Goal: Task Accomplishment & Management: Use online tool/utility

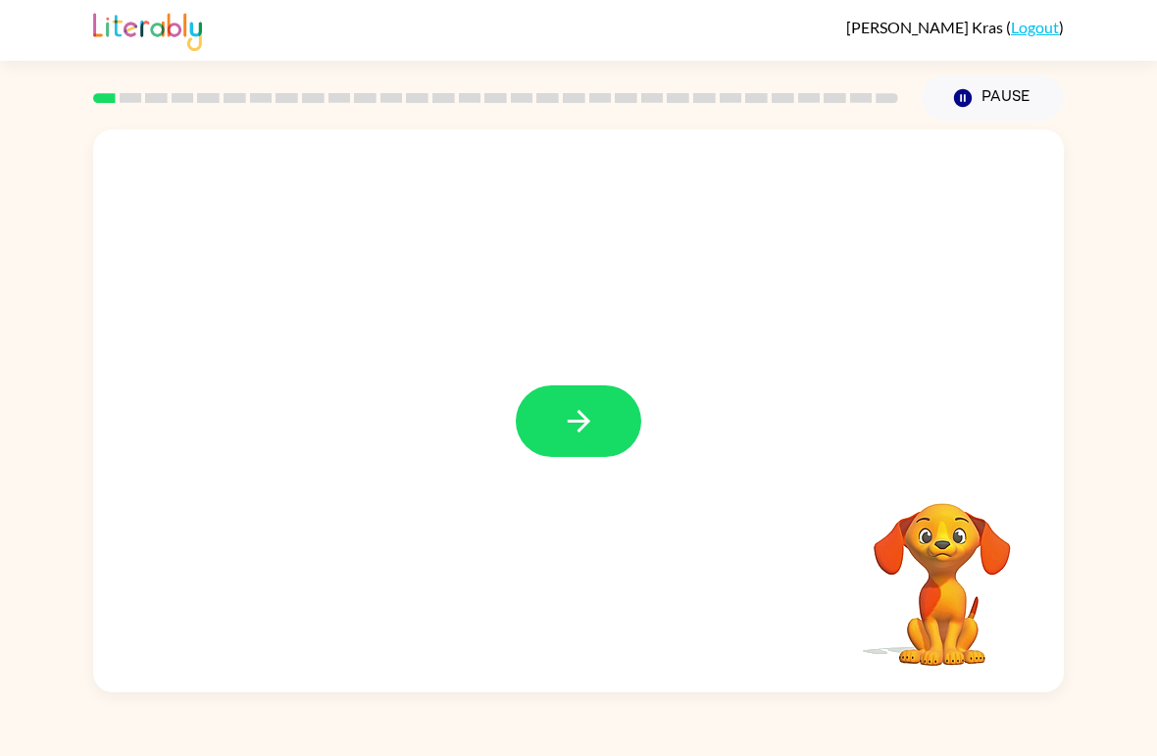
click at [574, 432] on icon "button" at bounding box center [579, 421] width 34 height 34
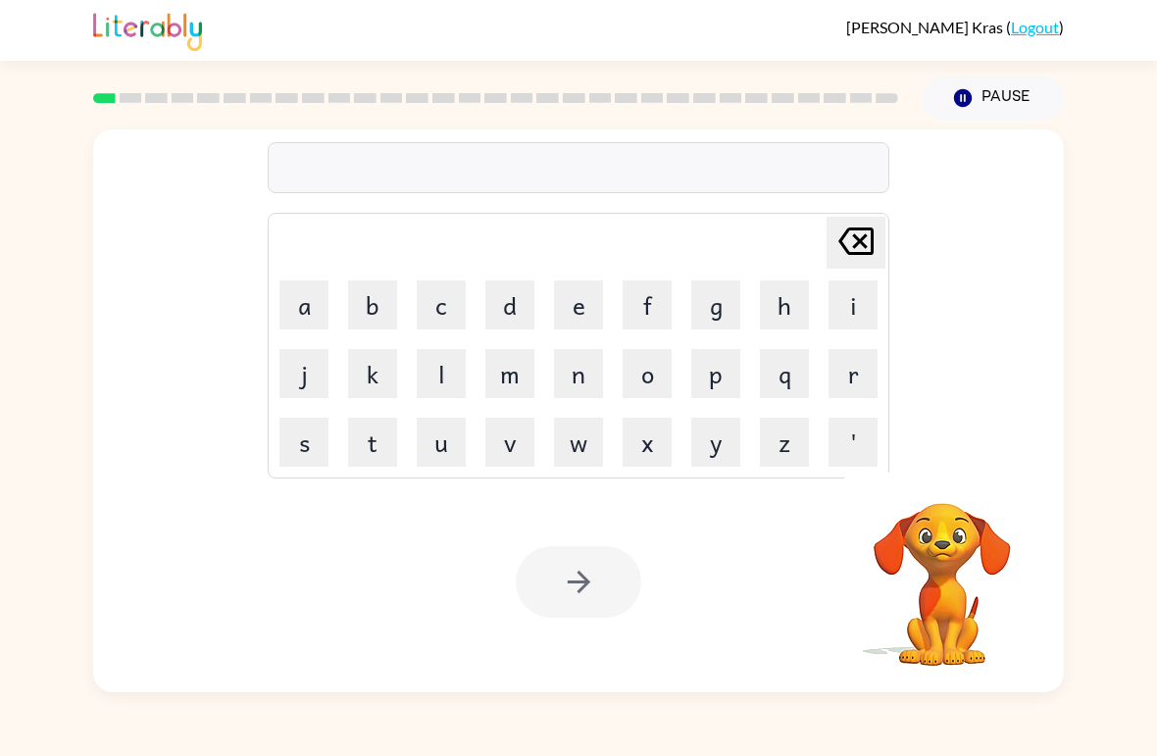
click at [383, 311] on button "b" at bounding box center [372, 305] width 49 height 49
click at [652, 369] on button "o" at bounding box center [647, 373] width 49 height 49
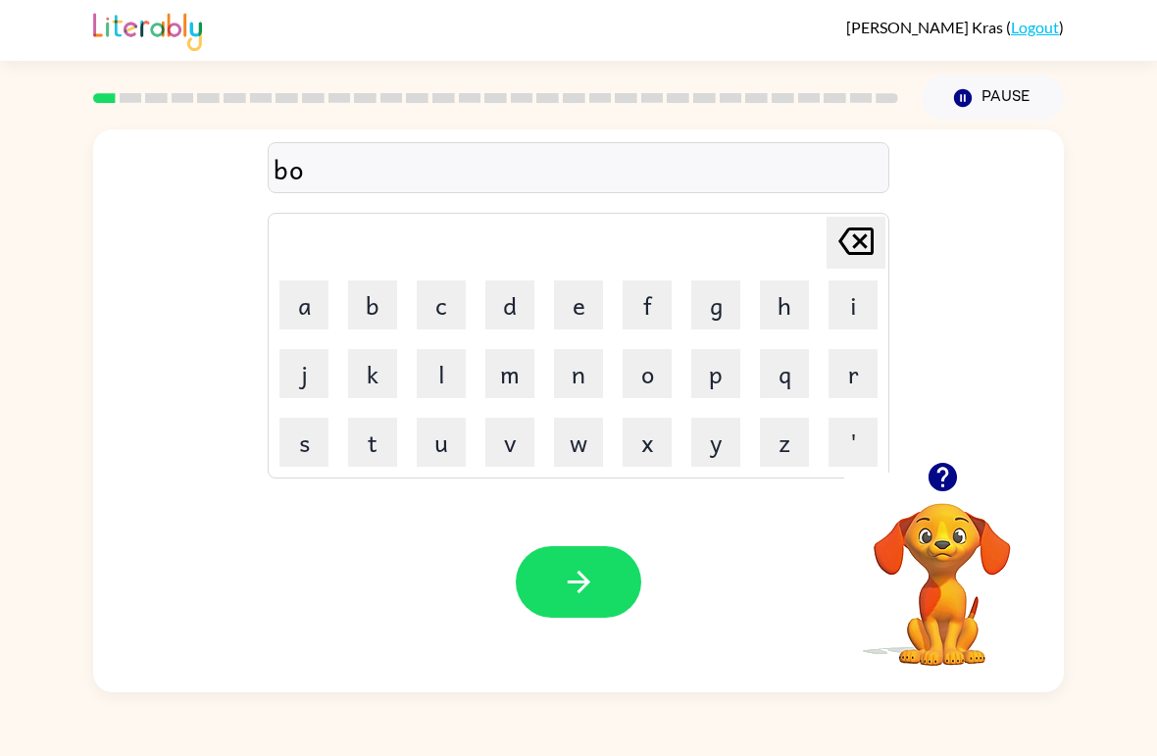
click at [833, 381] on button "r" at bounding box center [853, 373] width 49 height 49
click at [524, 314] on button "d" at bounding box center [509, 305] width 49 height 49
click at [523, 314] on button "d" at bounding box center [509, 305] width 49 height 49
click at [843, 362] on button "r" at bounding box center [853, 373] width 49 height 49
click at [857, 228] on icon "[PERSON_NAME] last character input" at bounding box center [856, 241] width 47 height 47
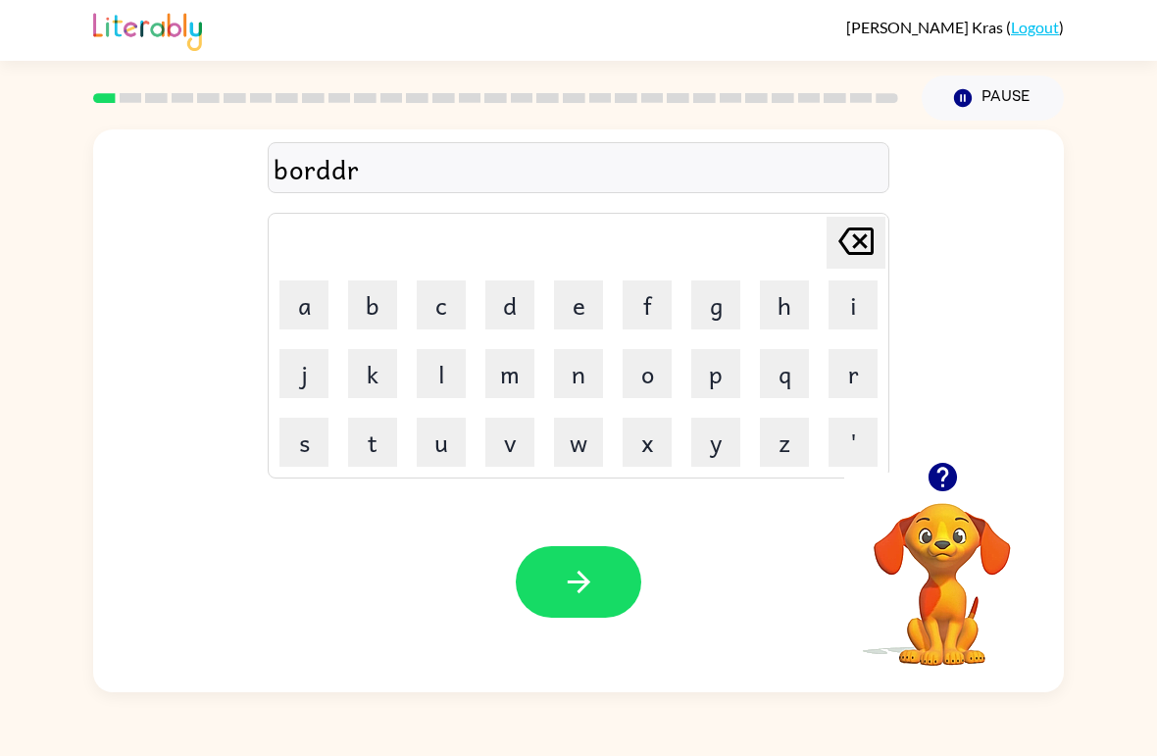
click at [856, 228] on icon "[PERSON_NAME] last character input" at bounding box center [856, 241] width 47 height 47
click at [571, 305] on button "e" at bounding box center [578, 305] width 49 height 49
click at [856, 389] on button "r" at bounding box center [853, 373] width 49 height 49
click at [608, 564] on button "button" at bounding box center [579, 582] width 126 height 72
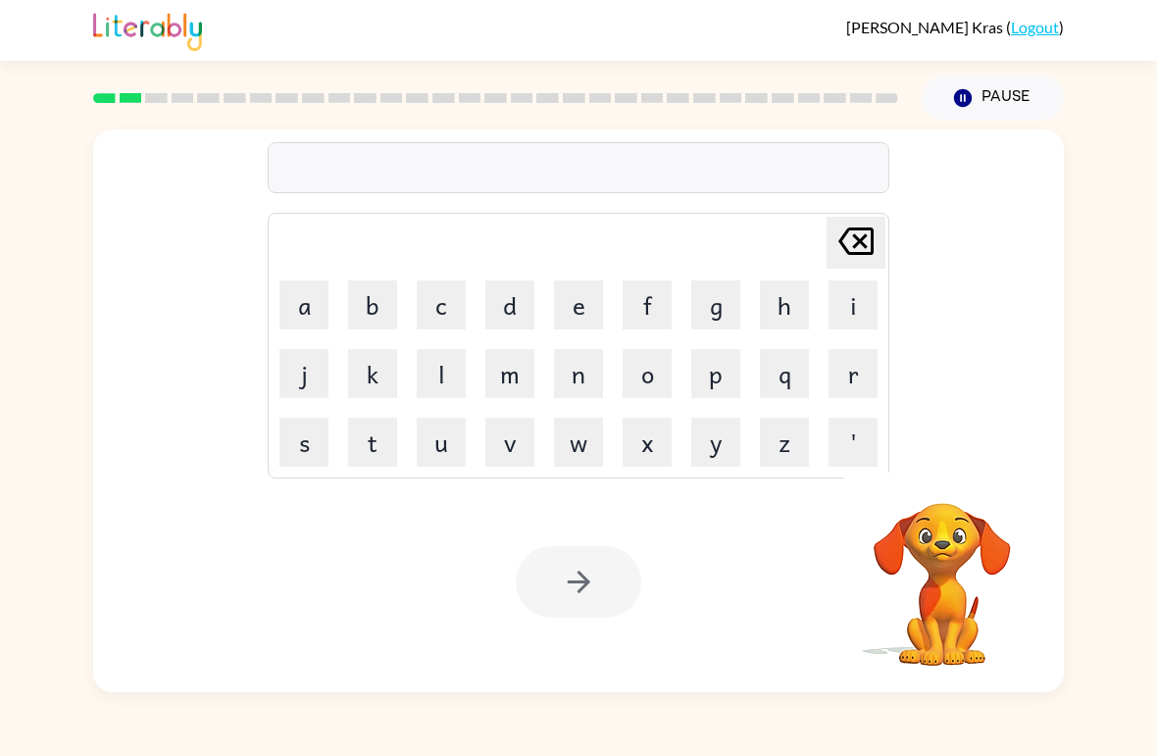
click at [448, 322] on button "c" at bounding box center [441, 305] width 49 height 49
click at [657, 379] on button "o" at bounding box center [647, 373] width 49 height 49
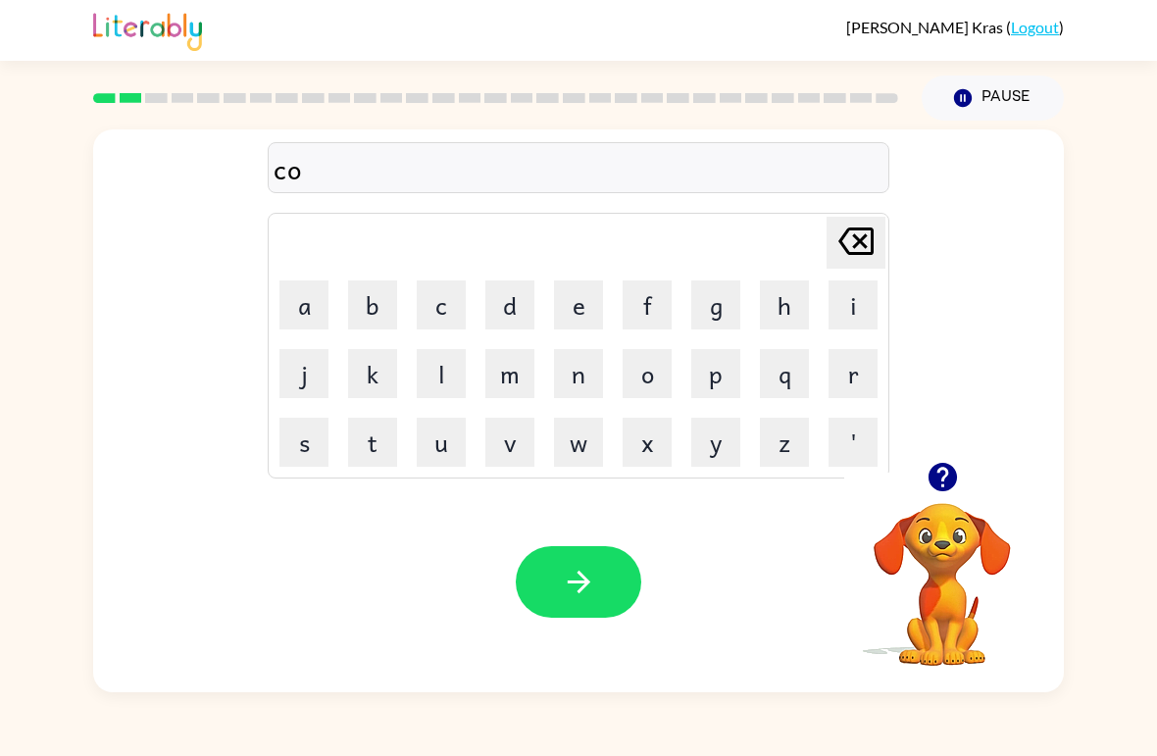
click at [463, 442] on button "u" at bounding box center [441, 442] width 49 height 49
click at [581, 353] on button "n" at bounding box center [578, 373] width 49 height 49
click at [375, 450] on button "t" at bounding box center [372, 442] width 49 height 49
click at [560, 589] on button "button" at bounding box center [579, 582] width 126 height 72
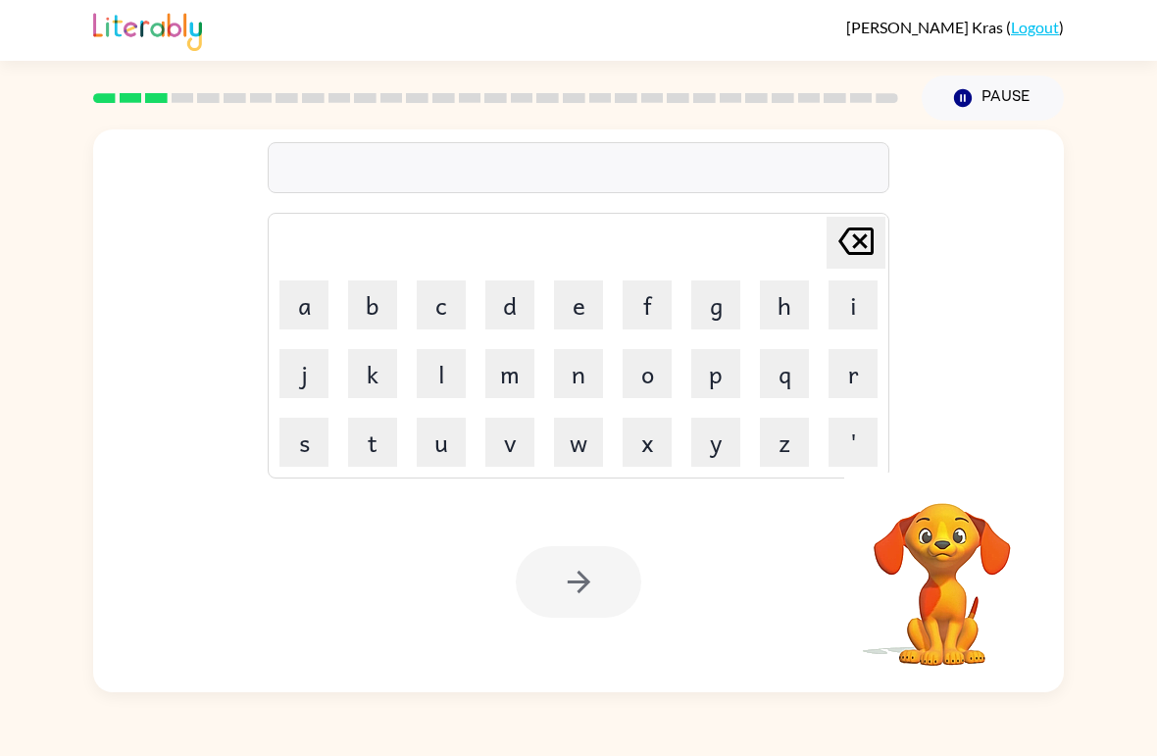
click at [435, 391] on button "l" at bounding box center [441, 373] width 49 height 49
click at [655, 372] on button "o" at bounding box center [647, 373] width 49 height 49
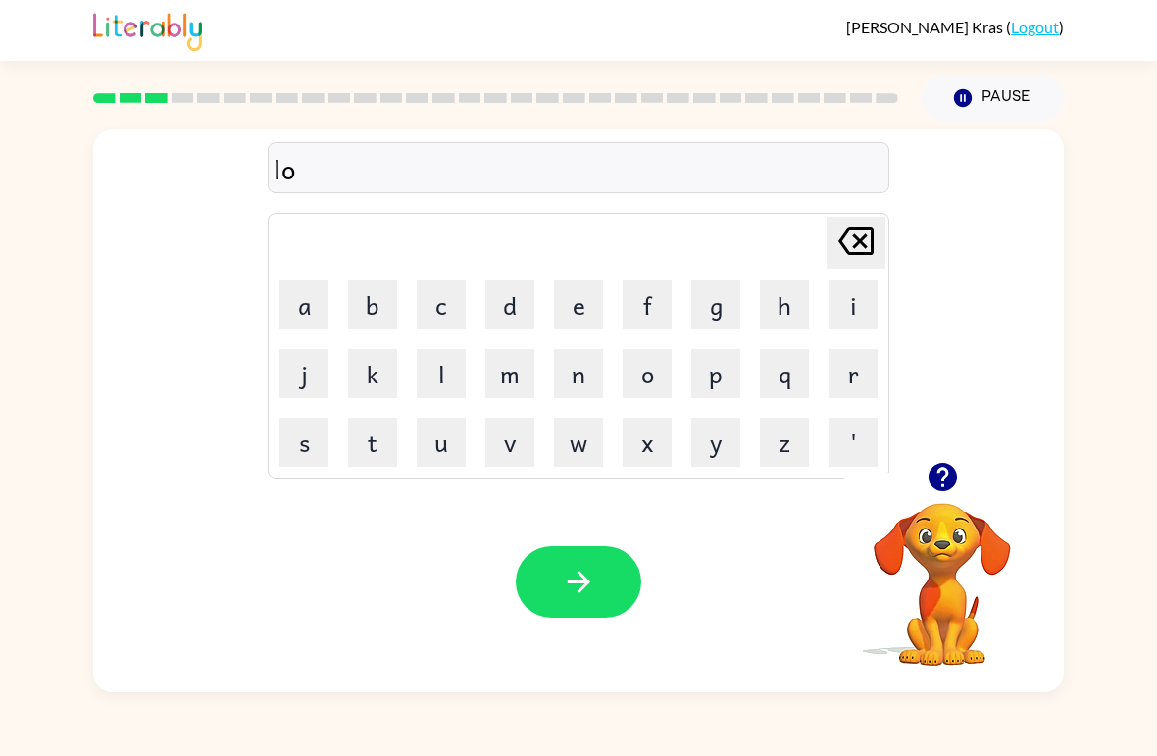
click at [310, 306] on button "a" at bounding box center [304, 305] width 49 height 49
click at [854, 250] on icon "[PERSON_NAME] last character input" at bounding box center [856, 241] width 47 height 47
click at [435, 290] on button "c" at bounding box center [441, 305] width 49 height 49
click at [317, 299] on button "a" at bounding box center [304, 305] width 49 height 49
click at [378, 445] on button "t" at bounding box center [372, 442] width 49 height 49
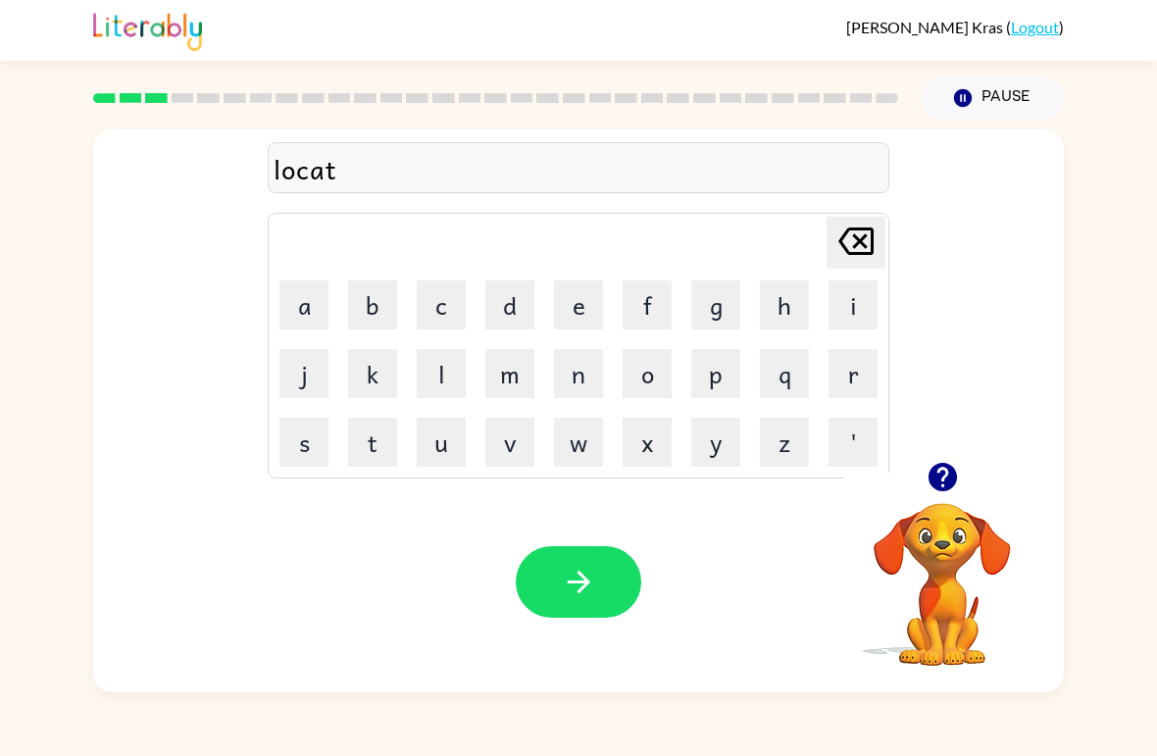
click at [567, 316] on button "e" at bounding box center [578, 305] width 49 height 49
click at [587, 600] on button "button" at bounding box center [579, 582] width 126 height 72
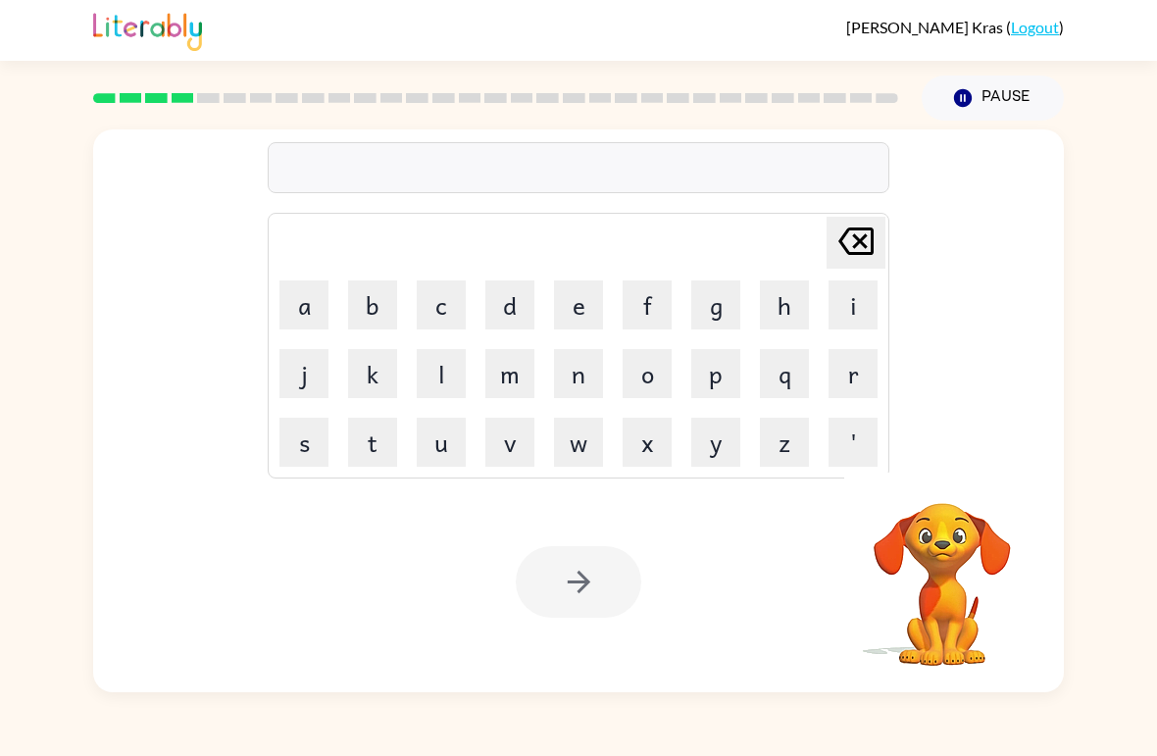
click at [378, 439] on button "t" at bounding box center [372, 442] width 49 height 49
click at [590, 436] on button "w" at bounding box center [578, 442] width 49 height 49
click at [839, 307] on button "i" at bounding box center [853, 305] width 49 height 49
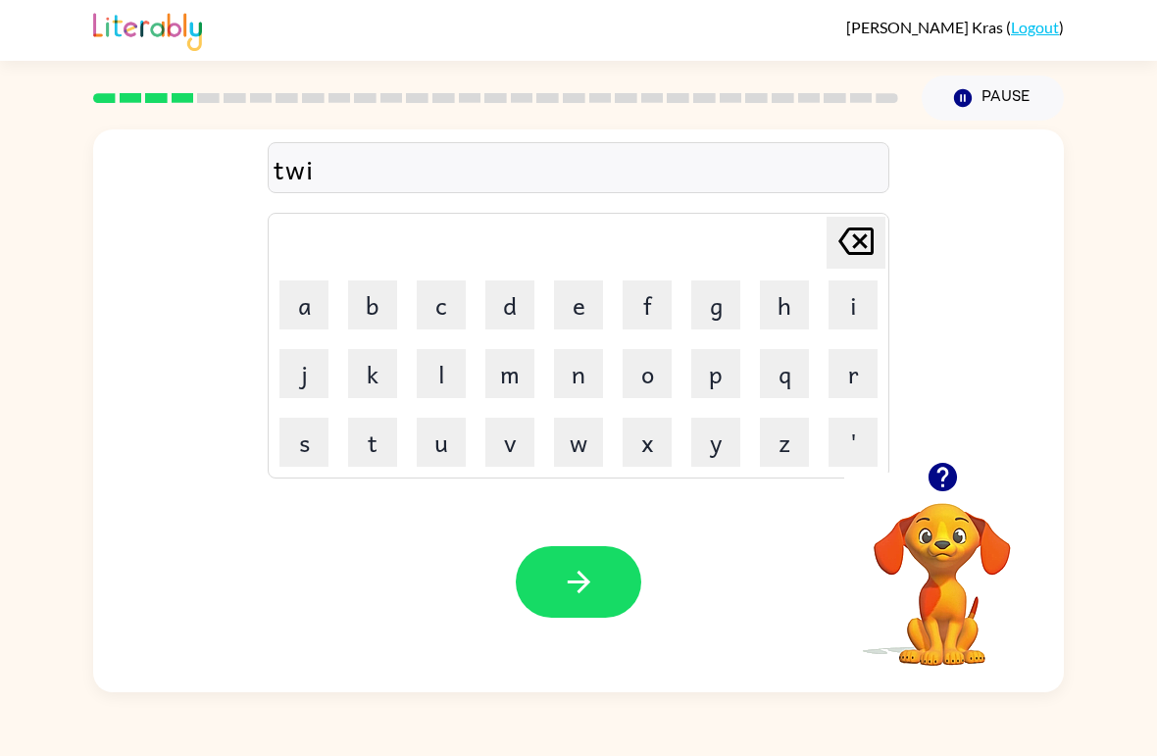
click at [588, 383] on button "n" at bounding box center [578, 373] width 49 height 49
click at [581, 584] on icon "button" at bounding box center [578, 582] width 23 height 23
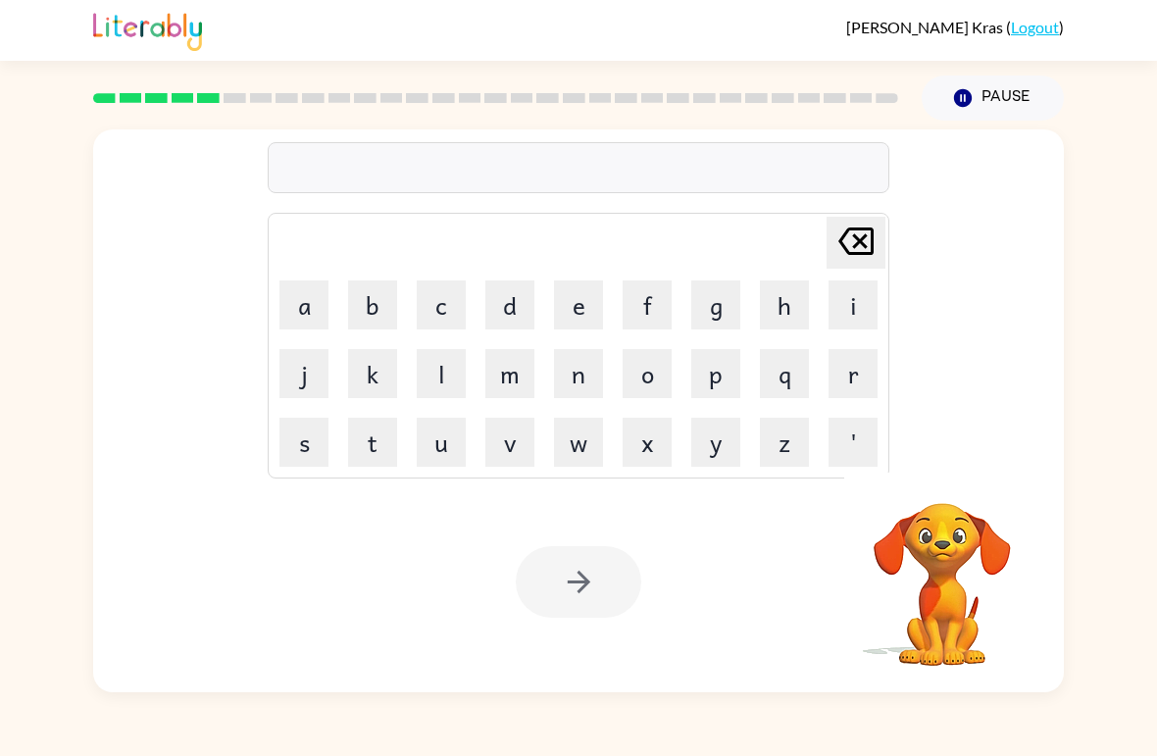
click at [570, 375] on button "n" at bounding box center [578, 373] width 49 height 49
click at [650, 382] on button "o" at bounding box center [647, 373] width 49 height 49
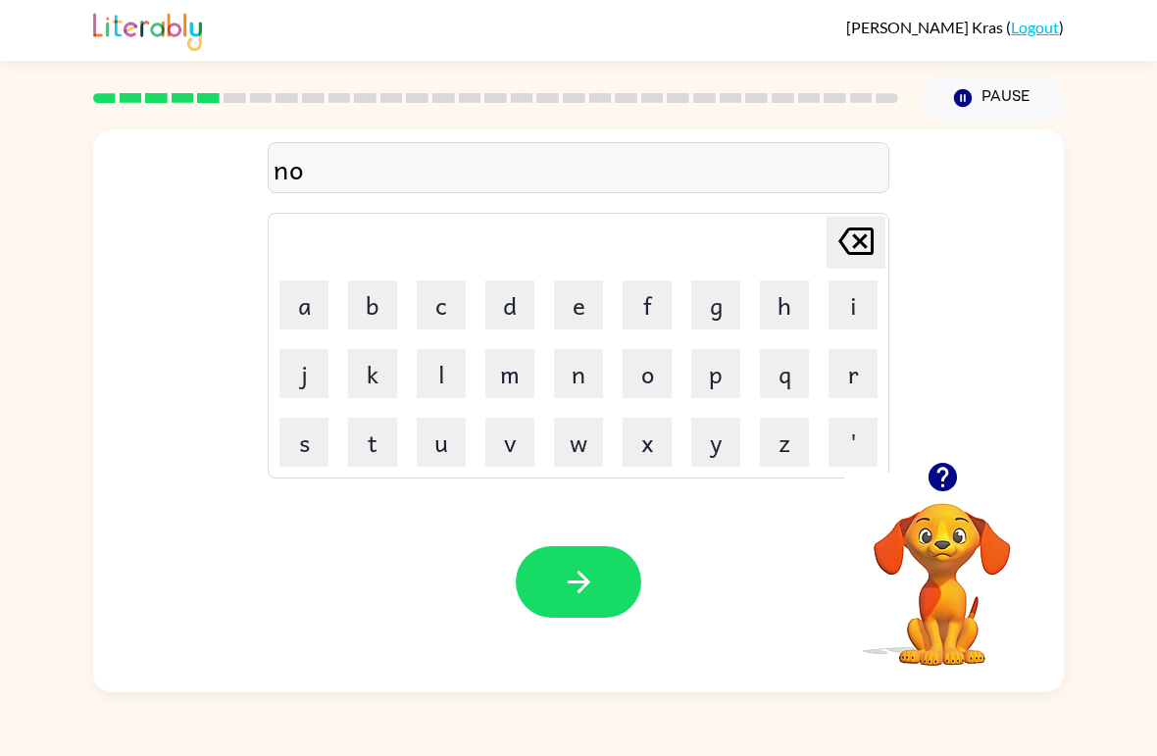
click at [842, 256] on icon "[PERSON_NAME] last character input" at bounding box center [856, 241] width 47 height 47
click at [842, 255] on icon "[PERSON_NAME] last character input" at bounding box center [856, 241] width 47 height 47
click at [579, 376] on button "n" at bounding box center [578, 373] width 49 height 49
click at [316, 302] on button "a" at bounding box center [304, 305] width 49 height 49
click at [859, 362] on button "r" at bounding box center [853, 373] width 49 height 49
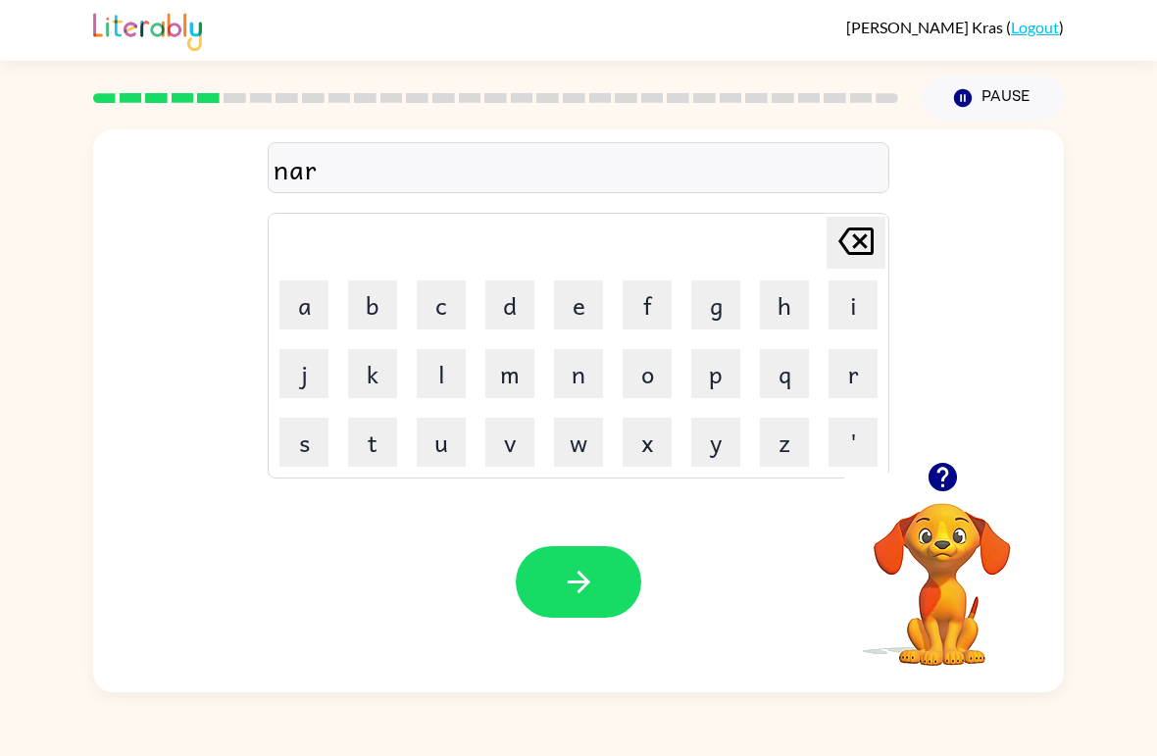
click at [858, 362] on button "r" at bounding box center [853, 373] width 49 height 49
click at [640, 377] on button "o" at bounding box center [647, 373] width 49 height 49
click at [839, 246] on icon "[PERSON_NAME] last character input" at bounding box center [856, 241] width 47 height 47
click at [634, 383] on button "o" at bounding box center [647, 373] width 49 height 49
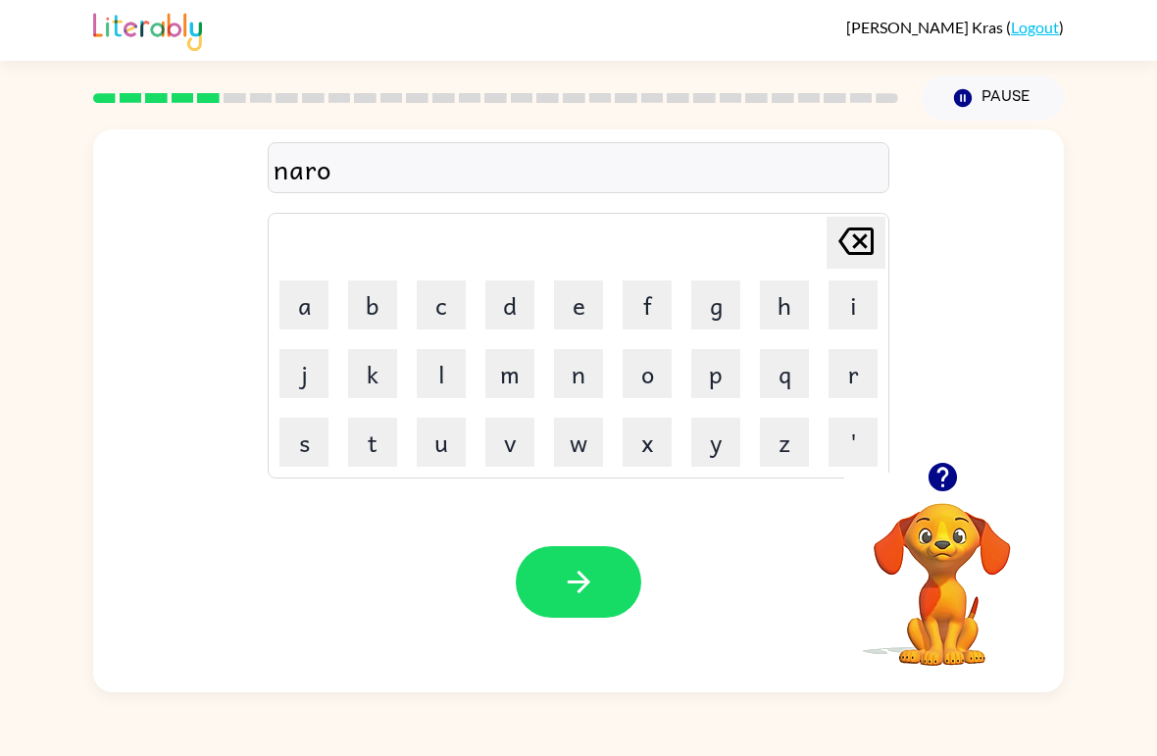
click at [849, 262] on icon "[PERSON_NAME] last character input" at bounding box center [856, 241] width 47 height 47
click at [845, 374] on button "r" at bounding box center [853, 373] width 49 height 49
click at [650, 359] on button "o" at bounding box center [647, 373] width 49 height 49
click at [569, 430] on button "w" at bounding box center [578, 442] width 49 height 49
click at [455, 377] on button "l" at bounding box center [441, 373] width 49 height 49
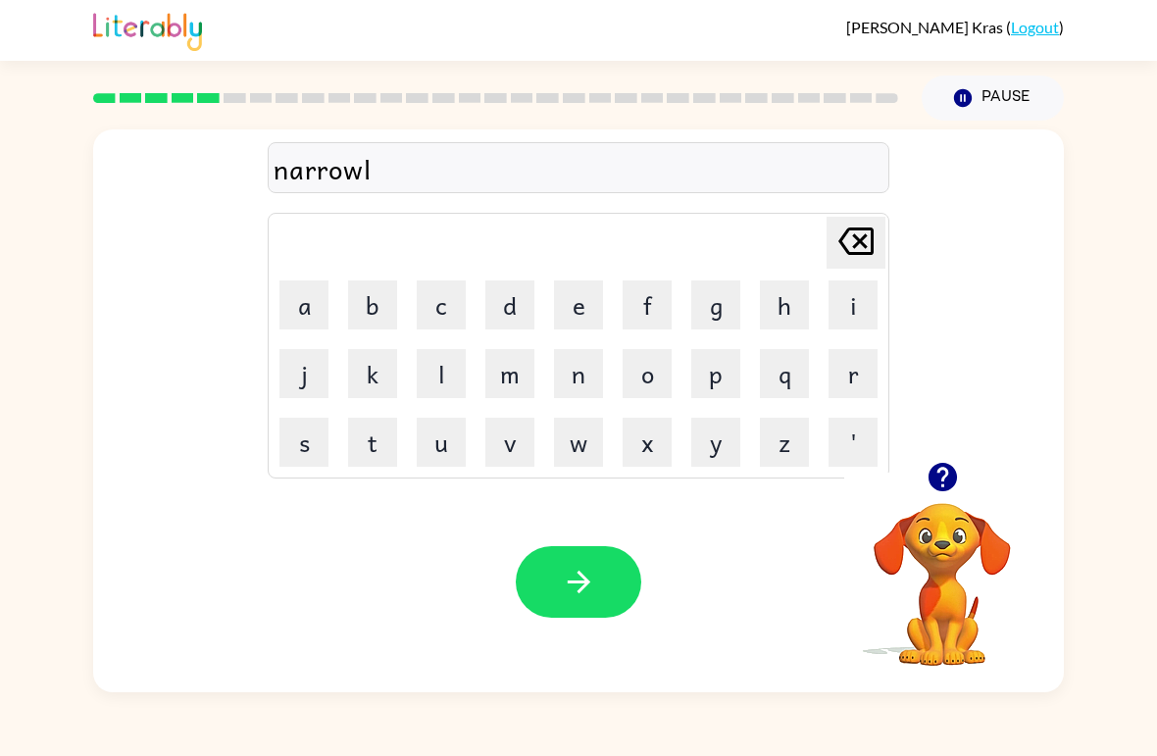
click at [716, 437] on button "y" at bounding box center [715, 442] width 49 height 49
click at [555, 574] on button "button" at bounding box center [579, 582] width 126 height 72
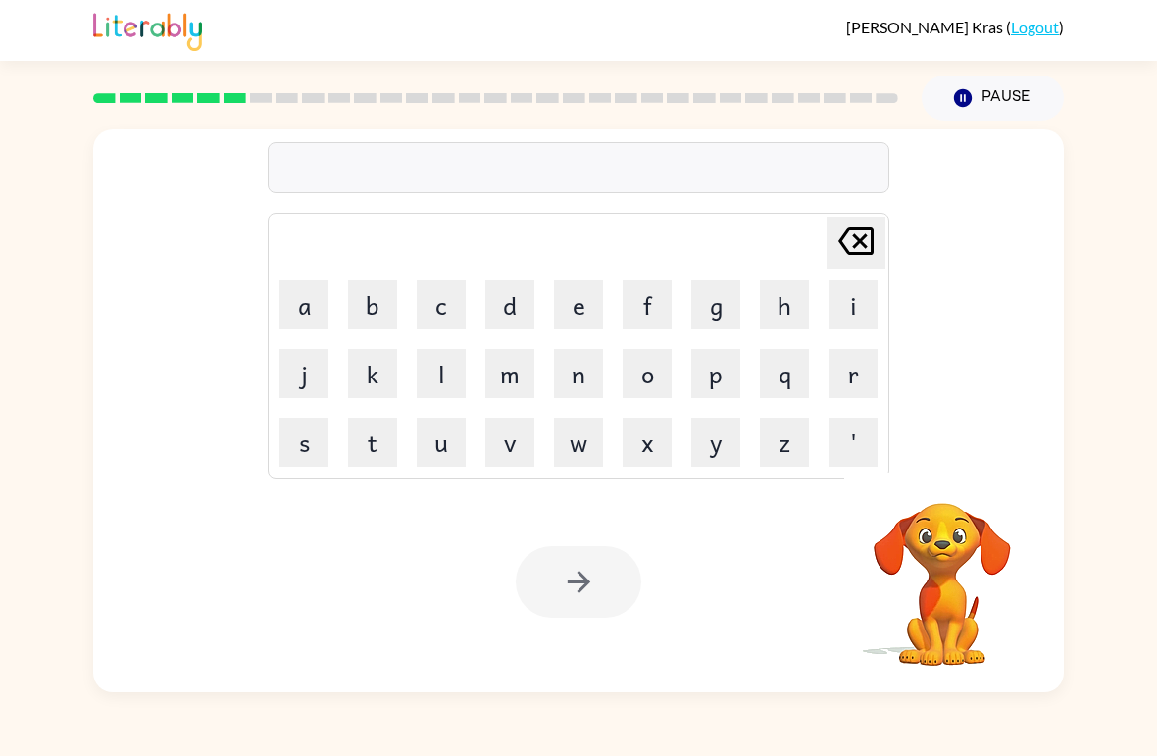
click at [388, 291] on button "b" at bounding box center [372, 305] width 49 height 49
click at [583, 309] on button "e" at bounding box center [578, 305] width 49 height 49
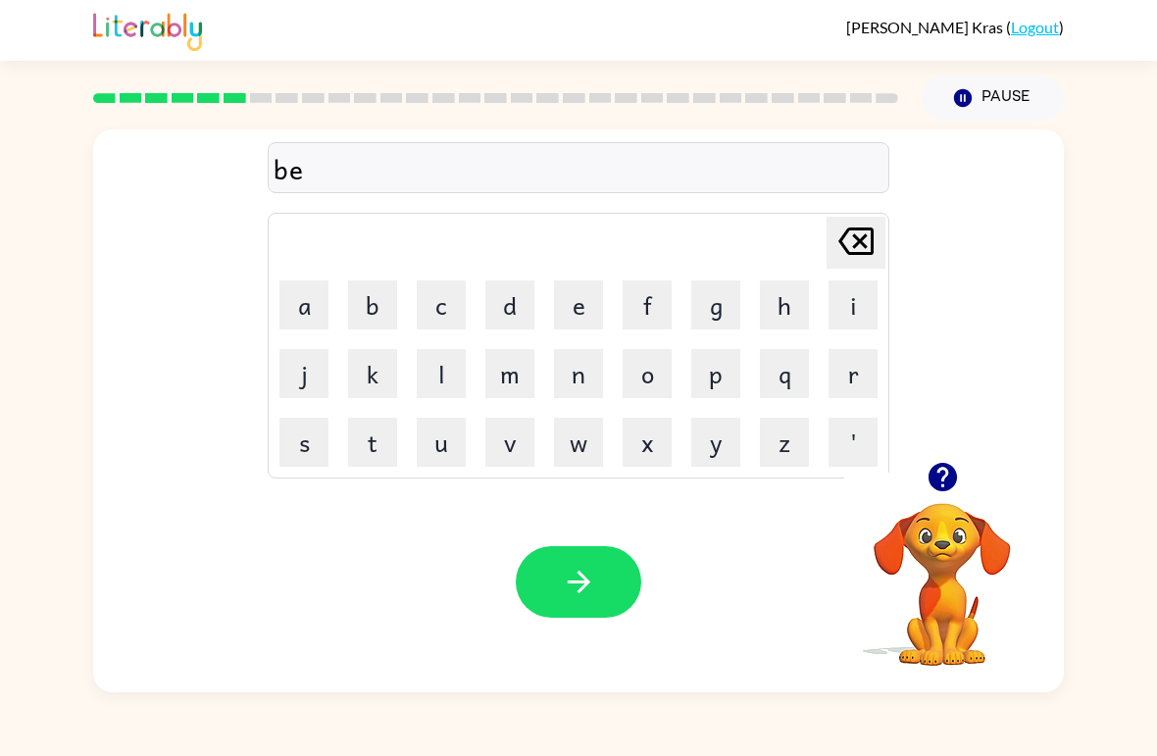
click at [782, 309] on button "h" at bounding box center [784, 305] width 49 height 49
click at [844, 313] on button "i" at bounding box center [853, 305] width 49 height 49
click at [580, 393] on button "n" at bounding box center [578, 373] width 49 height 49
click at [520, 314] on button "d" at bounding box center [509, 305] width 49 height 49
click at [579, 571] on icon "button" at bounding box center [579, 582] width 34 height 34
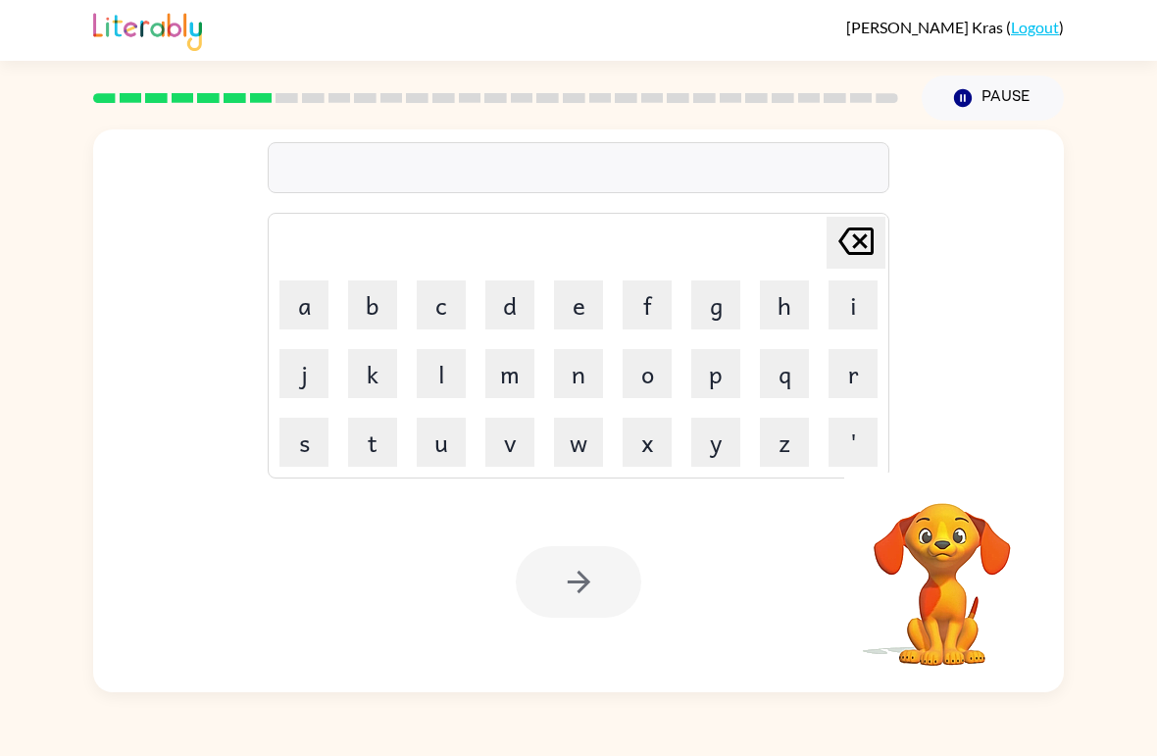
click at [377, 441] on button "t" at bounding box center [372, 442] width 49 height 49
click at [842, 372] on button "r" at bounding box center [853, 373] width 49 height 49
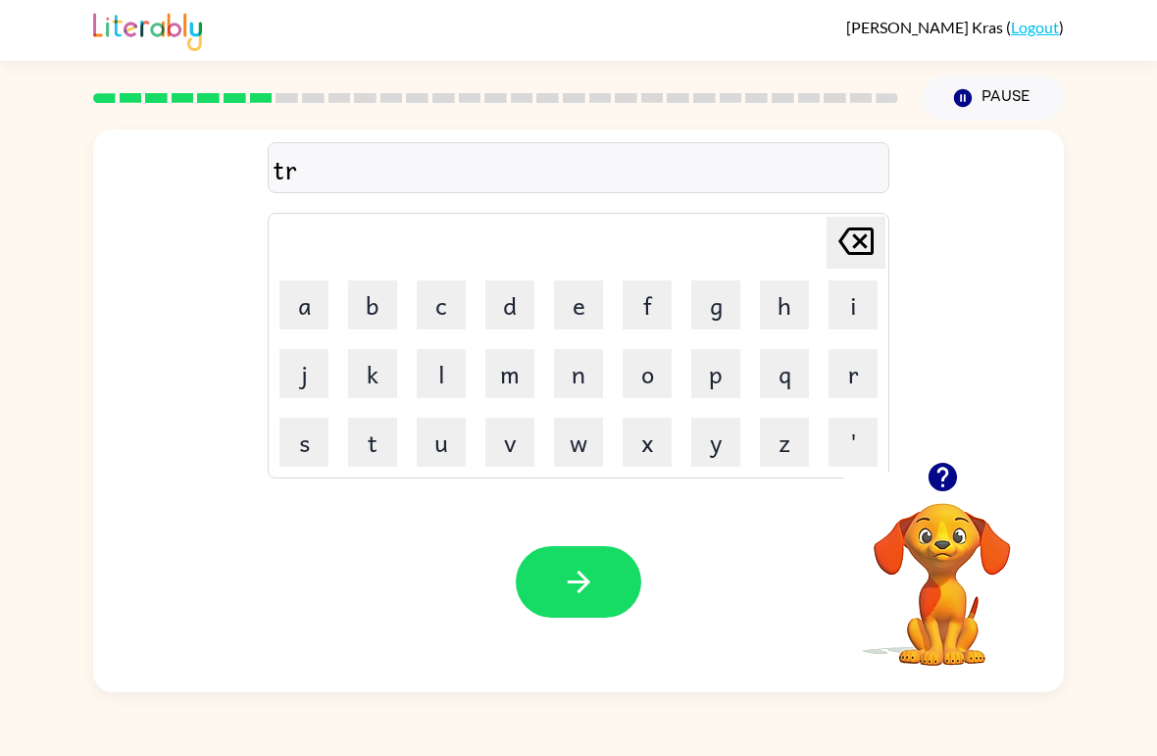
click at [845, 305] on button "i" at bounding box center [853, 305] width 49 height 49
click at [449, 328] on button "c" at bounding box center [441, 305] width 49 height 49
click at [363, 387] on button "k" at bounding box center [372, 373] width 49 height 49
click at [443, 360] on button "l" at bounding box center [441, 373] width 49 height 49
click at [570, 304] on button "e" at bounding box center [578, 305] width 49 height 49
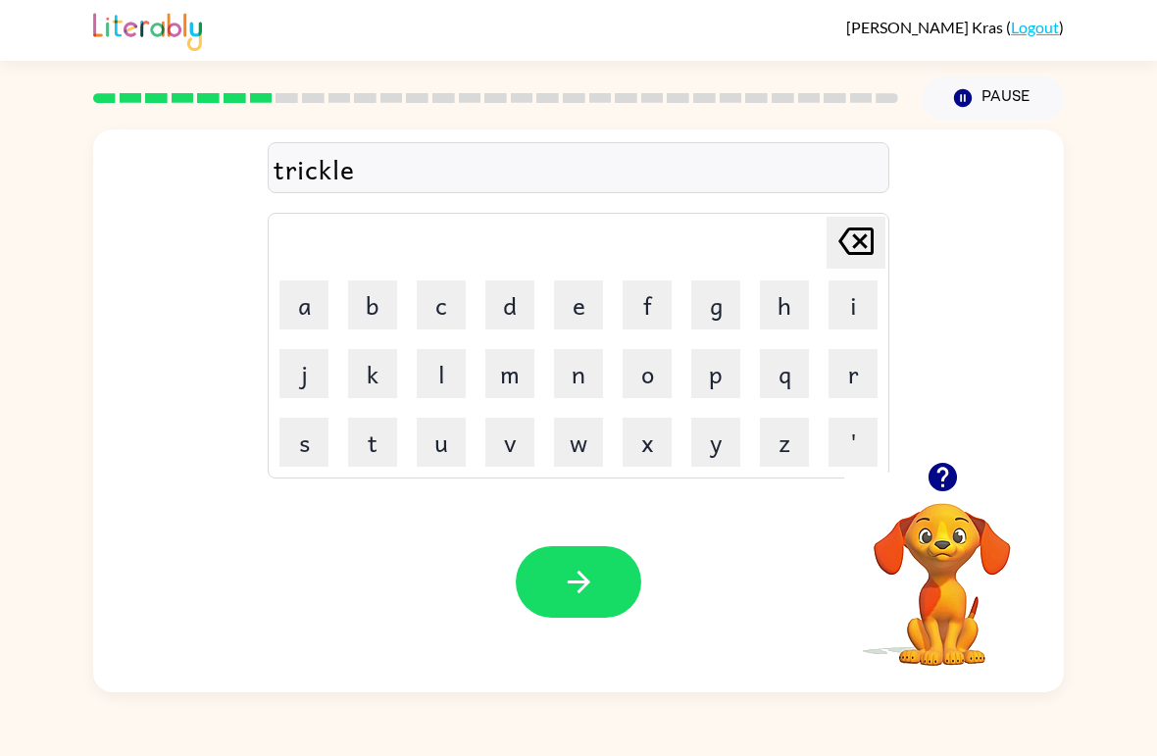
click at [600, 570] on button "button" at bounding box center [579, 582] width 126 height 72
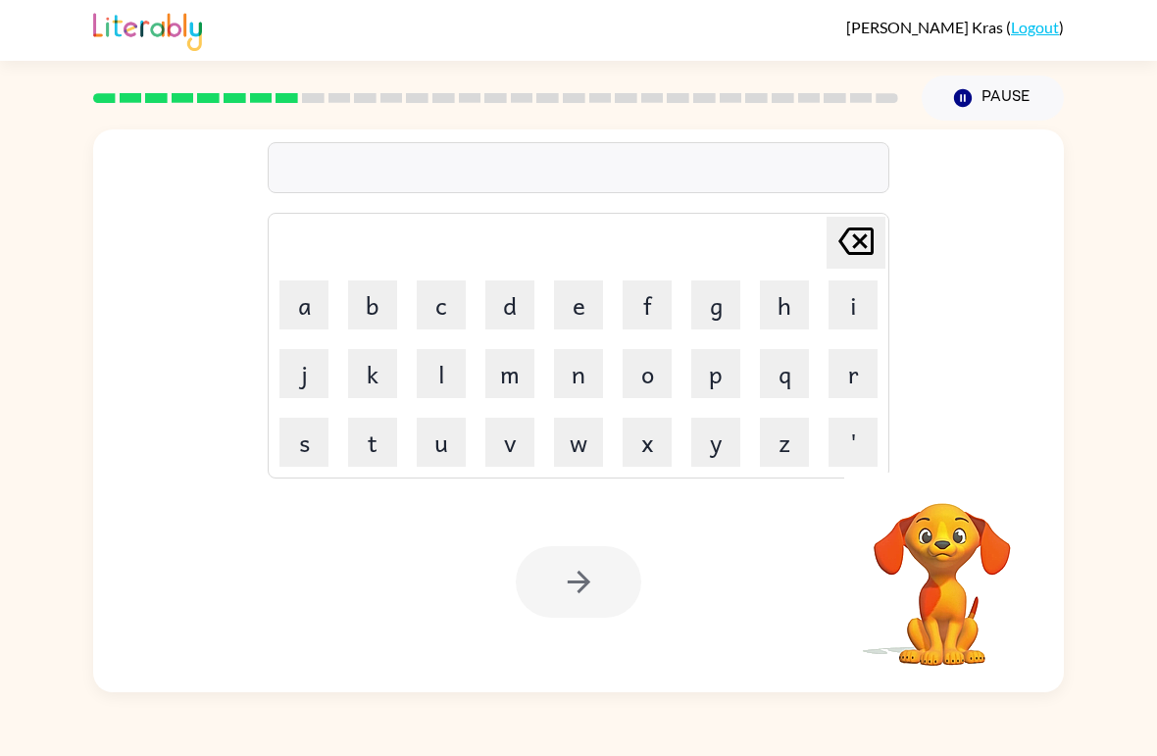
click at [531, 377] on button "m" at bounding box center [509, 373] width 49 height 49
click at [841, 300] on button "i" at bounding box center [853, 305] width 49 height 49
click at [834, 375] on button "r" at bounding box center [853, 373] width 49 height 49
click at [304, 300] on button "a" at bounding box center [304, 305] width 49 height 49
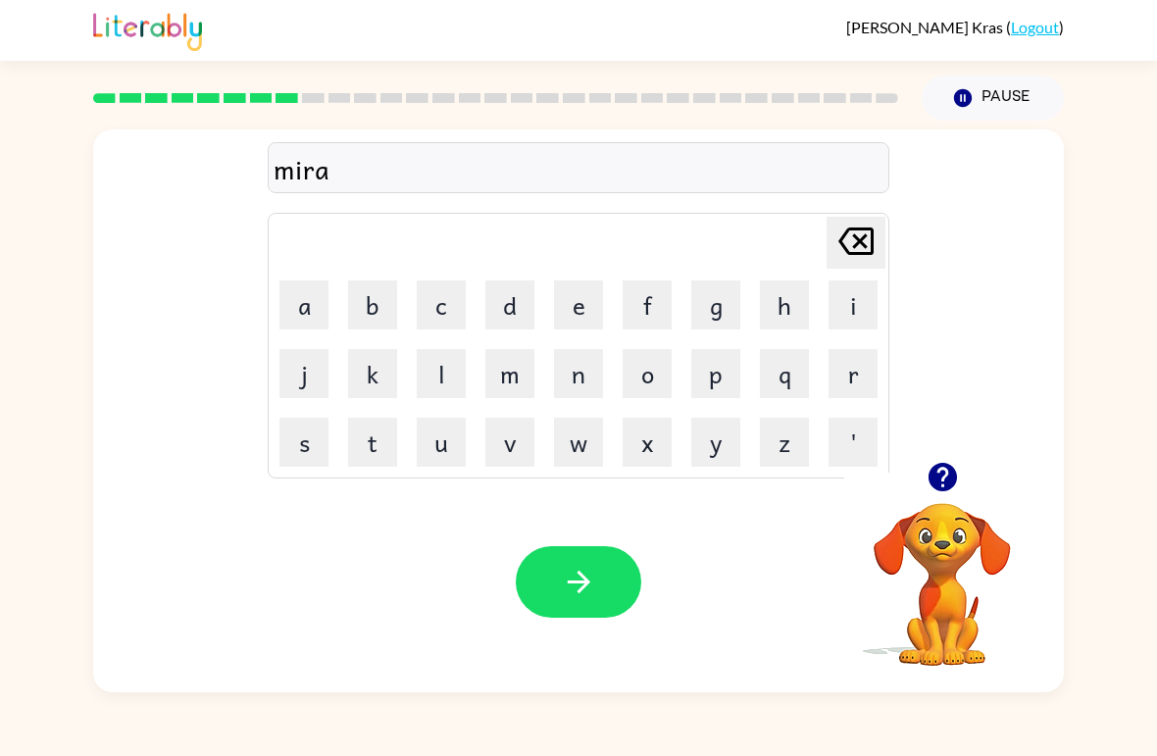
click at [447, 313] on button "c" at bounding box center [441, 305] width 49 height 49
click at [441, 374] on button "l" at bounding box center [441, 373] width 49 height 49
click at [574, 291] on button "e" at bounding box center [578, 305] width 49 height 49
click at [614, 588] on button "button" at bounding box center [579, 582] width 126 height 72
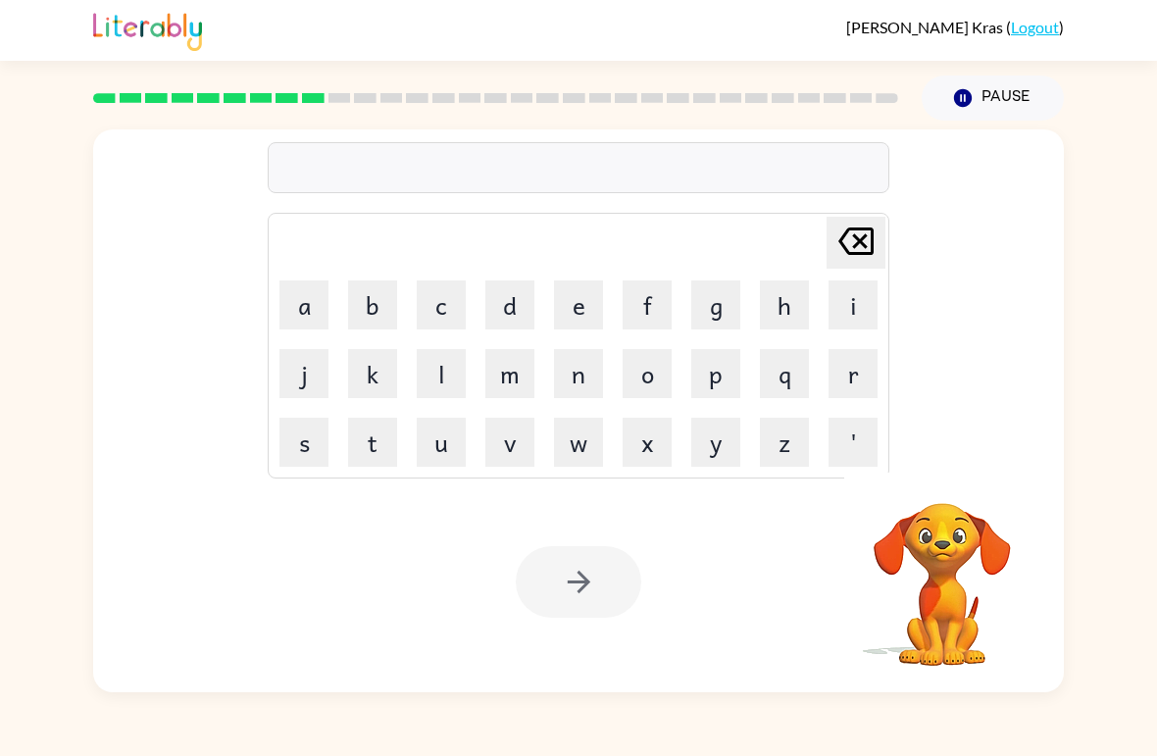
click at [570, 382] on button "n" at bounding box center [578, 373] width 49 height 49
click at [844, 313] on button "i" at bounding box center [853, 305] width 49 height 49
click at [587, 439] on button "w" at bounding box center [578, 442] width 49 height 49
click at [844, 253] on icon "[PERSON_NAME] last character input" at bounding box center [856, 241] width 47 height 47
click at [496, 371] on button "m" at bounding box center [509, 373] width 49 height 49
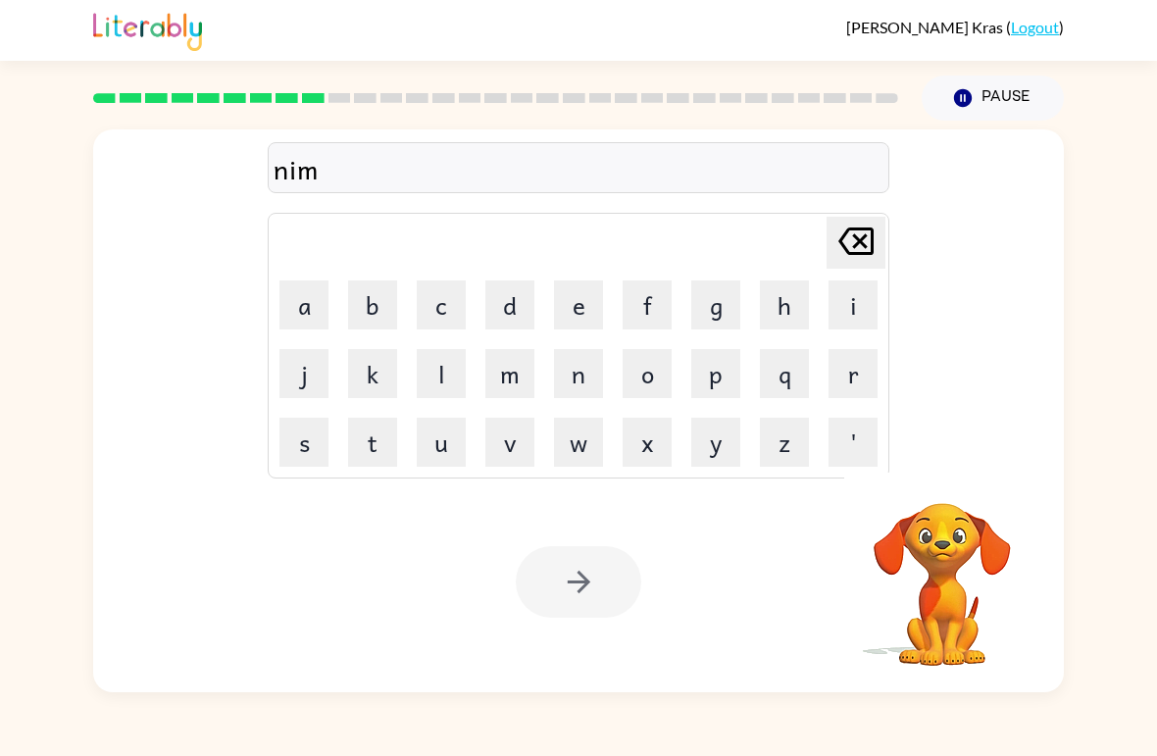
click at [370, 308] on button "b" at bounding box center [372, 305] width 49 height 49
click at [434, 375] on button "l" at bounding box center [441, 373] width 49 height 49
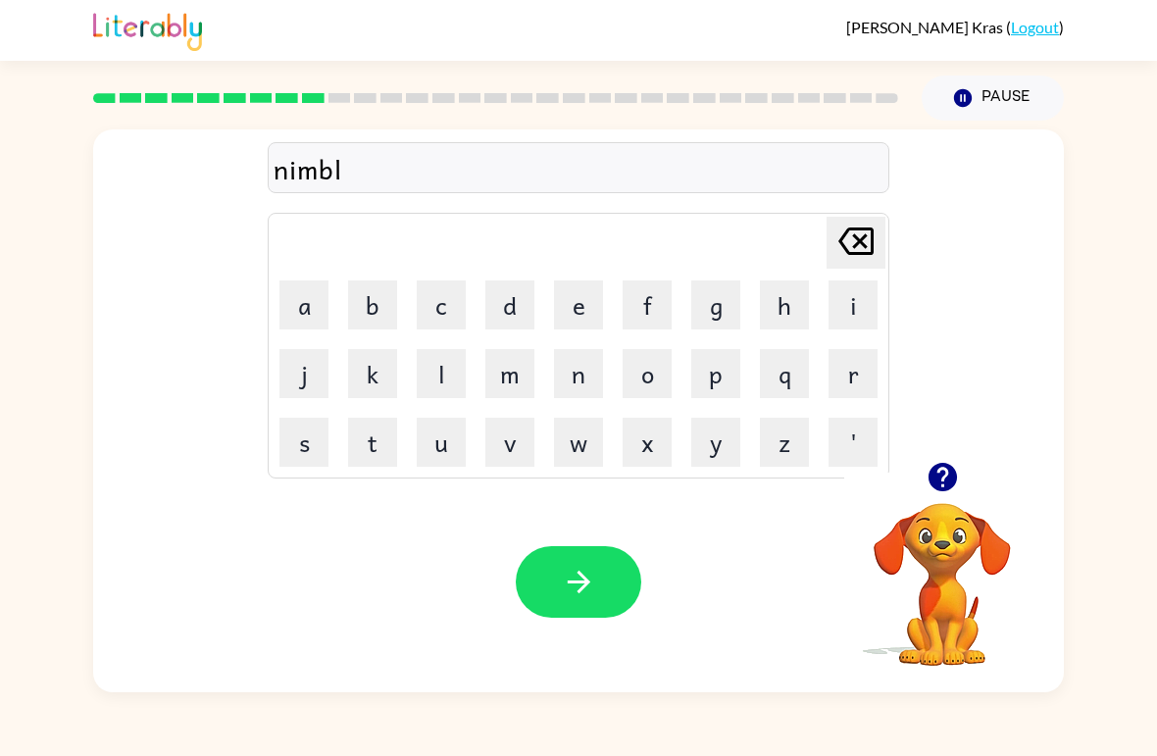
click at [570, 310] on button "e" at bounding box center [578, 305] width 49 height 49
click at [595, 593] on icon "button" at bounding box center [579, 582] width 34 height 34
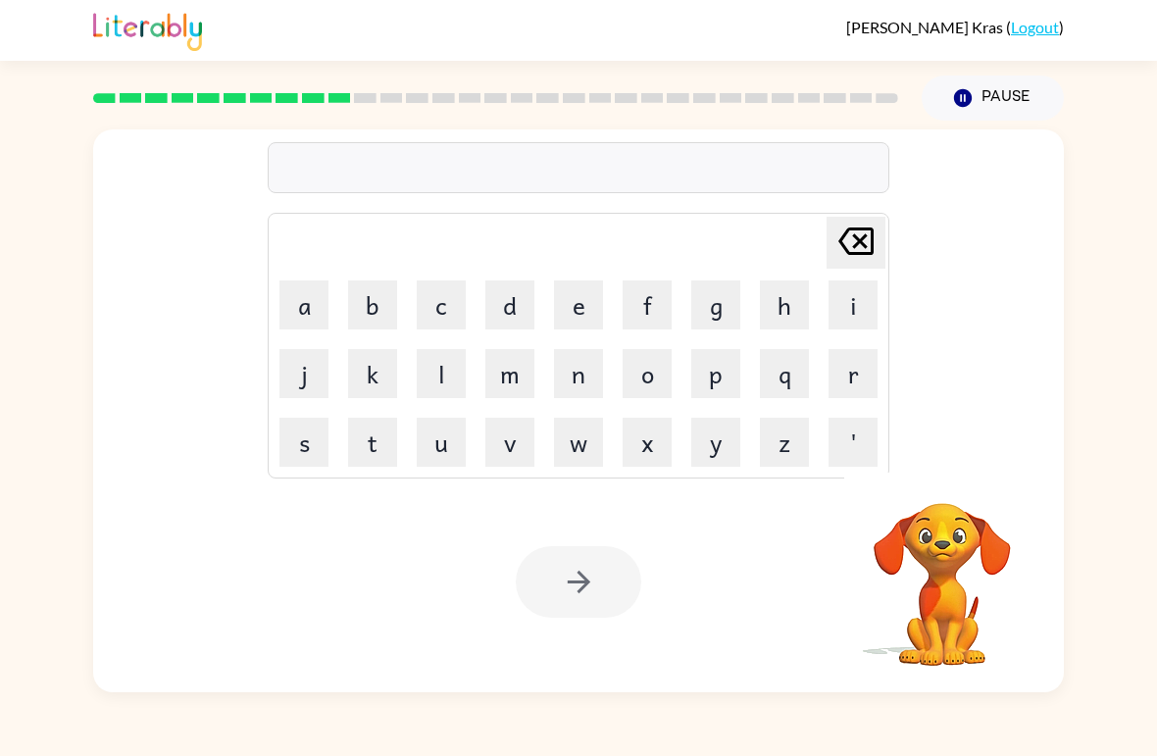
click at [442, 451] on button "u" at bounding box center [441, 442] width 49 height 49
click at [573, 382] on button "n" at bounding box center [578, 373] width 49 height 49
click at [647, 309] on button "f" at bounding box center [647, 305] width 49 height 49
click at [654, 369] on button "o" at bounding box center [647, 373] width 49 height 49
click at [444, 377] on button "l" at bounding box center [441, 373] width 49 height 49
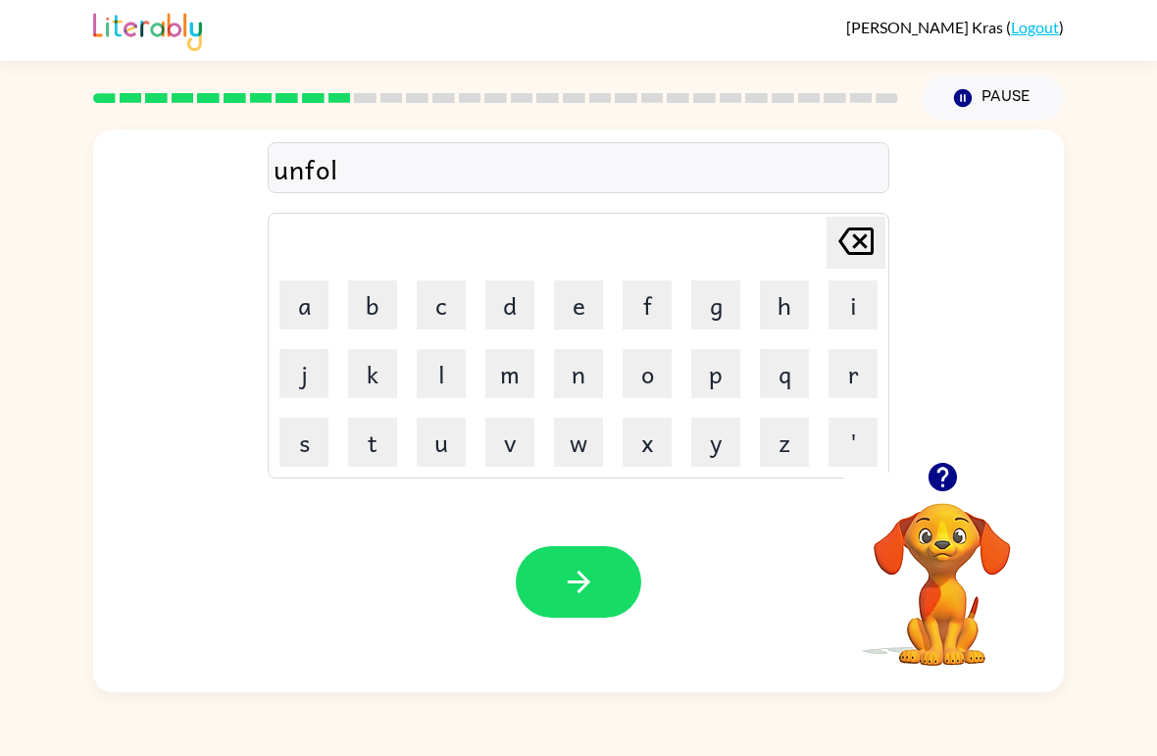
click at [510, 307] on button "d" at bounding box center [509, 305] width 49 height 49
click at [570, 593] on icon "button" at bounding box center [579, 582] width 34 height 34
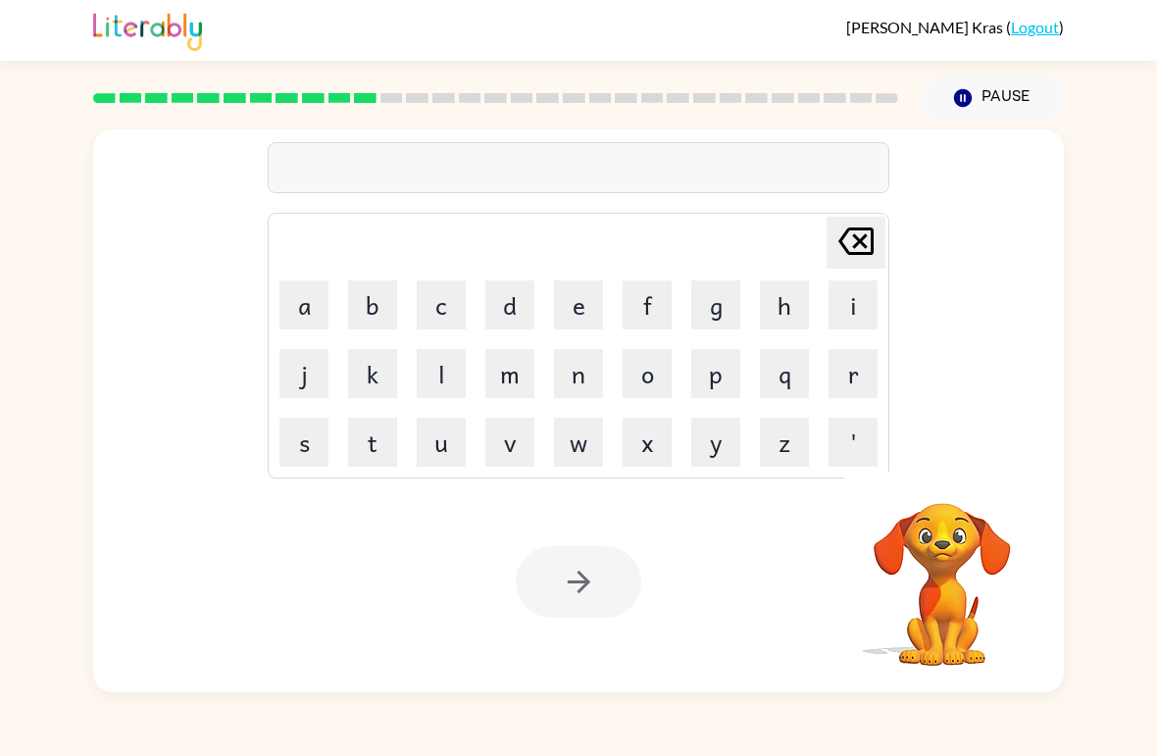
click at [520, 446] on button "v" at bounding box center [509, 442] width 49 height 49
click at [653, 376] on button "o" at bounding box center [647, 373] width 49 height 49
click at [387, 433] on button "t" at bounding box center [372, 442] width 49 height 49
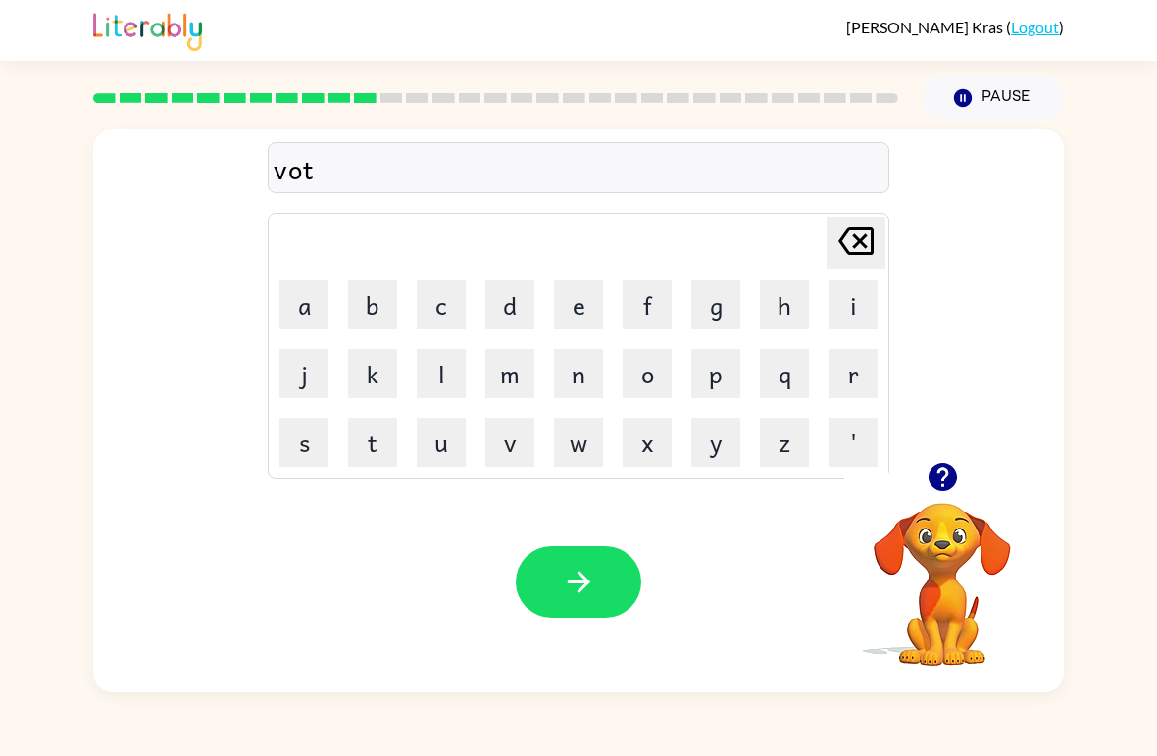
click at [515, 314] on button "d" at bounding box center [509, 305] width 49 height 49
click at [871, 238] on icon at bounding box center [856, 241] width 35 height 27
click at [578, 306] on button "e" at bounding box center [578, 305] width 49 height 49
click at [592, 589] on icon "button" at bounding box center [579, 582] width 34 height 34
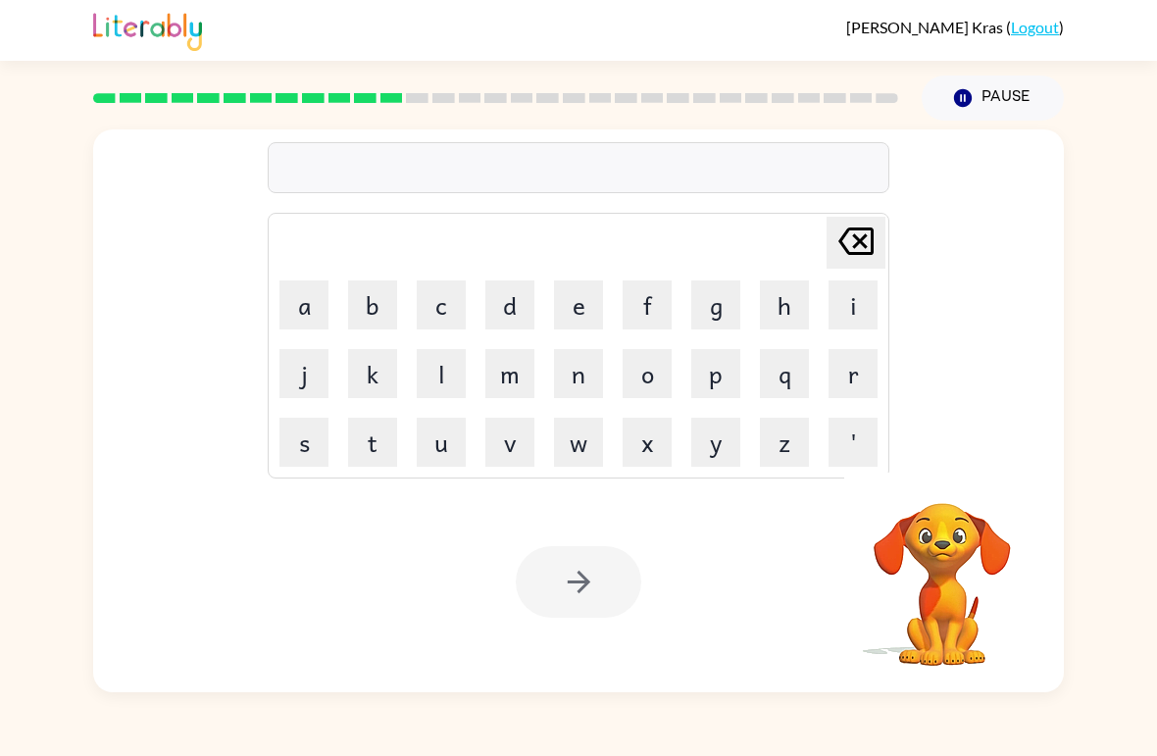
click at [370, 313] on button "b" at bounding box center [372, 305] width 49 height 49
click at [574, 297] on button "e" at bounding box center [578, 305] width 49 height 49
click at [520, 308] on button "d" at bounding box center [509, 305] width 49 height 49
click at [386, 431] on button "t" at bounding box center [372, 442] width 49 height 49
click at [844, 300] on button "i" at bounding box center [853, 305] width 49 height 49
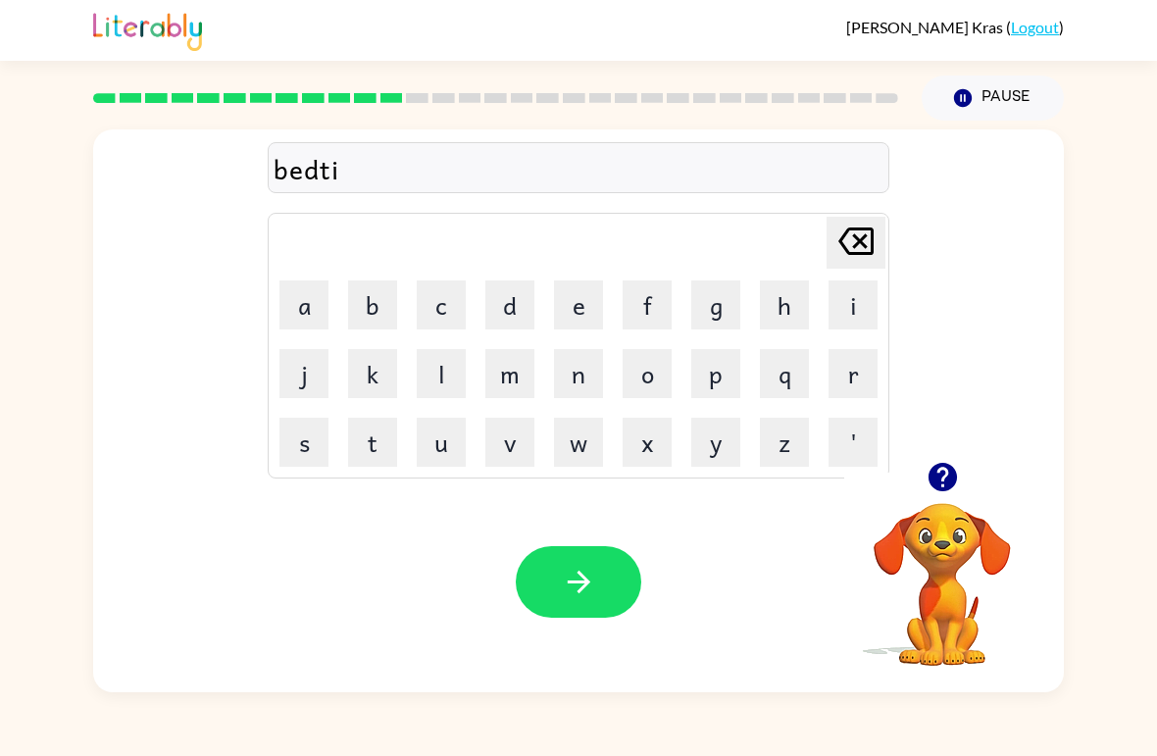
click at [513, 365] on button "m" at bounding box center [509, 373] width 49 height 49
click at [388, 295] on button "b" at bounding box center [372, 305] width 49 height 49
click at [861, 248] on icon "[PERSON_NAME] last character input" at bounding box center [856, 241] width 47 height 47
click at [570, 302] on button "e" at bounding box center [578, 305] width 49 height 49
click at [577, 600] on button "button" at bounding box center [579, 582] width 126 height 72
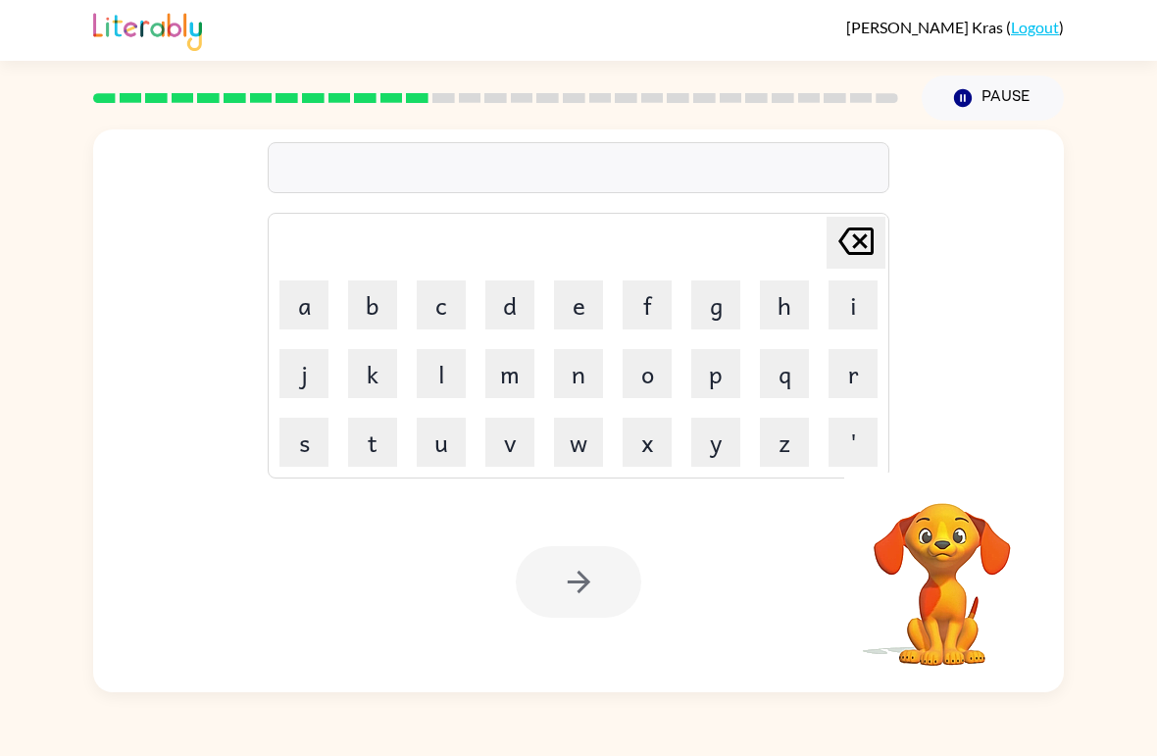
click at [377, 299] on button "b" at bounding box center [372, 305] width 49 height 49
click at [868, 244] on icon "[PERSON_NAME] last character input" at bounding box center [856, 241] width 47 height 47
click at [650, 295] on button "f" at bounding box center [647, 305] width 49 height 49
click at [835, 306] on button "i" at bounding box center [853, 305] width 49 height 49
click at [356, 457] on button "t" at bounding box center [372, 442] width 49 height 49
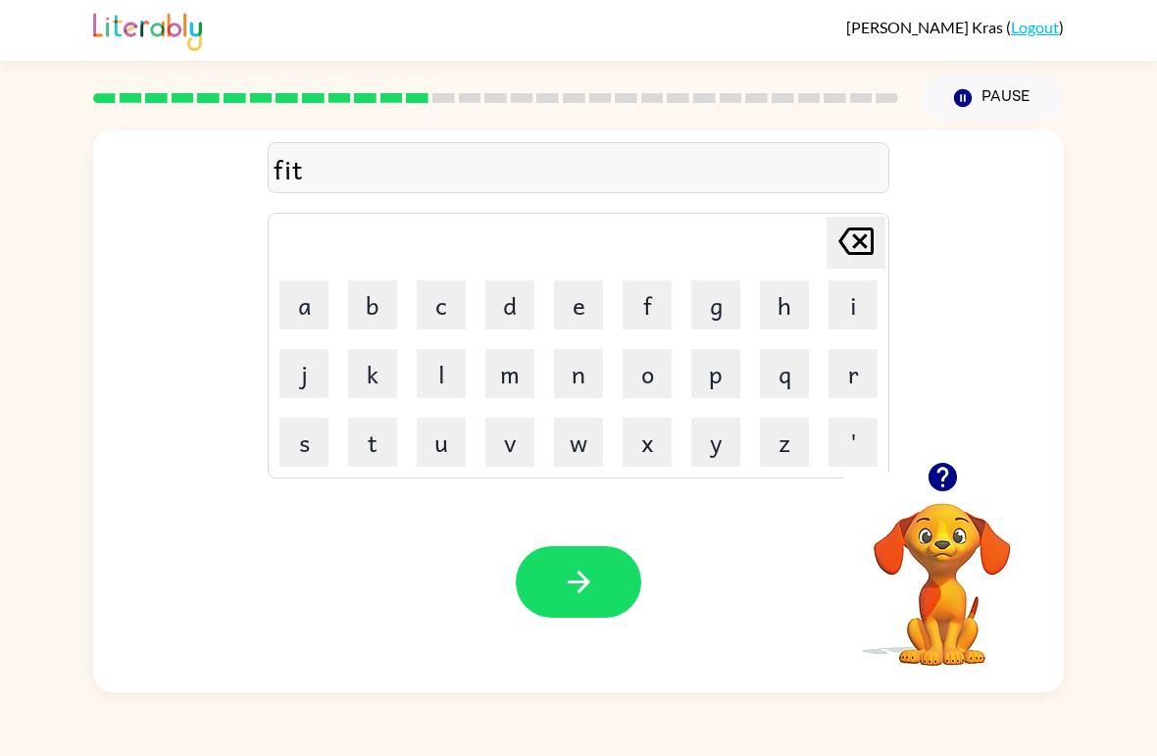
click at [587, 376] on button "n" at bounding box center [578, 373] width 49 height 49
click at [588, 303] on button "e" at bounding box center [578, 305] width 49 height 49
click at [307, 438] on button "s" at bounding box center [304, 442] width 49 height 49
click at [306, 437] on button "s" at bounding box center [304, 442] width 49 height 49
click at [583, 599] on icon "button" at bounding box center [579, 582] width 34 height 34
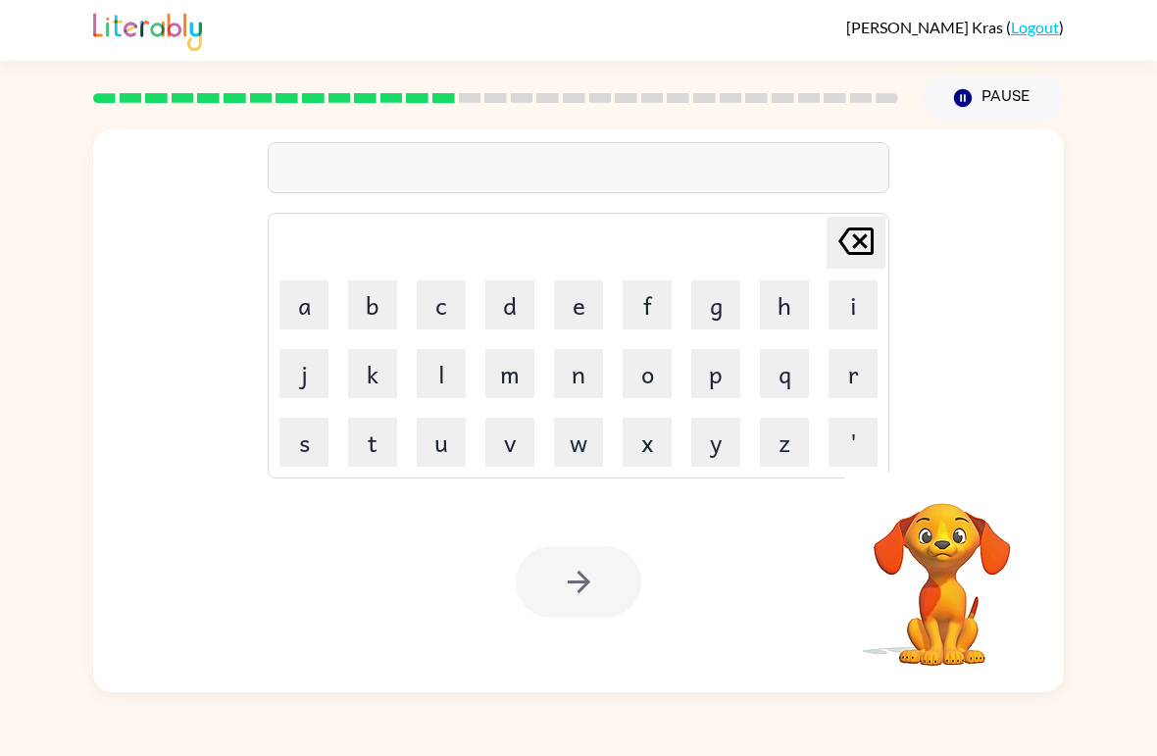
click at [504, 312] on button "d" at bounding box center [509, 305] width 49 height 49
click at [575, 309] on button "e" at bounding box center [578, 305] width 49 height 49
click at [448, 373] on button "l" at bounding box center [441, 373] width 49 height 49
click at [315, 318] on button "a" at bounding box center [304, 305] width 49 height 49
click at [719, 453] on button "y" at bounding box center [715, 442] width 49 height 49
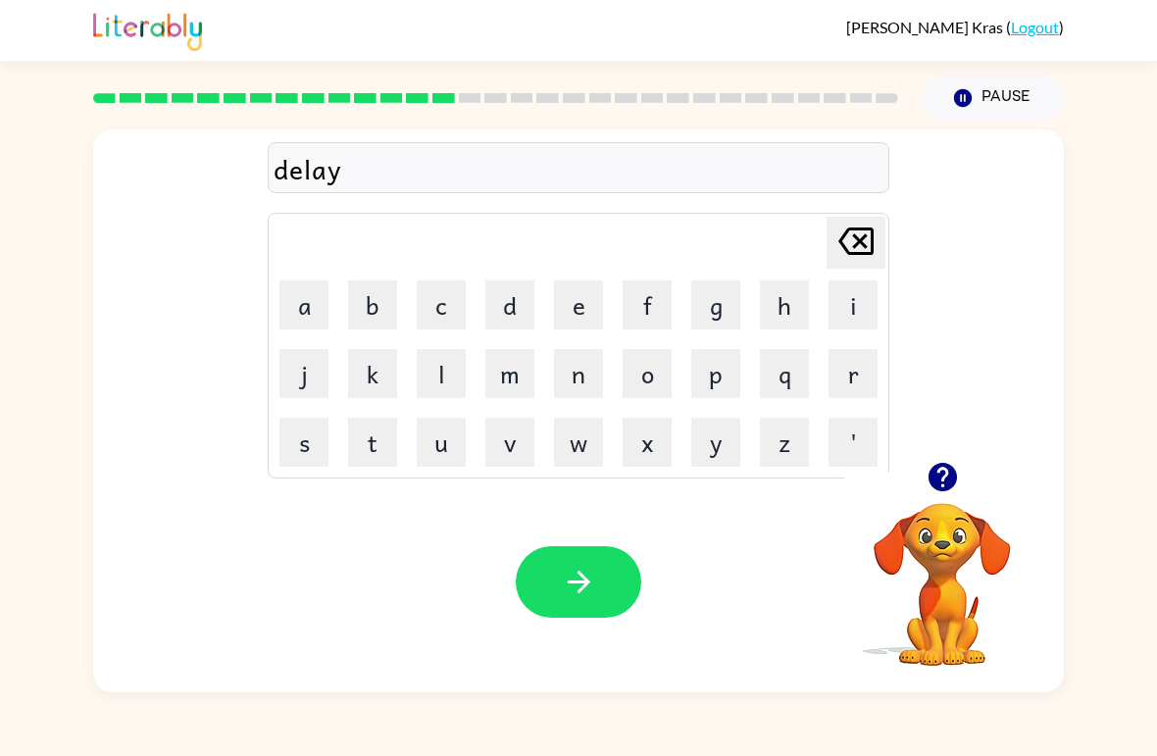
click at [608, 587] on button "button" at bounding box center [579, 582] width 126 height 72
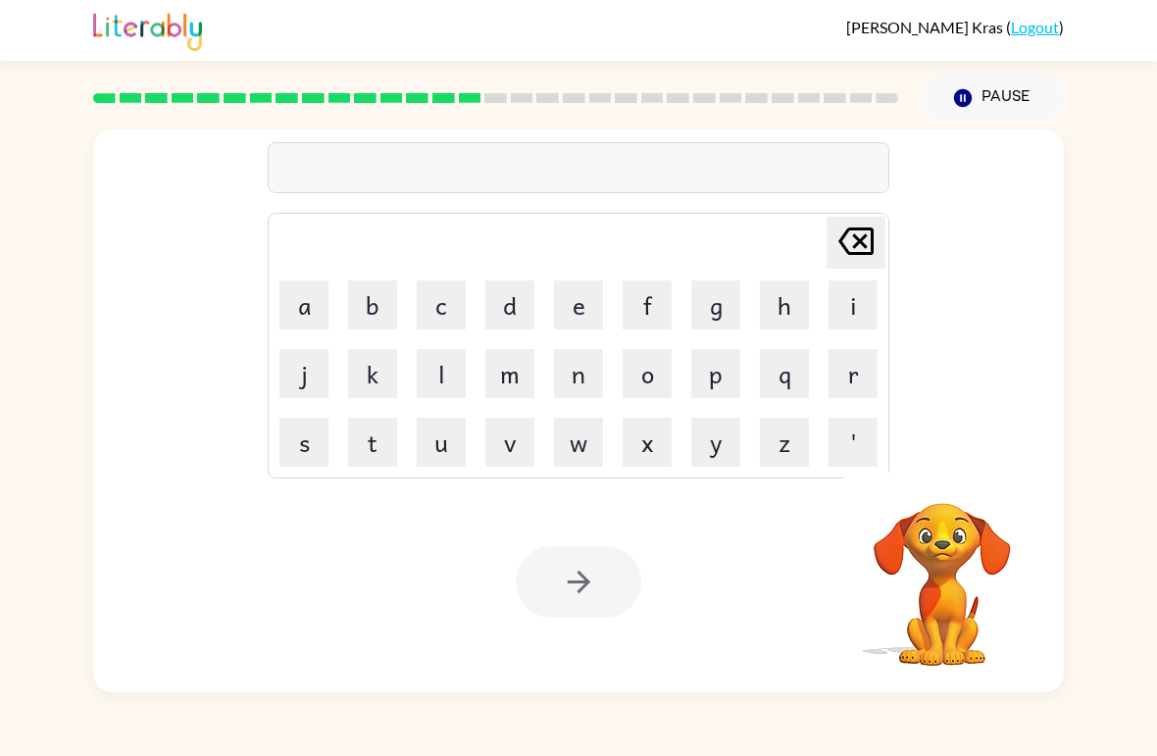
click at [362, 443] on button "t" at bounding box center [372, 442] width 49 height 49
click at [428, 439] on button "u" at bounding box center [441, 442] width 49 height 49
click at [845, 373] on button "r" at bounding box center [853, 373] width 49 height 49
click at [495, 357] on button "m" at bounding box center [509, 373] width 49 height 49
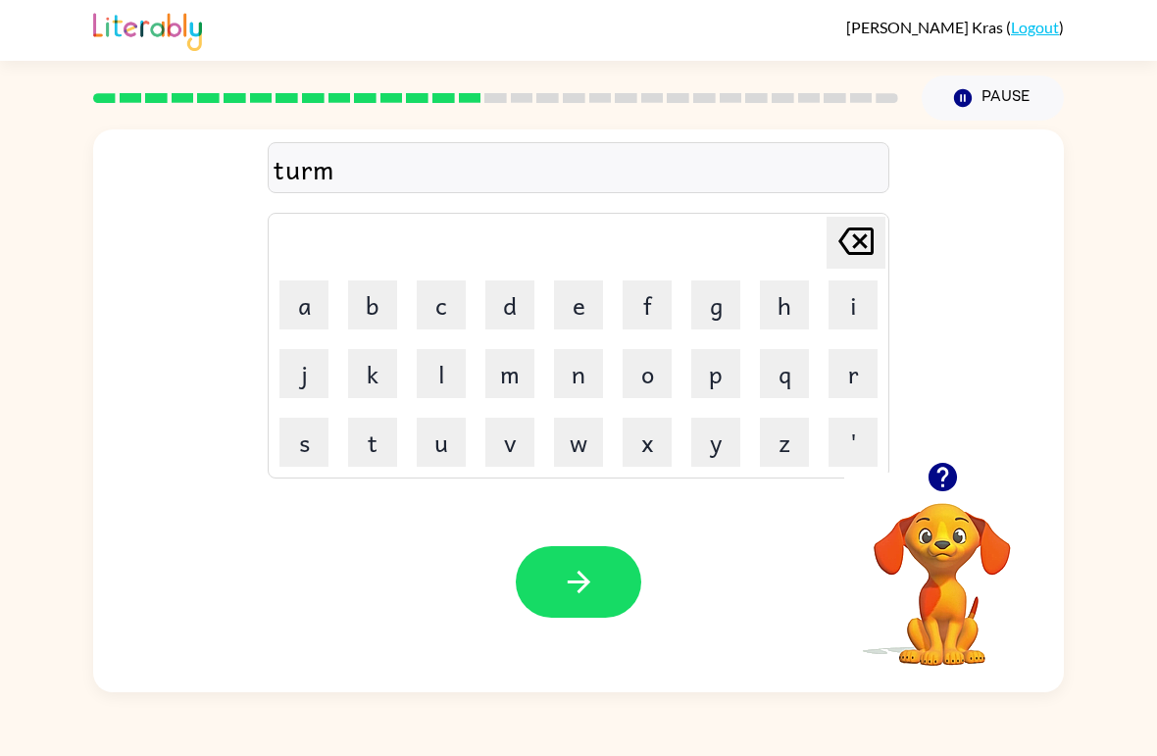
click at [599, 581] on button "button" at bounding box center [579, 582] width 126 height 72
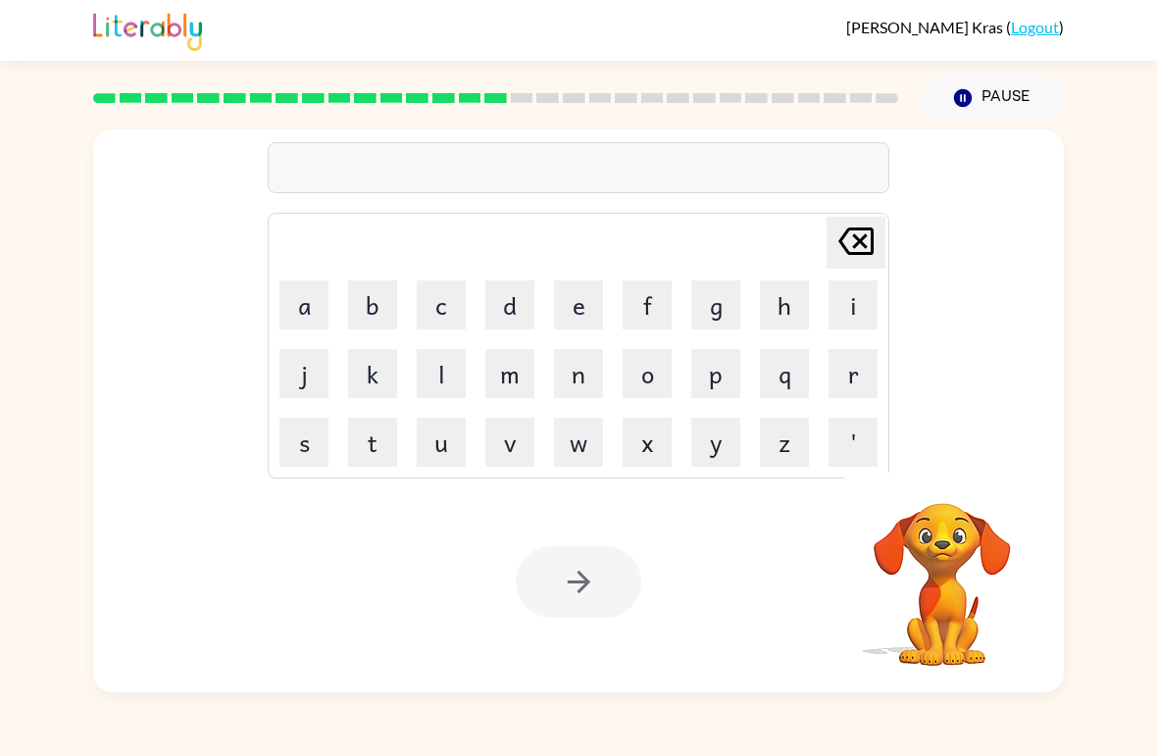
click at [295, 451] on button "s" at bounding box center [304, 442] width 49 height 49
click at [582, 301] on button "e" at bounding box center [578, 305] width 49 height 49
click at [384, 434] on button "t" at bounding box center [372, 442] width 49 height 49
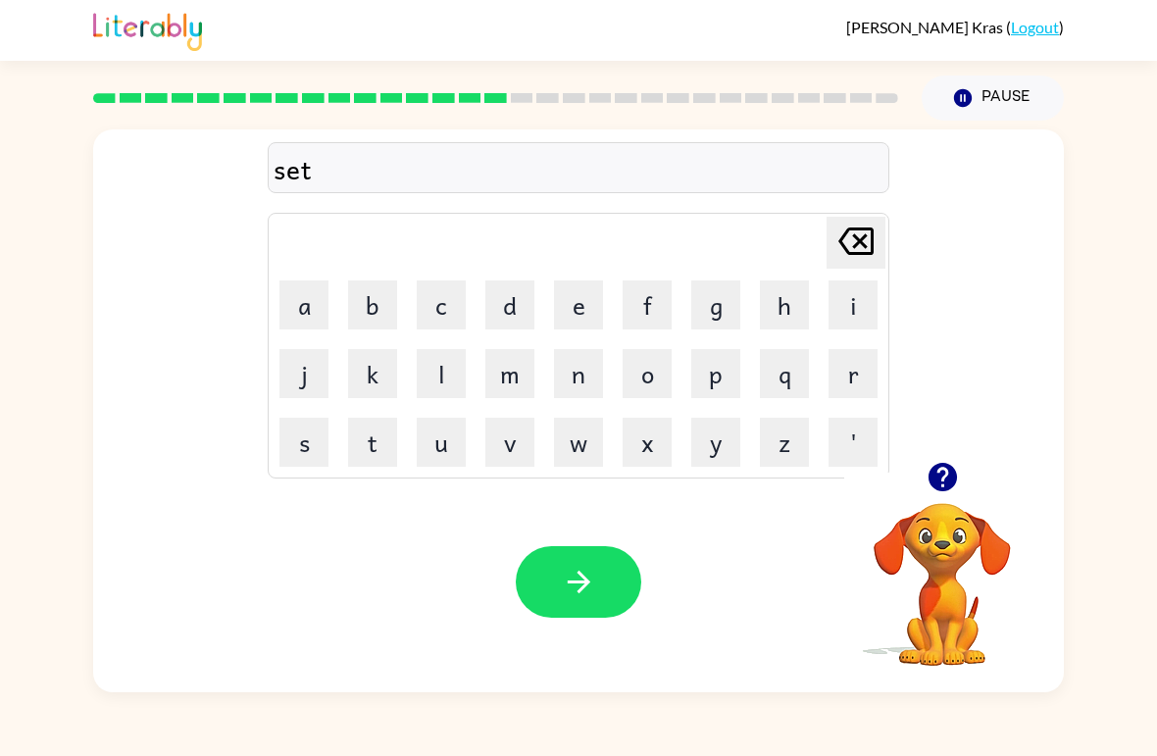
click at [580, 601] on button "button" at bounding box center [579, 582] width 126 height 72
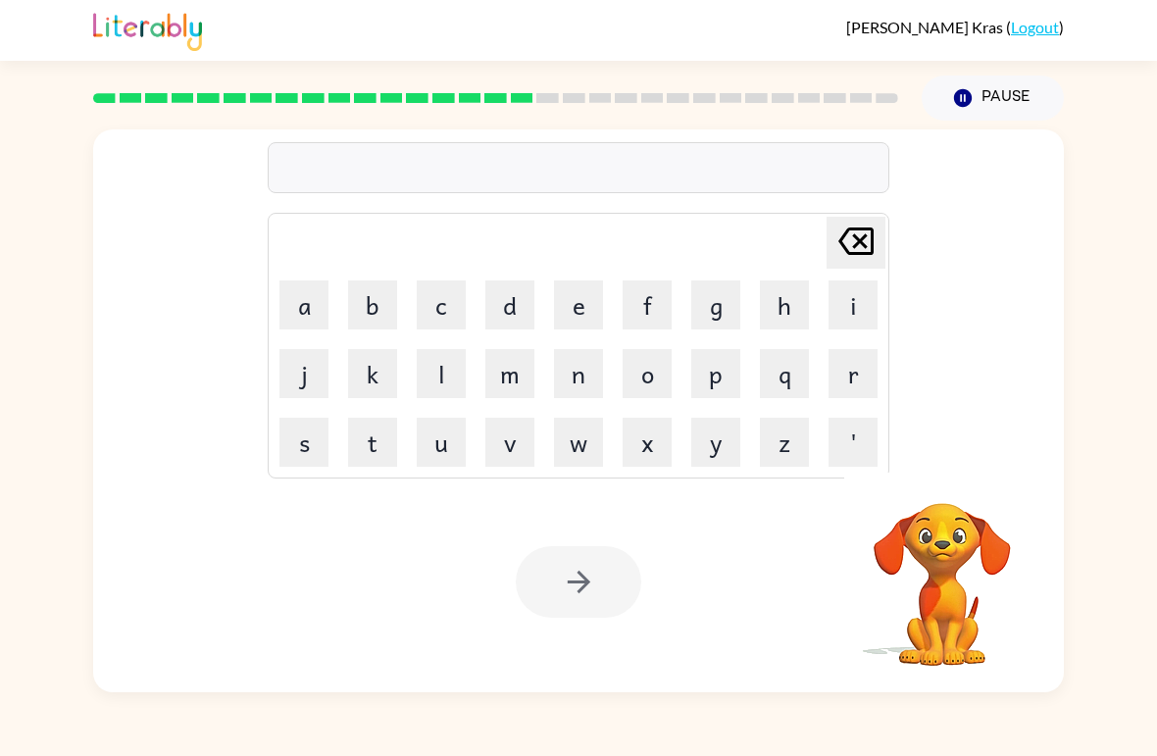
click at [351, 303] on button "b" at bounding box center [372, 305] width 49 height 49
click at [832, 384] on button "r" at bounding box center [853, 373] width 49 height 49
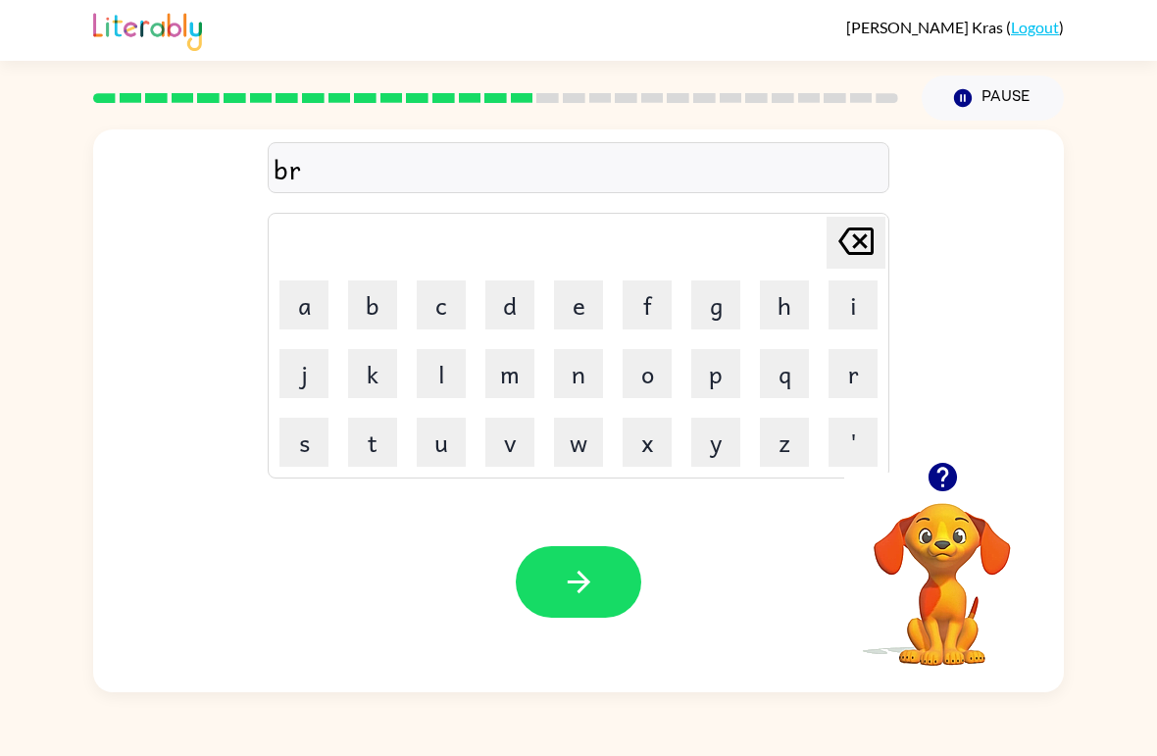
click at [842, 323] on button "i" at bounding box center [853, 305] width 49 height 49
click at [513, 380] on button "m" at bounding box center [509, 373] width 49 height 49
click at [520, 378] on button "m" at bounding box center [509, 373] width 49 height 49
click at [851, 300] on button "i" at bounding box center [853, 305] width 49 height 49
click at [572, 362] on button "n" at bounding box center [578, 373] width 49 height 49
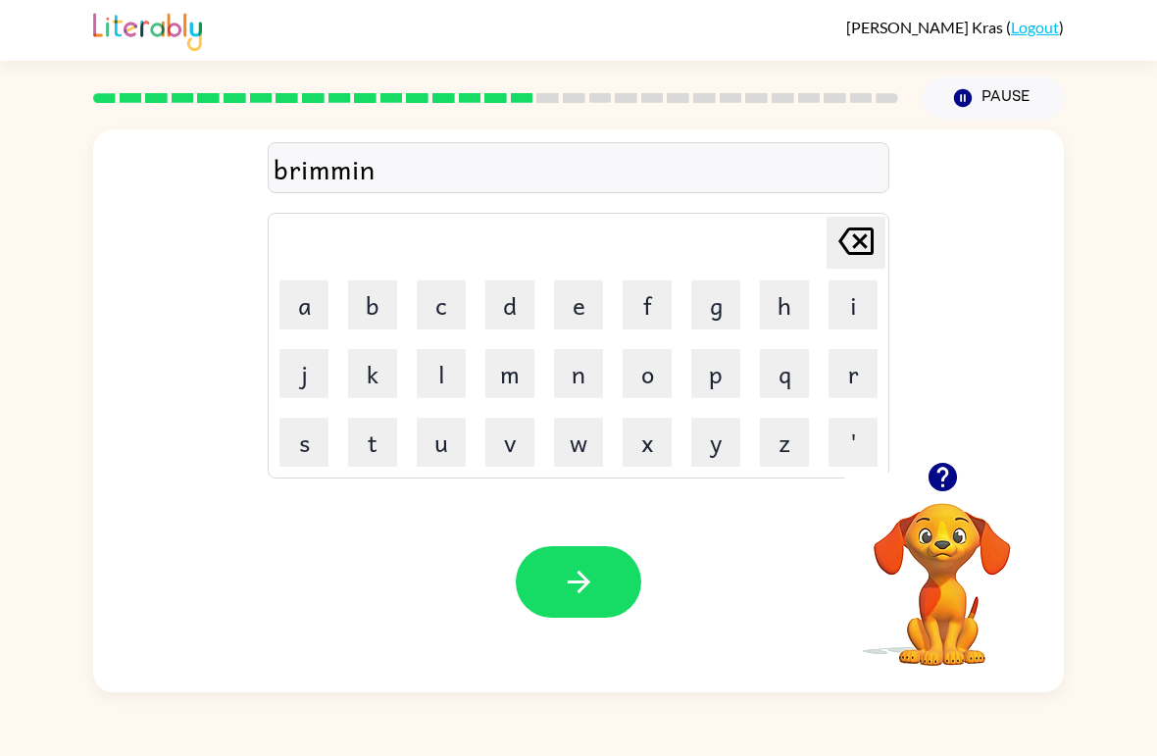
click at [709, 296] on button "g" at bounding box center [715, 305] width 49 height 49
click at [589, 594] on icon "button" at bounding box center [579, 582] width 34 height 34
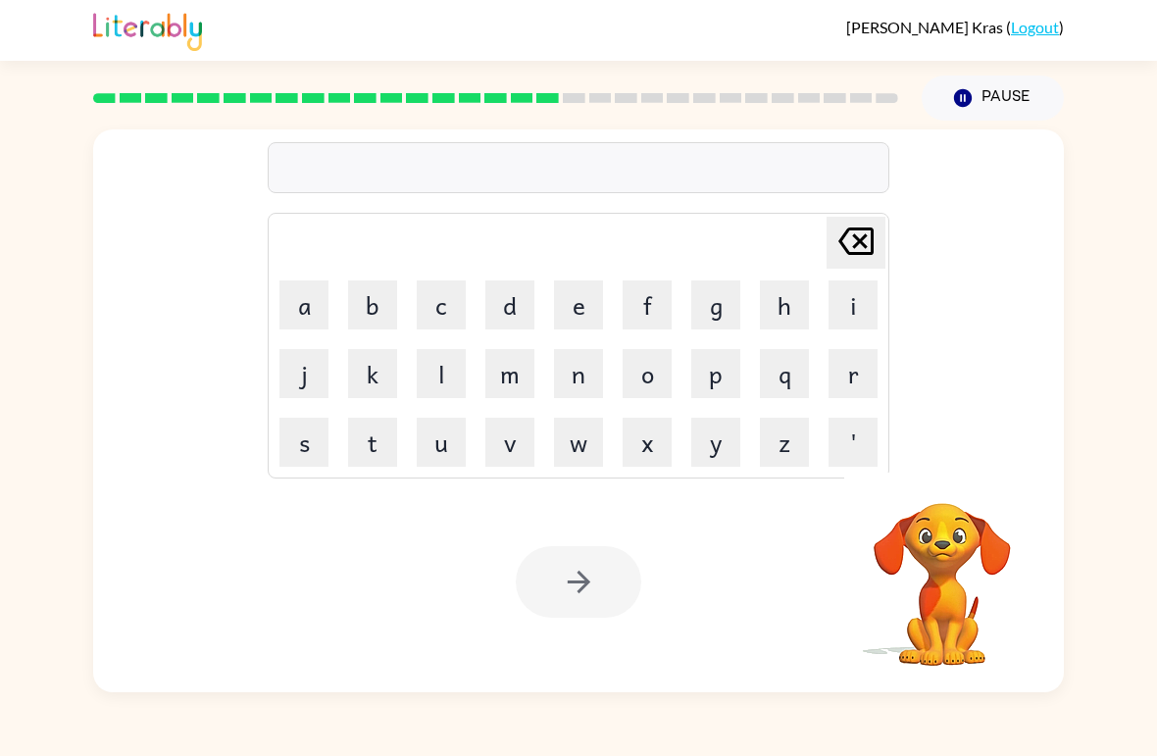
click at [721, 366] on button "p" at bounding box center [715, 373] width 49 height 49
click at [455, 357] on button "l" at bounding box center [441, 373] width 49 height 49
click at [314, 312] on button "a" at bounding box center [304, 305] width 49 height 49
click at [306, 442] on button "s" at bounding box center [304, 442] width 49 height 49
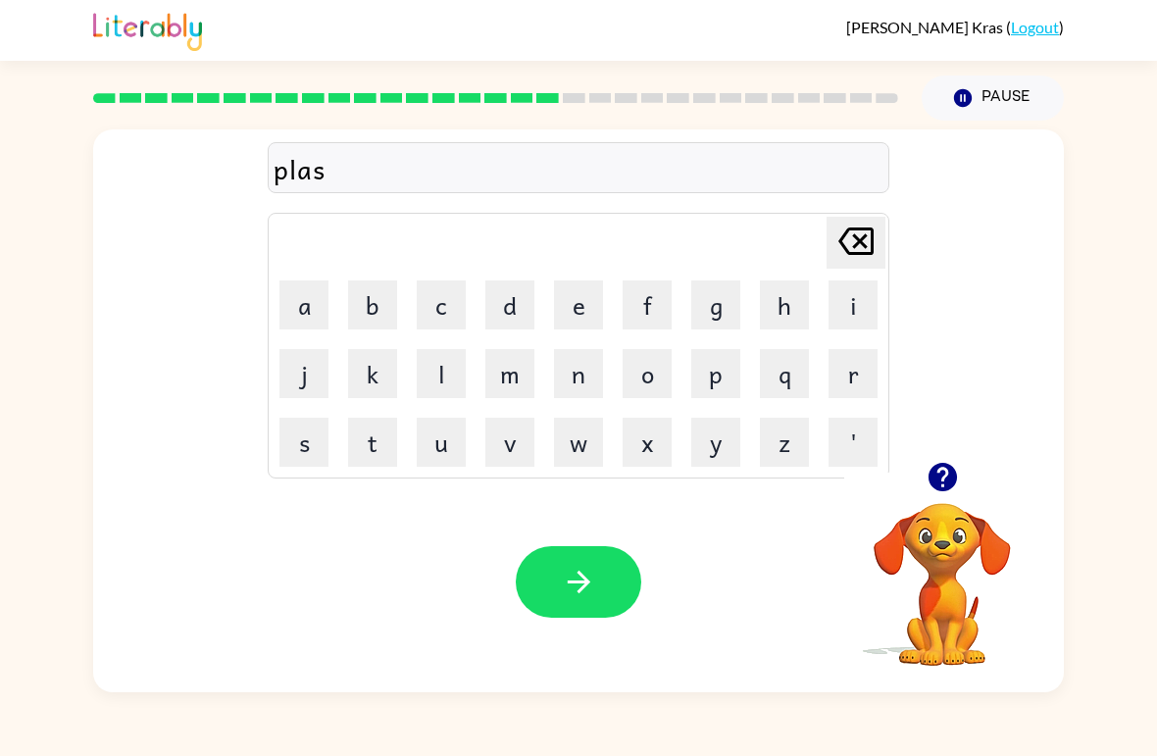
click at [859, 296] on button "i" at bounding box center [853, 305] width 49 height 49
click at [461, 313] on button "c" at bounding box center [441, 305] width 49 height 49
click at [580, 590] on icon "button" at bounding box center [578, 582] width 23 height 23
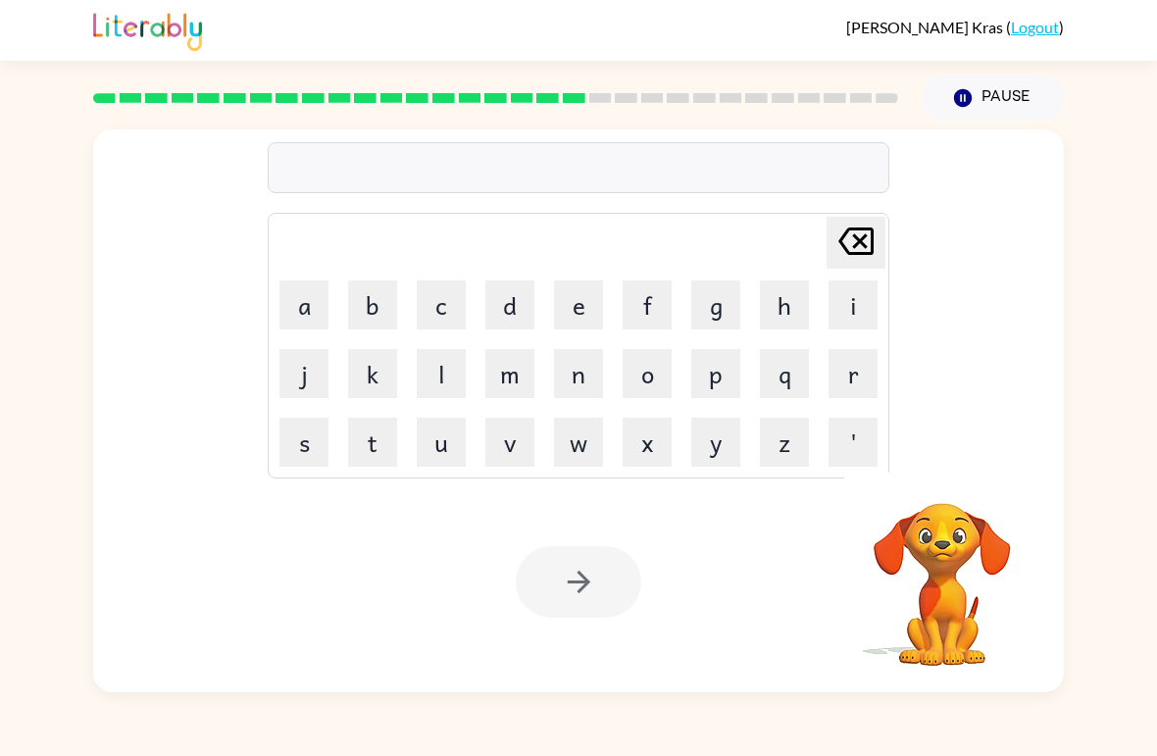
click at [517, 317] on button "d" at bounding box center [509, 305] width 49 height 49
click at [589, 284] on button "e" at bounding box center [578, 305] width 49 height 49
click at [308, 442] on button "s" at bounding box center [304, 442] width 49 height 49
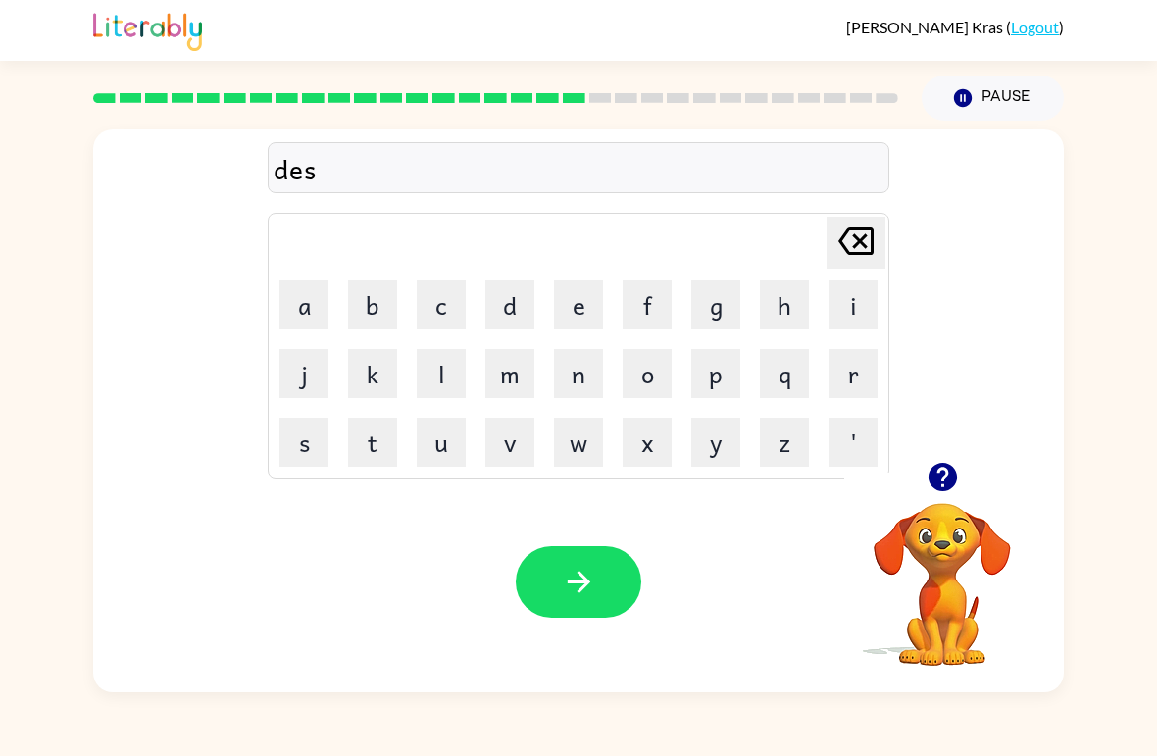
click at [728, 378] on button "p" at bounding box center [715, 373] width 49 height 49
click at [429, 380] on button "l" at bounding box center [441, 373] width 49 height 49
click at [307, 315] on button "a" at bounding box center [304, 305] width 49 height 49
click at [705, 455] on button "y" at bounding box center [715, 442] width 49 height 49
click at [546, 616] on button "button" at bounding box center [579, 582] width 126 height 72
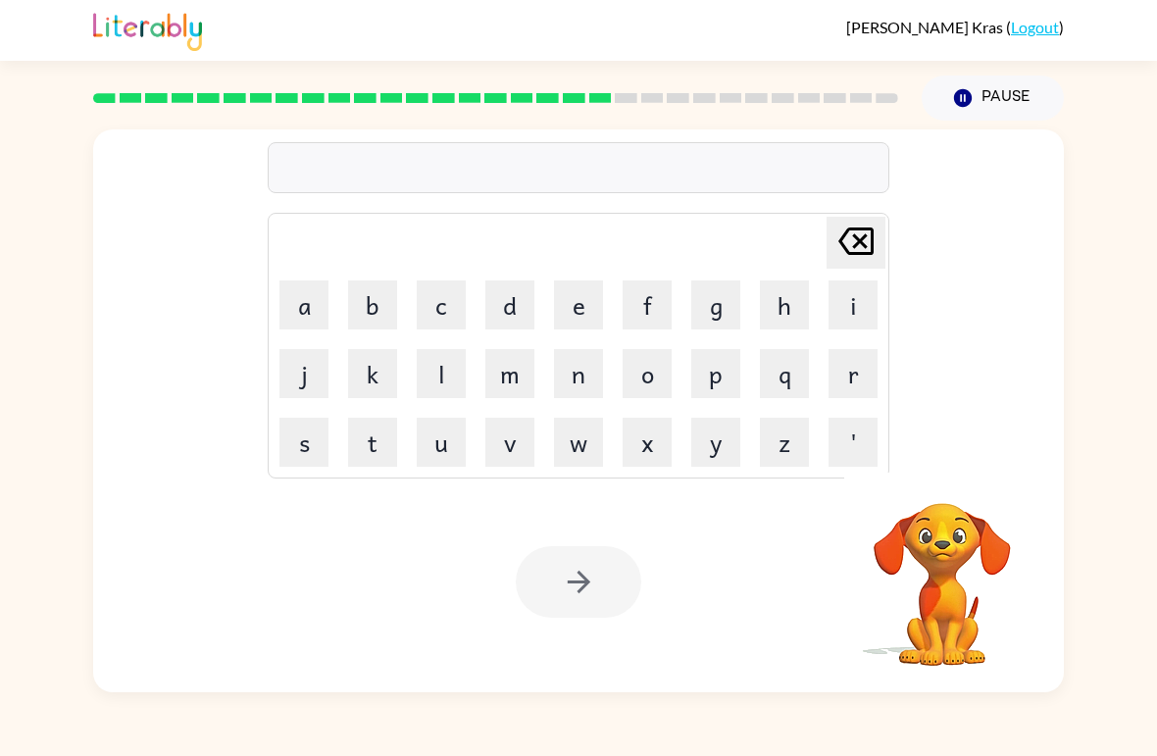
click at [503, 301] on button "d" at bounding box center [509, 305] width 49 height 49
click at [444, 436] on button "u" at bounding box center [441, 442] width 49 height 49
click at [291, 455] on button "s" at bounding box center [304, 442] width 49 height 49
click at [365, 426] on button "t" at bounding box center [372, 442] width 49 height 49
click at [586, 316] on button "e" at bounding box center [578, 305] width 49 height 49
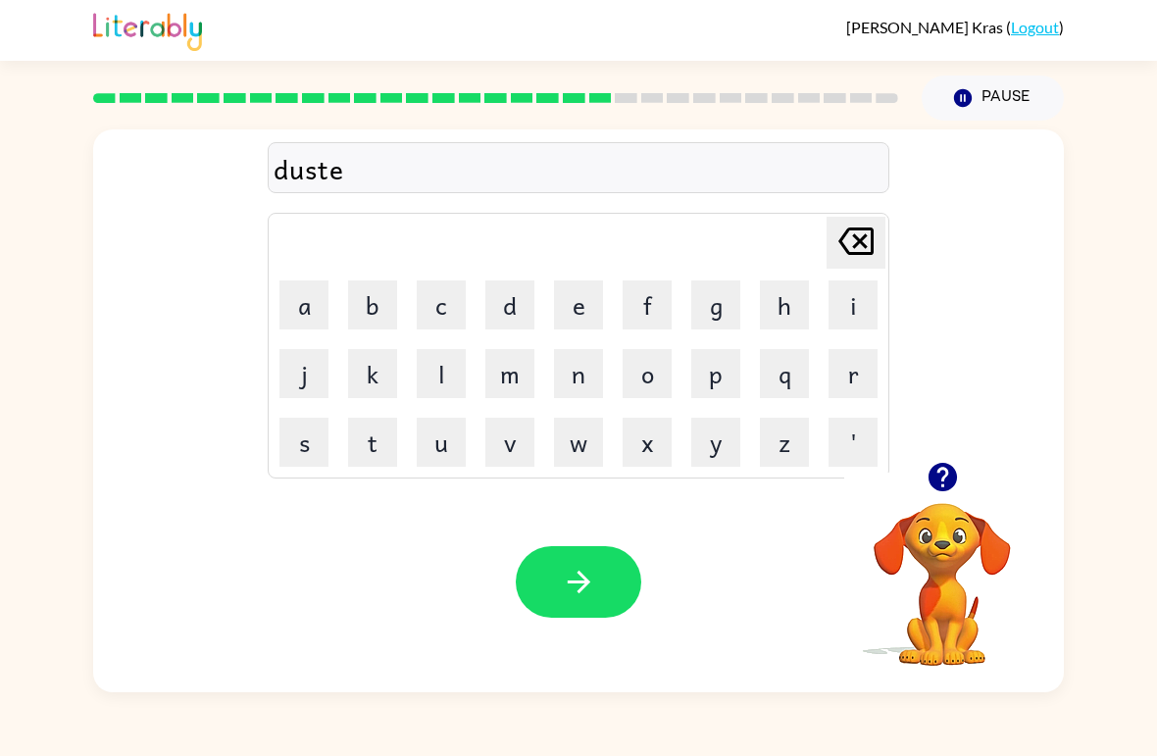
click at [500, 309] on button "d" at bounding box center [509, 305] width 49 height 49
click at [576, 598] on icon "button" at bounding box center [579, 582] width 34 height 34
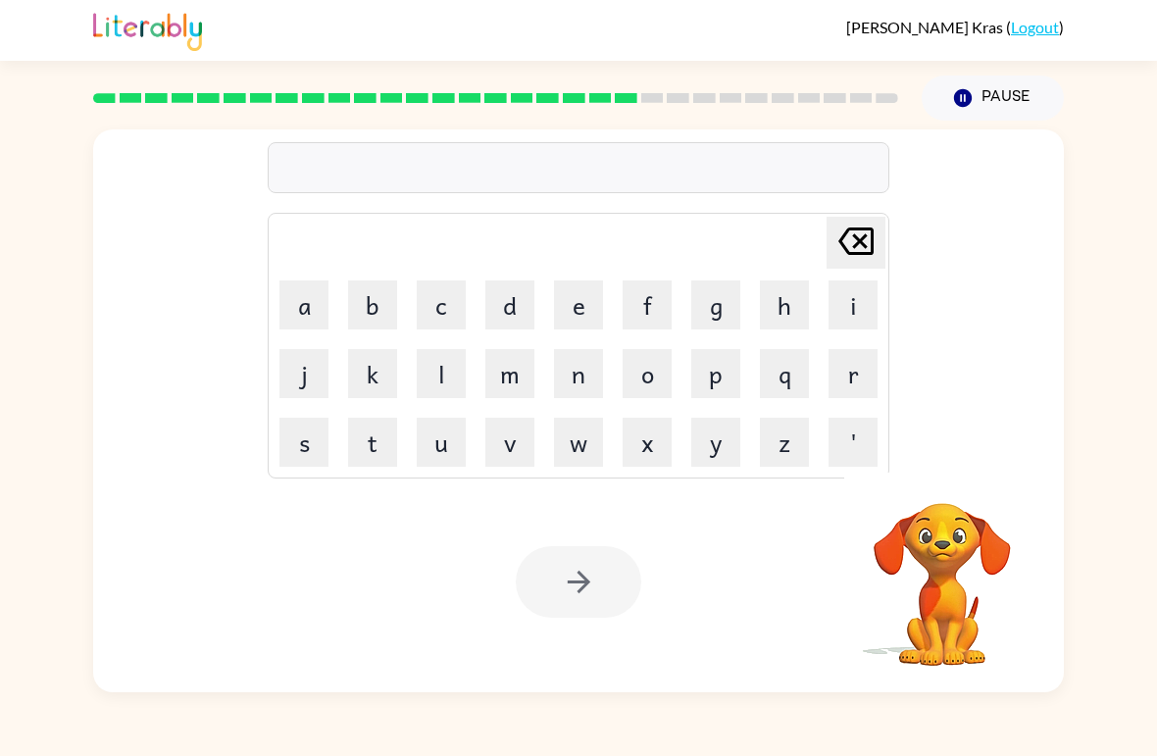
click at [458, 314] on button "c" at bounding box center [441, 305] width 49 height 49
click at [582, 305] on button "e" at bounding box center [578, 305] width 49 height 49
click at [583, 385] on button "n" at bounding box center [578, 373] width 49 height 49
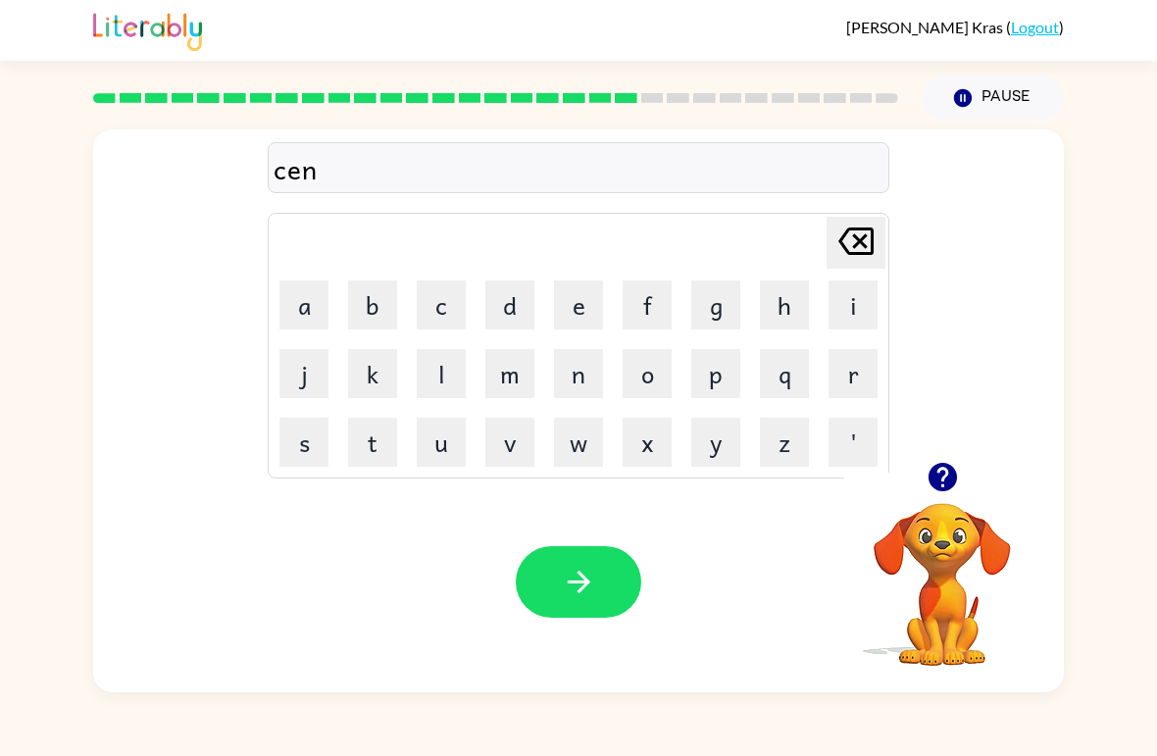
click at [372, 452] on button "t" at bounding box center [372, 442] width 49 height 49
click at [848, 308] on button "i" at bounding box center [853, 305] width 49 height 49
click at [724, 381] on button "p" at bounding box center [715, 373] width 49 height 49
click at [569, 304] on button "e" at bounding box center [578, 305] width 49 height 49
click at [501, 307] on button "d" at bounding box center [509, 305] width 49 height 49
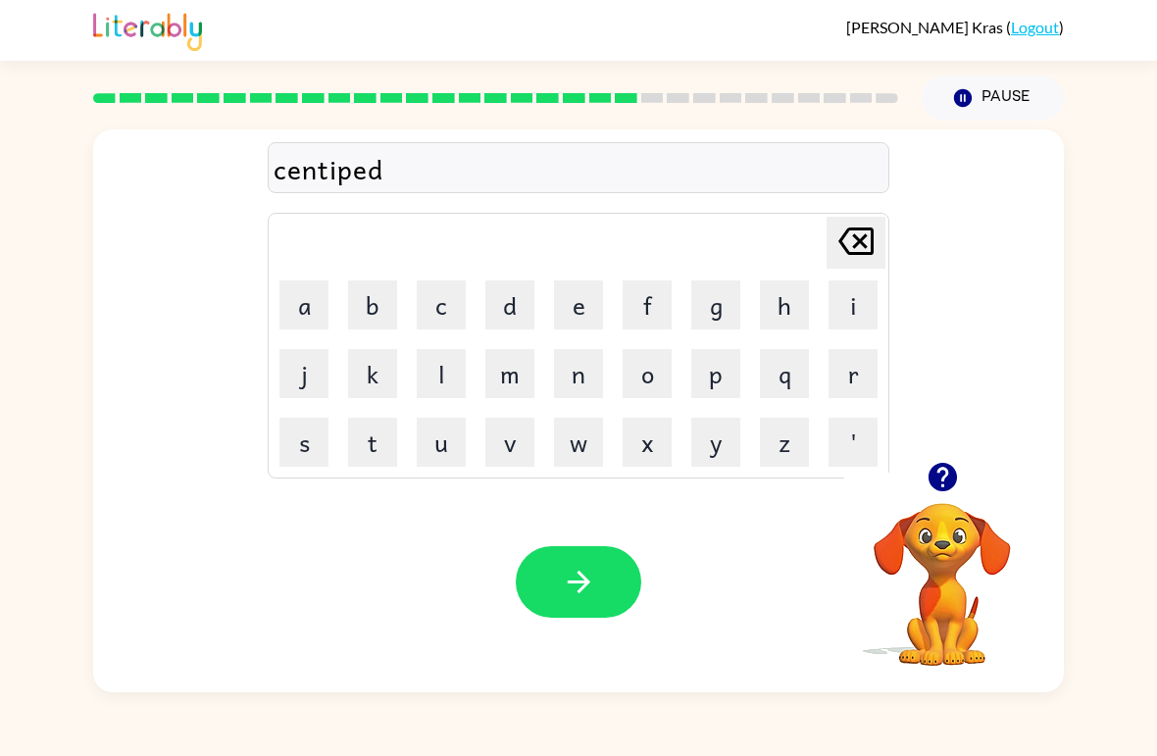
click at [579, 574] on icon "button" at bounding box center [578, 582] width 23 height 23
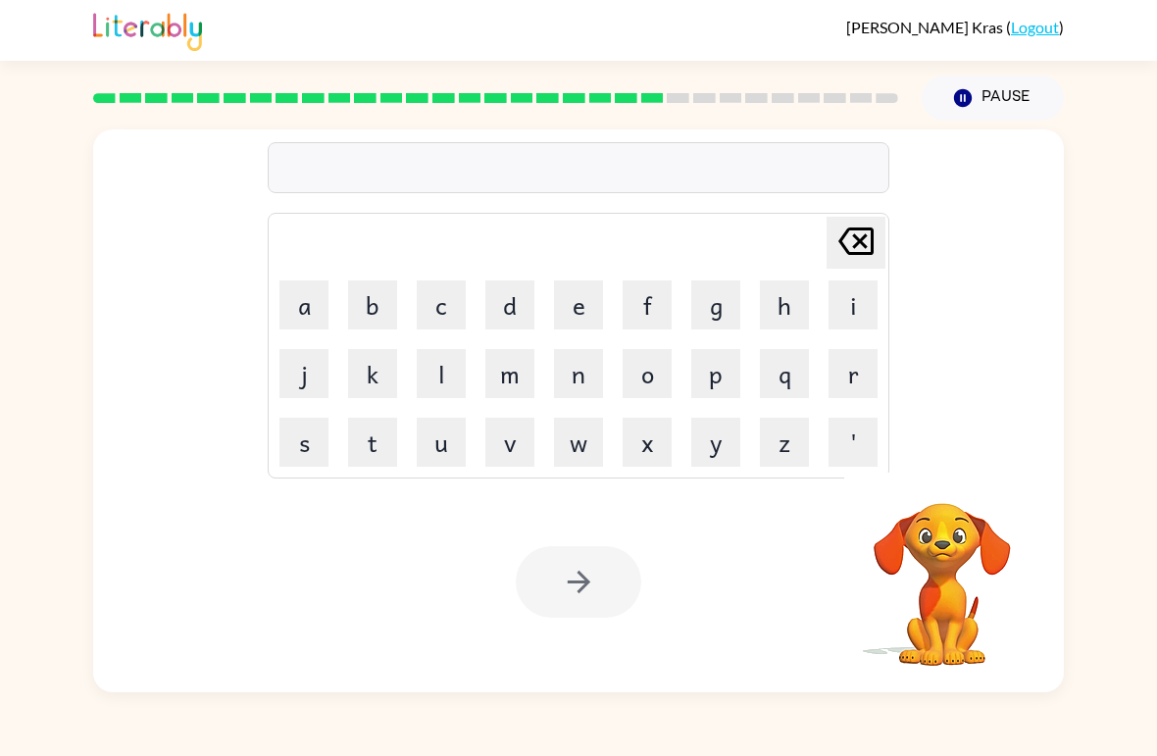
click at [839, 372] on button "r" at bounding box center [853, 373] width 49 height 49
click at [323, 303] on button "a" at bounding box center [304, 305] width 49 height 49
click at [830, 305] on button "i" at bounding box center [853, 305] width 49 height 49
click at [585, 369] on button "n" at bounding box center [578, 373] width 49 height 49
click at [449, 307] on button "c" at bounding box center [441, 305] width 49 height 49
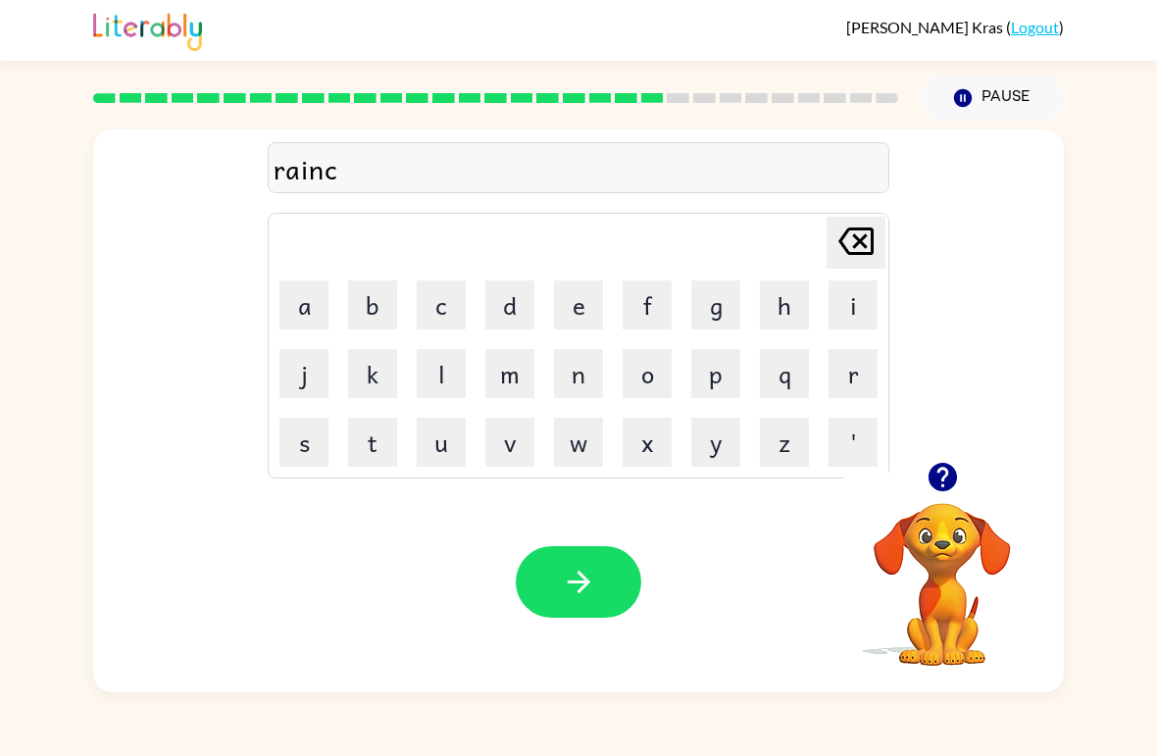
click at [661, 359] on button "o" at bounding box center [647, 373] width 49 height 49
click at [313, 303] on button "a" at bounding box center [304, 305] width 49 height 49
click at [368, 451] on button "t" at bounding box center [372, 442] width 49 height 49
click at [588, 581] on icon "button" at bounding box center [579, 582] width 34 height 34
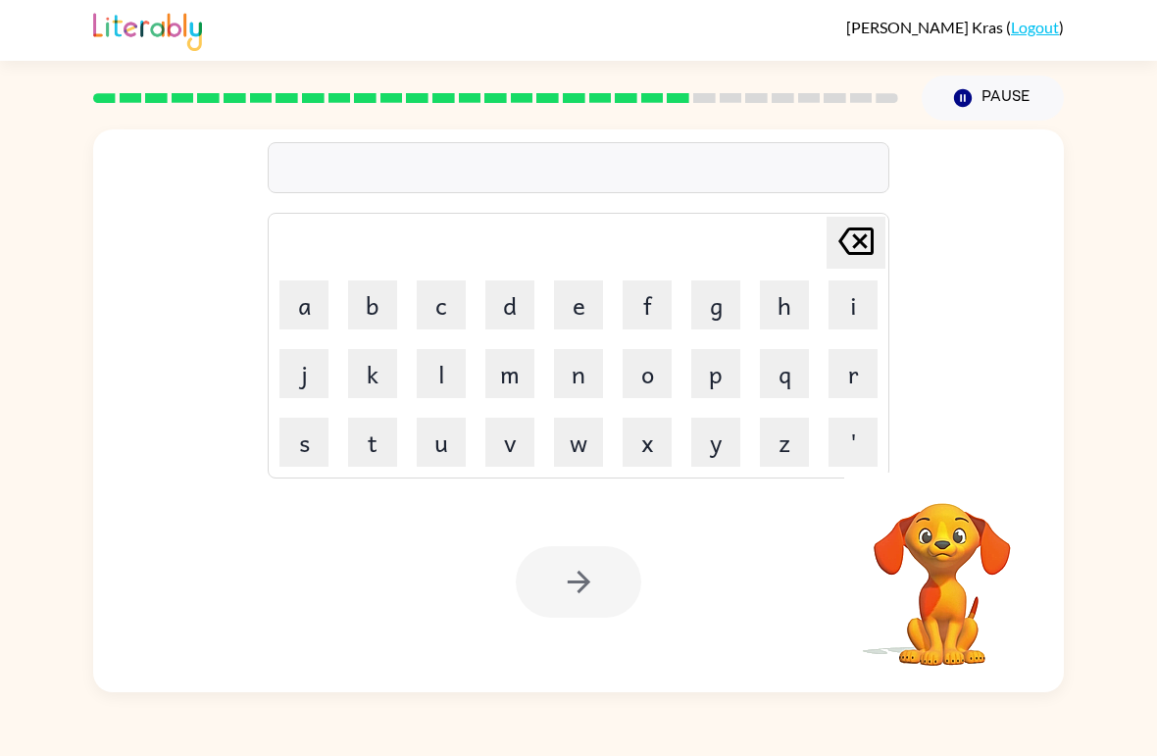
click at [507, 383] on button "m" at bounding box center [509, 373] width 49 height 49
click at [292, 310] on button "a" at bounding box center [304, 305] width 49 height 49
click at [856, 369] on button "r" at bounding box center [853, 373] width 49 height 49
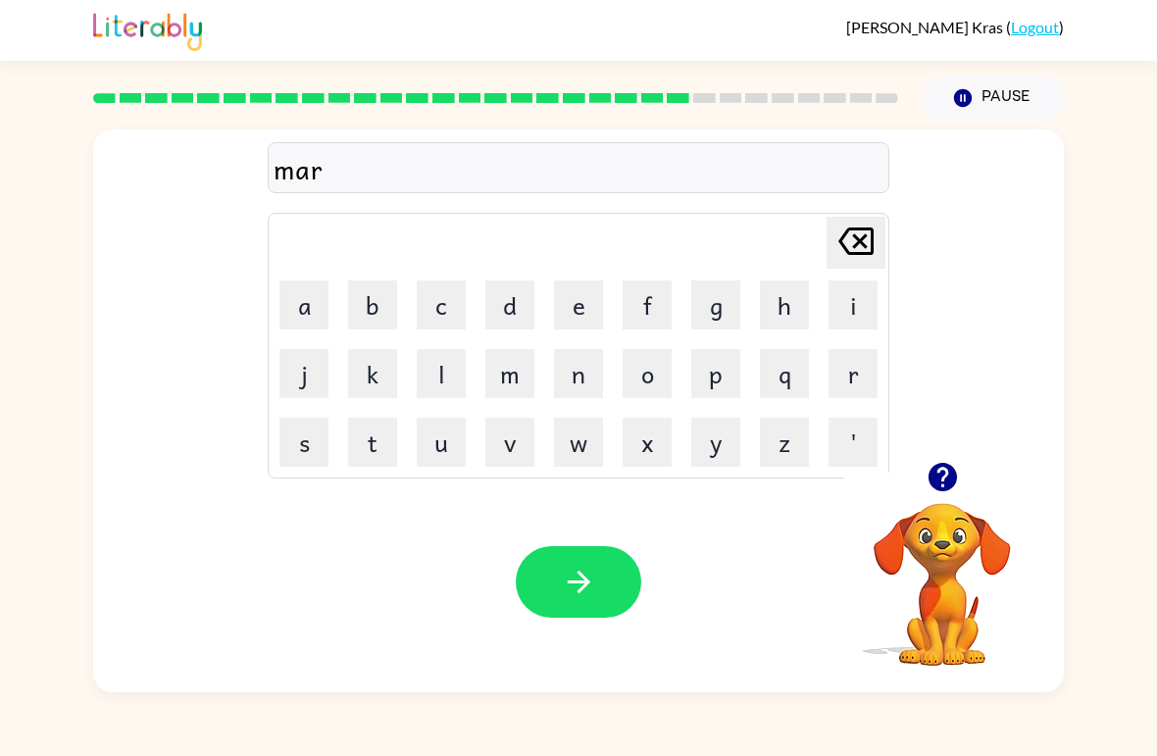
click at [379, 380] on button "k" at bounding box center [372, 373] width 49 height 49
click at [601, 305] on button "e" at bounding box center [578, 305] width 49 height 49
click at [851, 387] on button "r" at bounding box center [853, 373] width 49 height 49
click at [581, 599] on icon "button" at bounding box center [579, 582] width 34 height 34
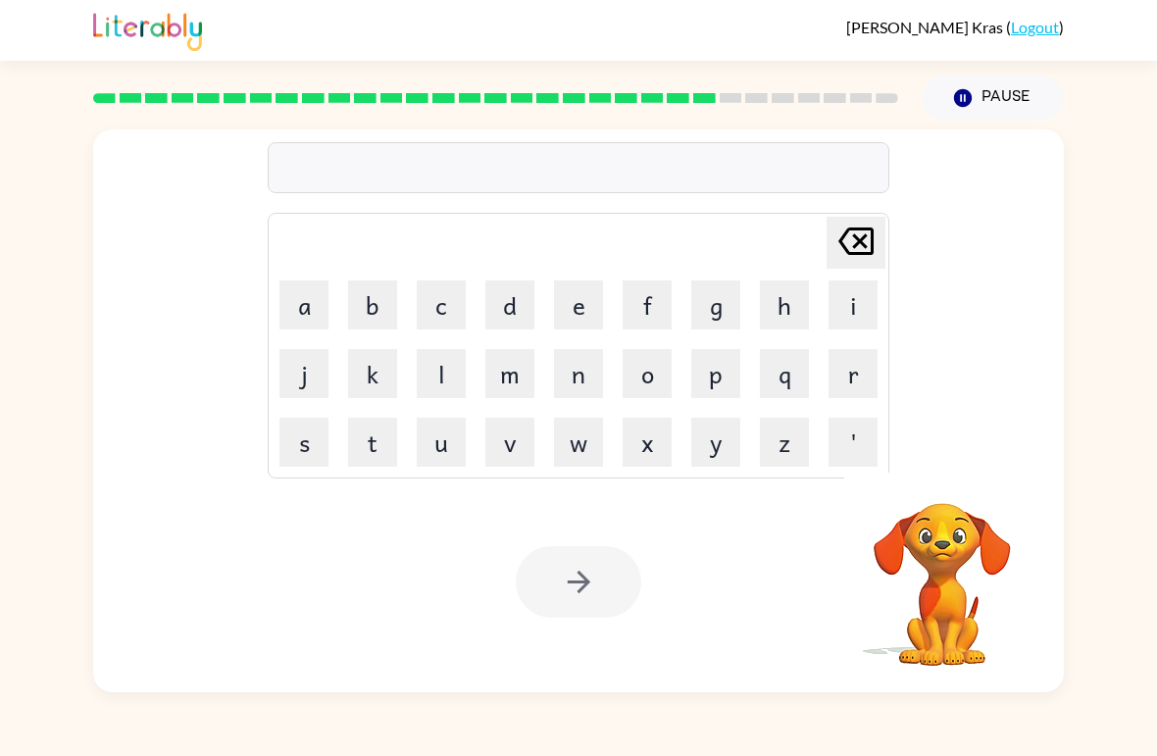
click at [311, 327] on button "a" at bounding box center [304, 305] width 49 height 49
click at [502, 317] on button "d" at bounding box center [509, 305] width 49 height 49
click at [509, 442] on button "v" at bounding box center [509, 442] width 49 height 49
click at [303, 307] on button "a" at bounding box center [304, 305] width 49 height 49
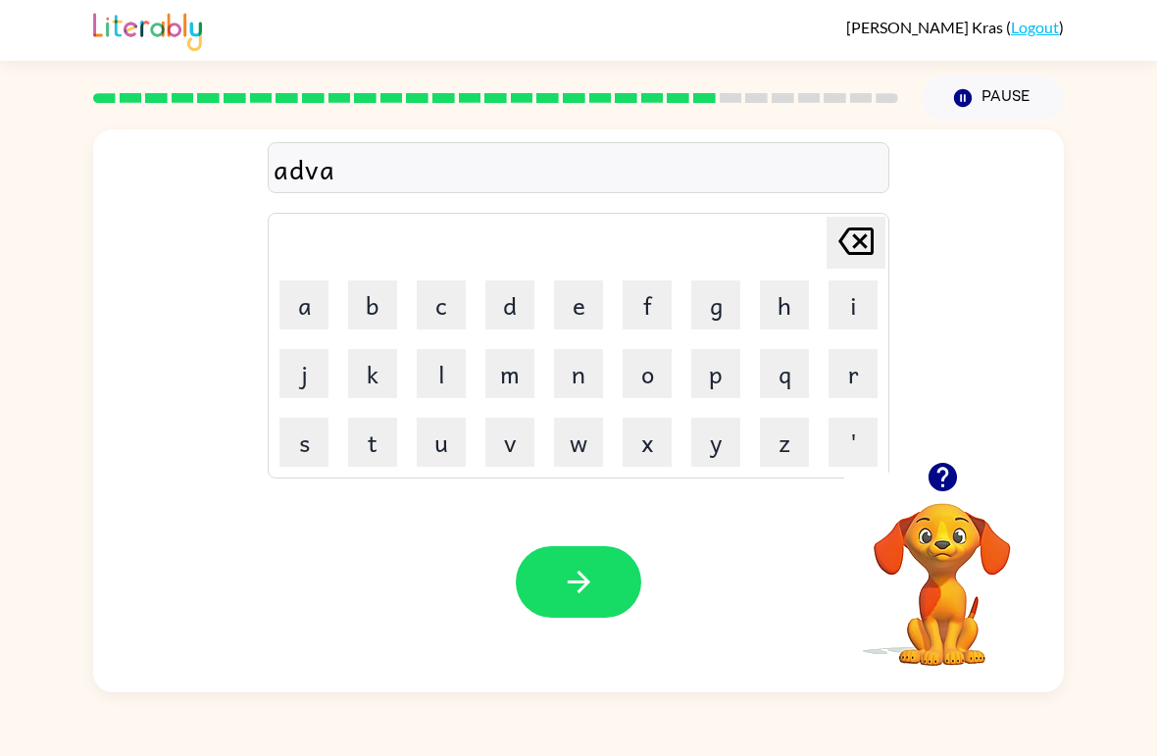
click at [566, 377] on button "n" at bounding box center [578, 373] width 49 height 49
click at [431, 320] on button "c" at bounding box center [441, 305] width 49 height 49
click at [851, 315] on button "i" at bounding box center [853, 305] width 49 height 49
click at [582, 362] on button "n" at bounding box center [578, 373] width 49 height 49
click at [712, 326] on button "g" at bounding box center [715, 305] width 49 height 49
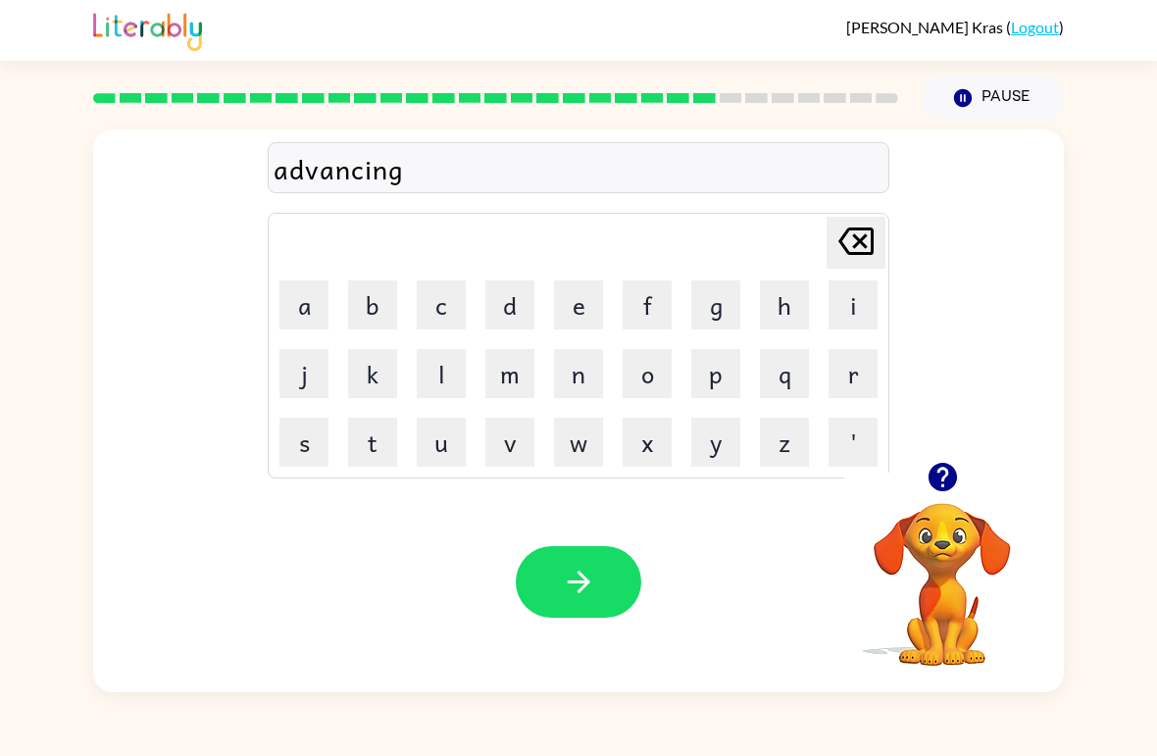
click at [589, 618] on button "button" at bounding box center [579, 582] width 126 height 72
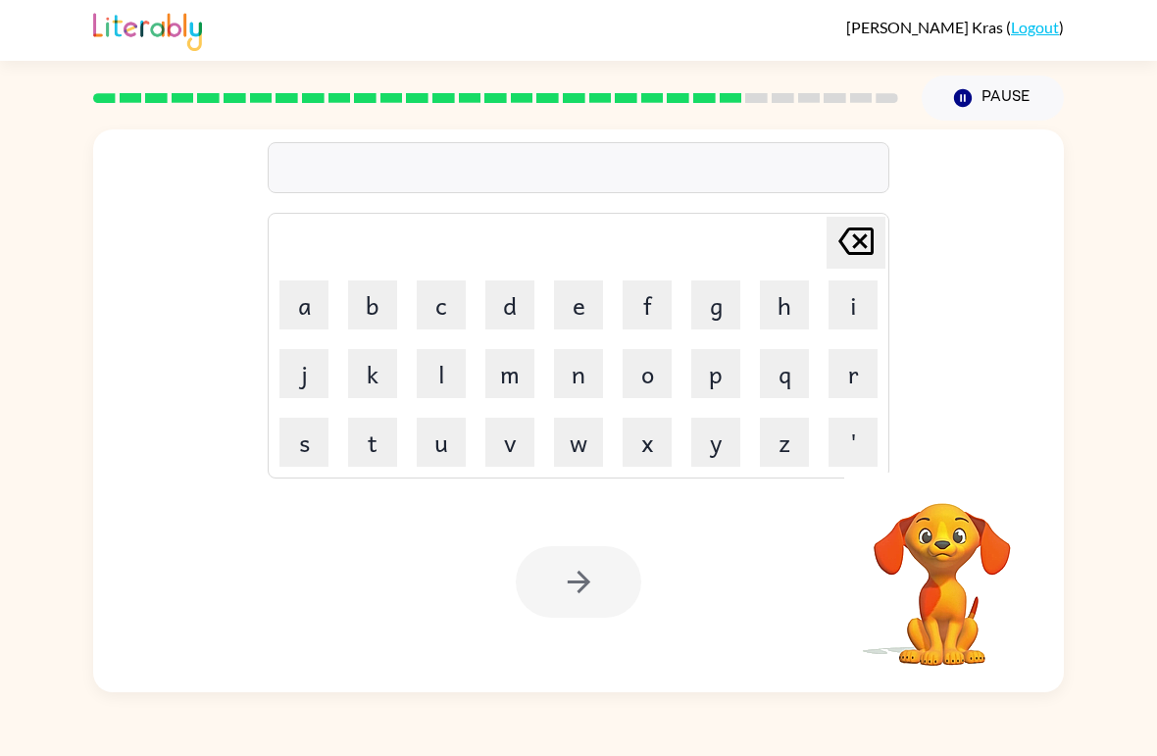
click at [700, 319] on button "g" at bounding box center [715, 305] width 49 height 49
click at [649, 390] on button "o" at bounding box center [647, 373] width 49 height 49
click at [395, 296] on button "b" at bounding box center [372, 305] width 49 height 49
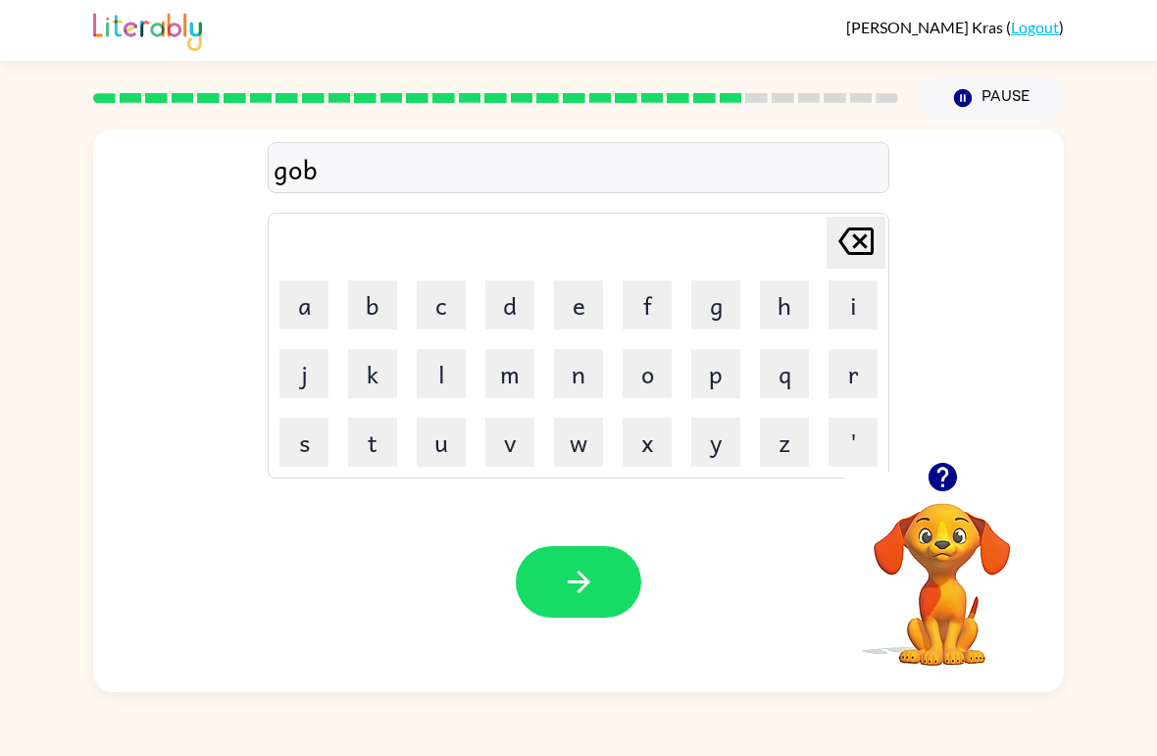
click at [438, 363] on button "l" at bounding box center [441, 373] width 49 height 49
click at [839, 307] on button "i" at bounding box center [853, 305] width 49 height 49
click at [644, 434] on button "x" at bounding box center [647, 442] width 49 height 49
click at [860, 250] on icon "[PERSON_NAME] last character input" at bounding box center [856, 241] width 47 height 47
click at [575, 376] on button "n" at bounding box center [578, 373] width 49 height 49
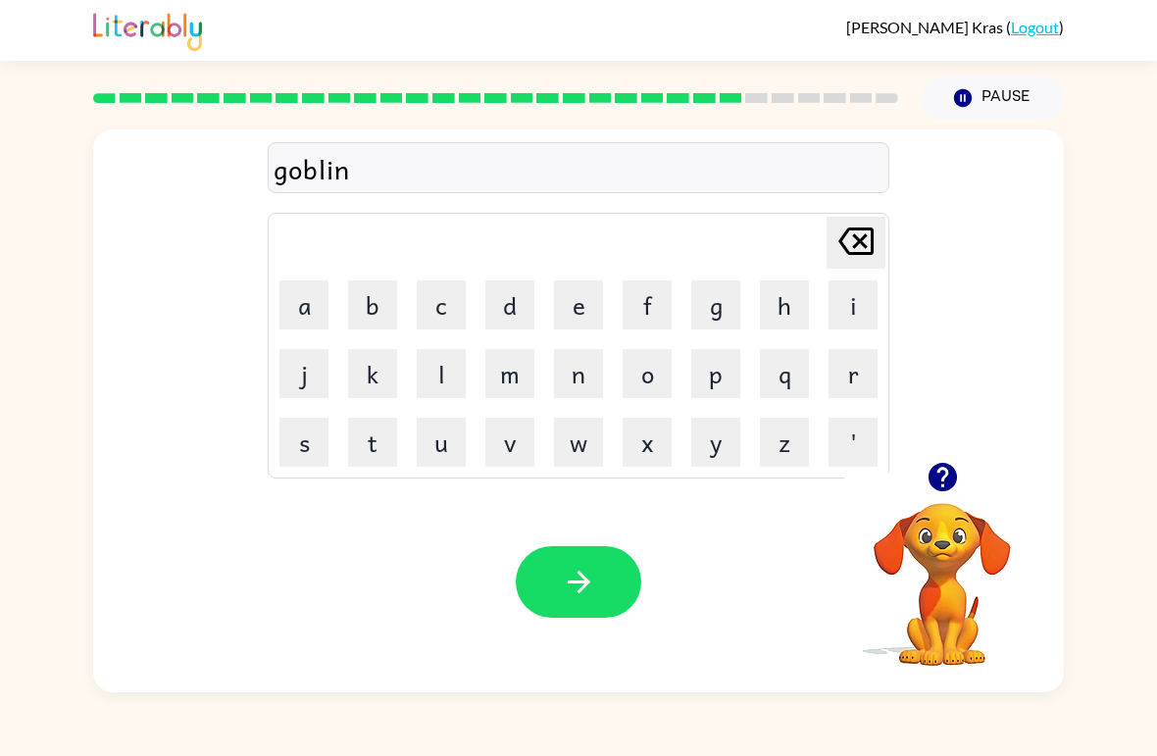
click at [558, 579] on button "button" at bounding box center [579, 582] width 126 height 72
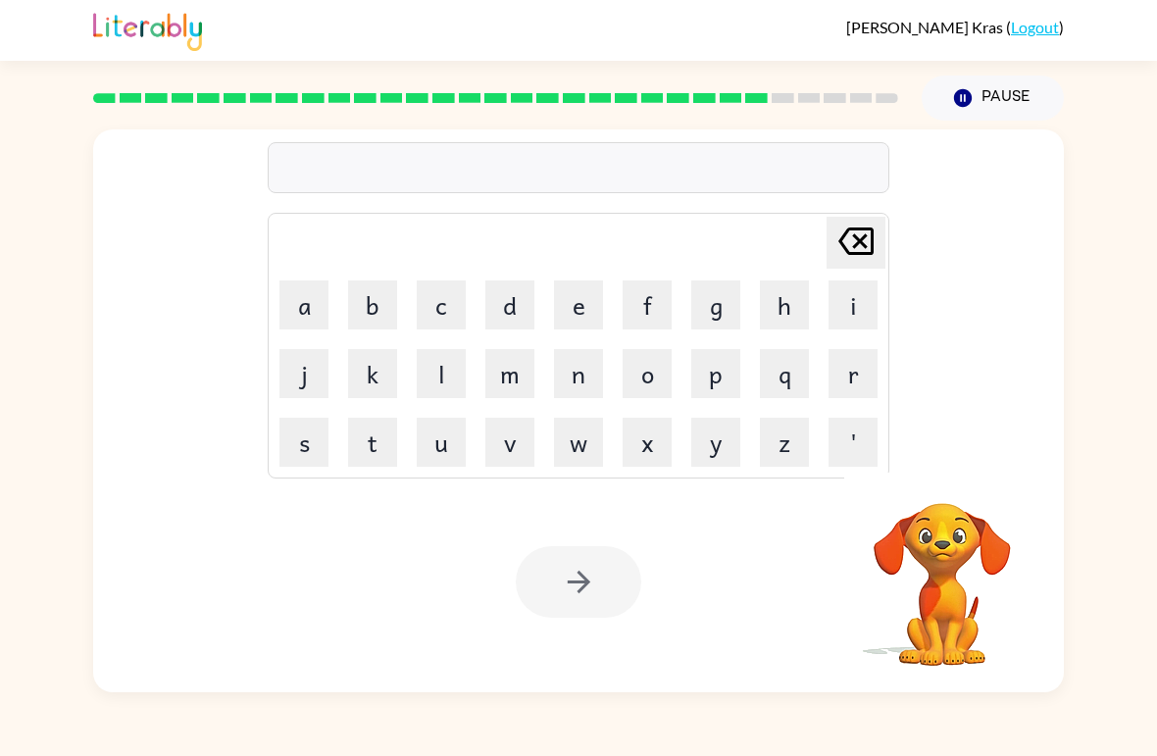
click at [726, 281] on button "g" at bounding box center [715, 305] width 49 height 49
click at [514, 441] on button "v" at bounding box center [509, 442] width 49 height 49
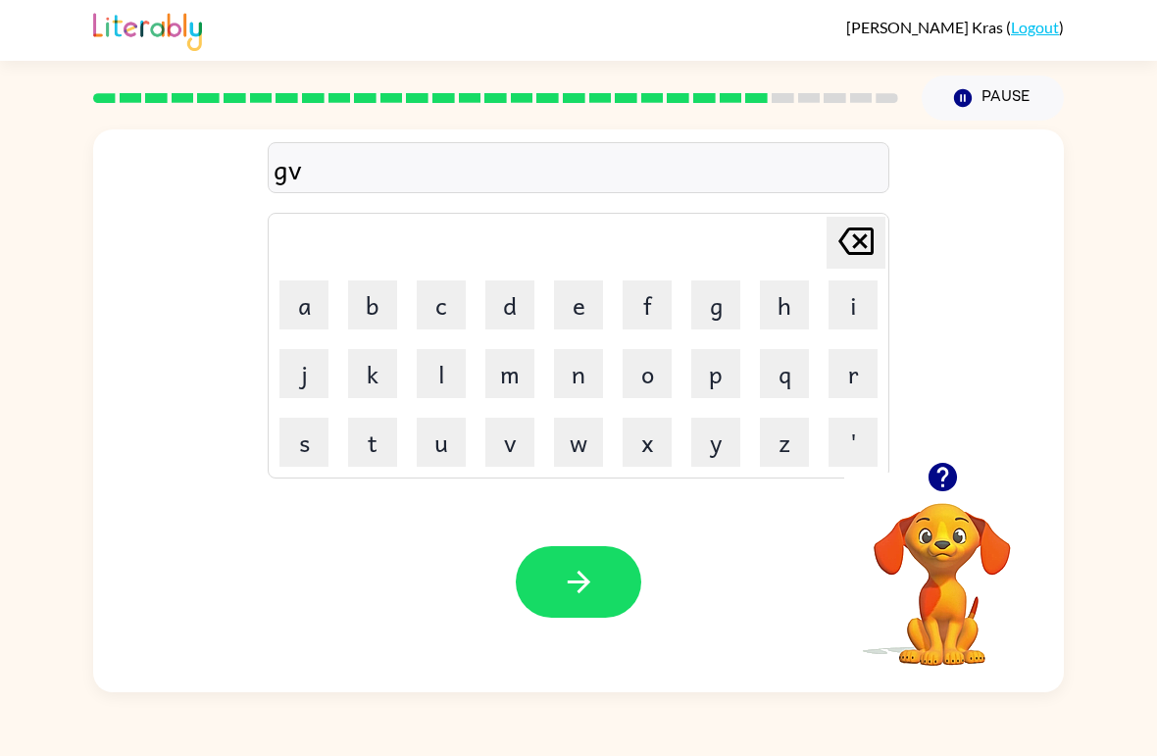
click at [582, 300] on button "e" at bounding box center [578, 305] width 49 height 49
click at [847, 383] on button "r" at bounding box center [853, 373] width 49 height 49
click at [510, 377] on button "m" at bounding box center [509, 373] width 49 height 49
click at [574, 307] on button "e" at bounding box center [578, 305] width 49 height 49
click at [572, 371] on button "n" at bounding box center [578, 373] width 49 height 49
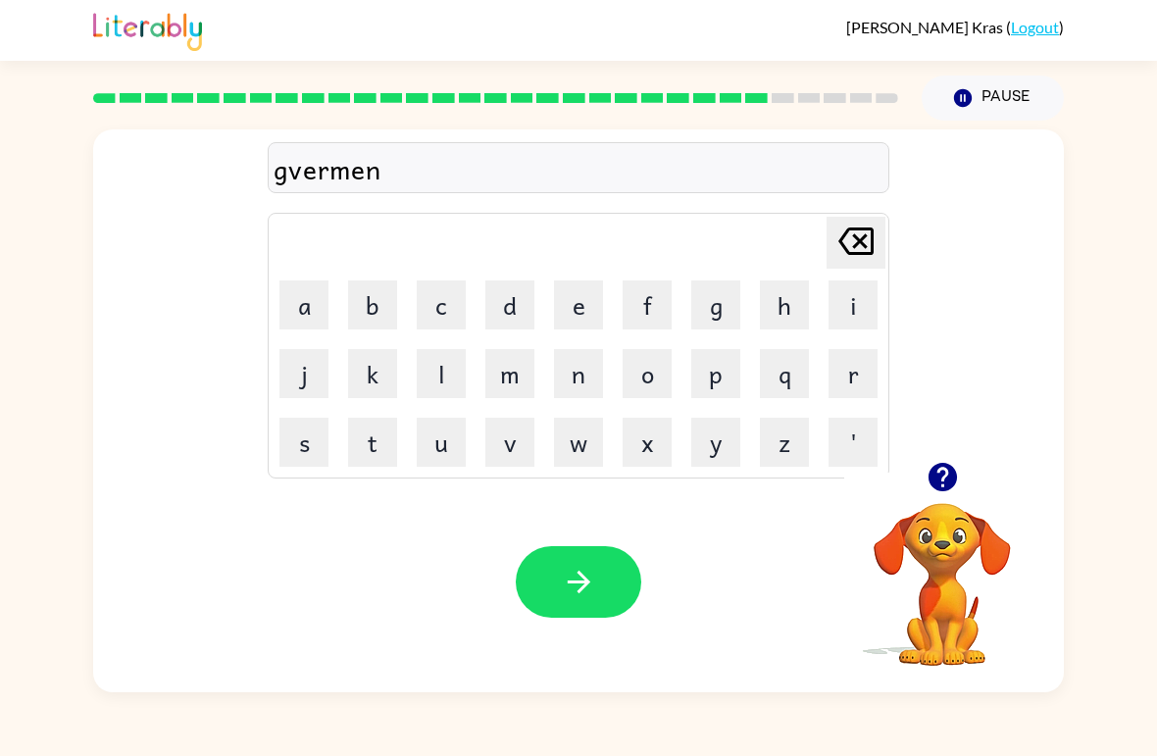
click at [383, 433] on button "t" at bounding box center [372, 442] width 49 height 49
click at [291, 178] on div "gverment" at bounding box center [579, 168] width 610 height 41
click at [634, 365] on button "o" at bounding box center [647, 373] width 49 height 49
click at [852, 243] on icon "[PERSON_NAME] last character input" at bounding box center [856, 241] width 47 height 47
click at [851, 243] on icon "[PERSON_NAME] last character input" at bounding box center [856, 241] width 47 height 47
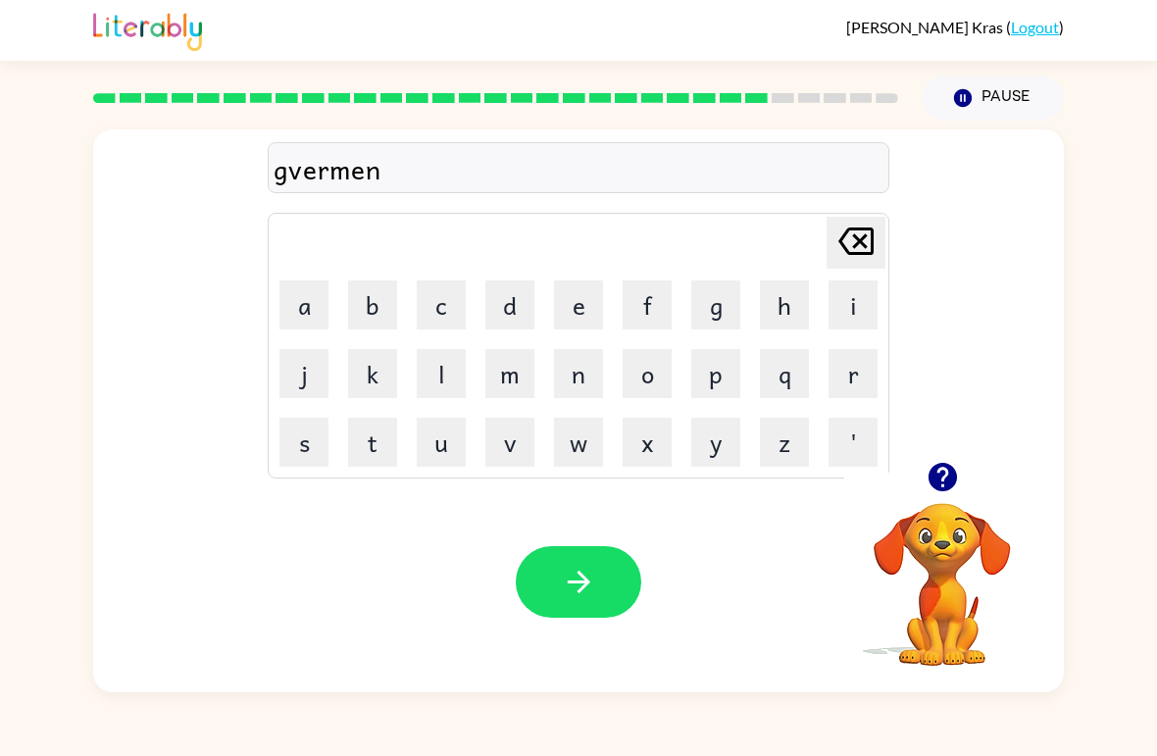
click at [843, 252] on icon "[PERSON_NAME] last character input" at bounding box center [856, 241] width 47 height 47
click at [842, 252] on icon "[PERSON_NAME] last character input" at bounding box center [856, 241] width 47 height 47
click at [838, 250] on icon "[PERSON_NAME] last character input" at bounding box center [856, 241] width 47 height 47
click at [837, 250] on icon "[PERSON_NAME] last character input" at bounding box center [856, 241] width 47 height 47
click at [827, 263] on button "[PERSON_NAME] last character input" at bounding box center [856, 243] width 59 height 52
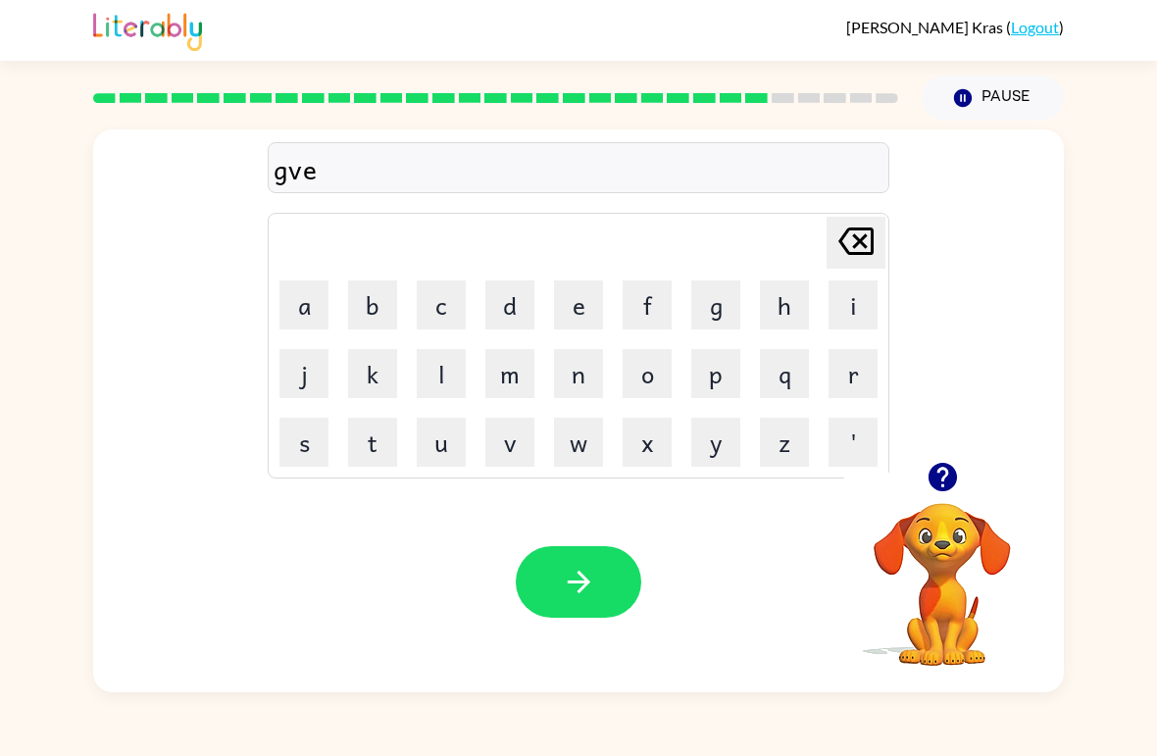
click at [826, 262] on td "[PERSON_NAME] last character input" at bounding box center [579, 243] width 616 height 54
click at [849, 259] on icon "[PERSON_NAME] last character input" at bounding box center [856, 241] width 47 height 47
click at [662, 357] on button "o" at bounding box center [647, 373] width 49 height 49
click at [497, 441] on button "v" at bounding box center [509, 442] width 49 height 49
click at [565, 308] on button "e" at bounding box center [578, 305] width 49 height 49
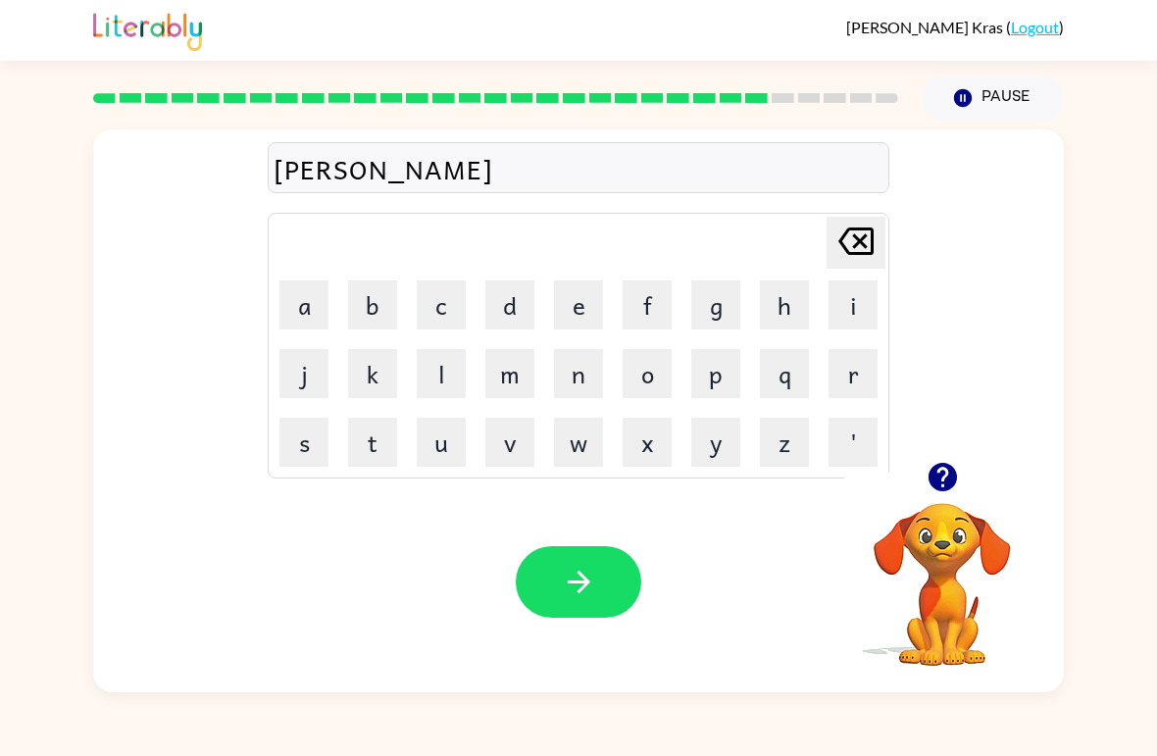
click at [835, 374] on button "r" at bounding box center [853, 373] width 49 height 49
click at [488, 395] on button "m" at bounding box center [509, 373] width 49 height 49
click at [581, 307] on button "e" at bounding box center [578, 305] width 49 height 49
click at [602, 478] on div "[PERSON_NAME] last character input a b c d e f g h i j k l m n o p q r s t u v …" at bounding box center [579, 346] width 622 height 266
click at [565, 373] on button "n" at bounding box center [578, 373] width 49 height 49
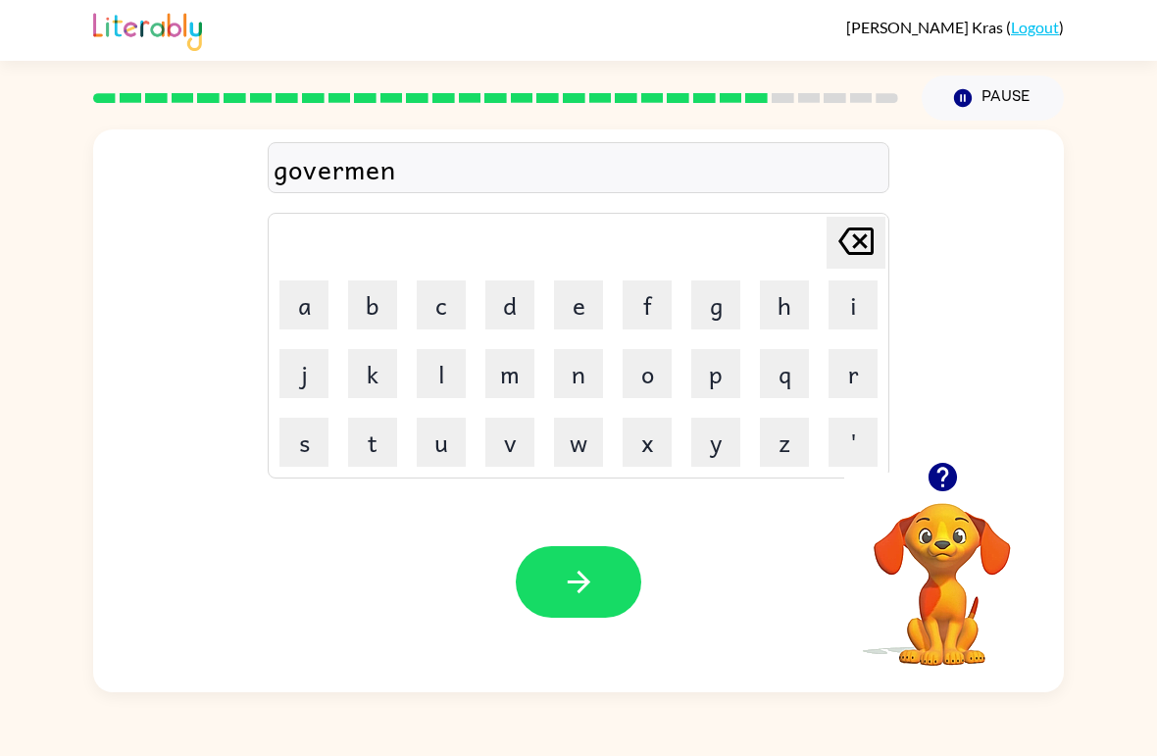
click at [391, 425] on button "t" at bounding box center [372, 442] width 49 height 49
click at [551, 575] on button "button" at bounding box center [579, 582] width 126 height 72
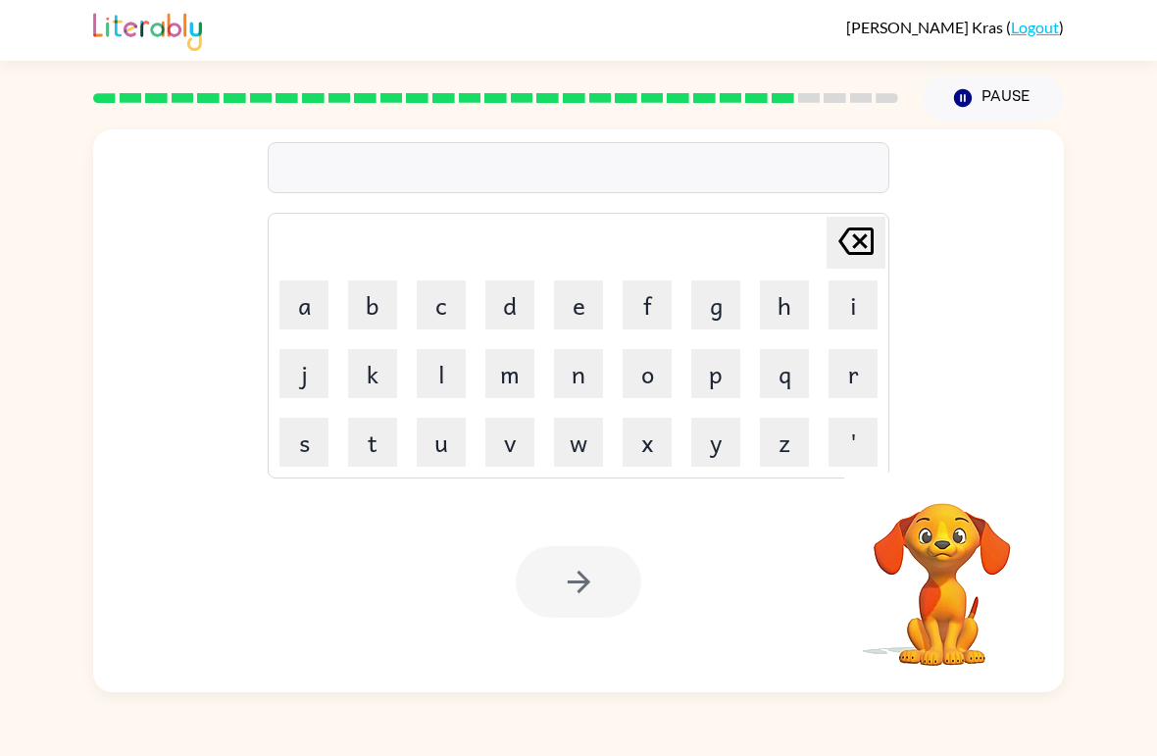
click at [301, 452] on button "s" at bounding box center [304, 442] width 49 height 49
click at [369, 435] on button "t" at bounding box center [372, 442] width 49 height 49
click at [842, 363] on button "r" at bounding box center [853, 373] width 49 height 49
click at [322, 311] on button "a" at bounding box center [304, 305] width 49 height 49
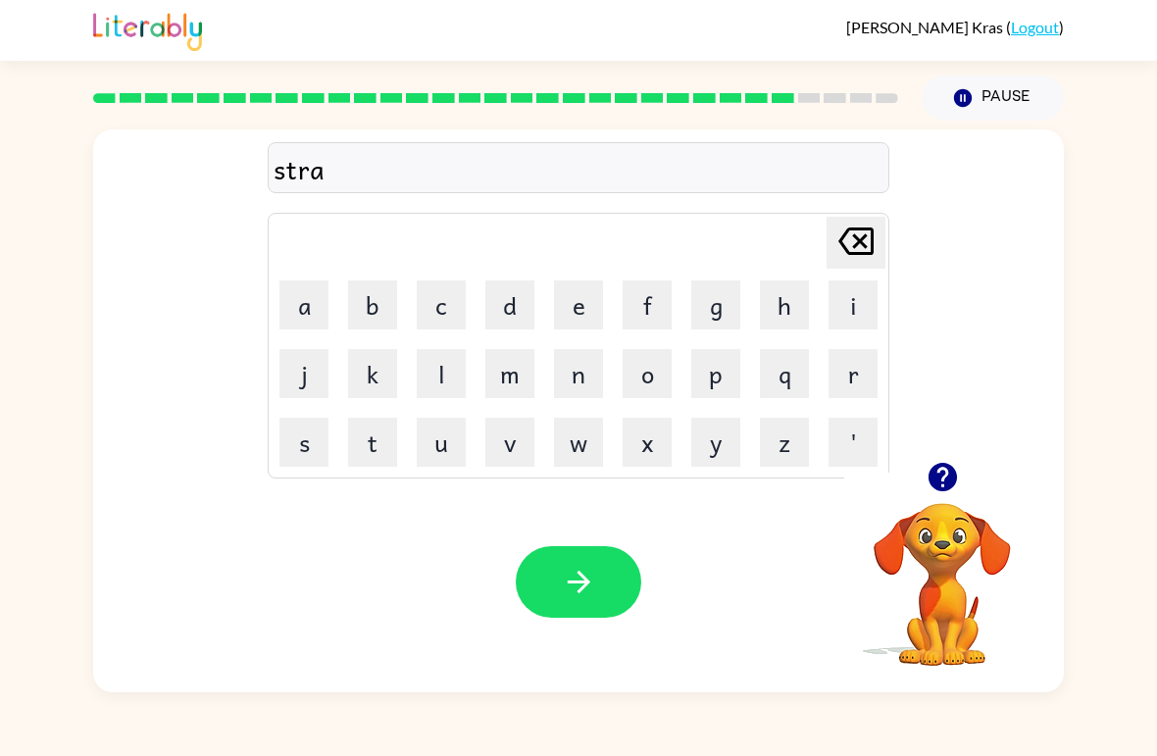
click at [843, 302] on button "i" at bounding box center [853, 305] width 49 height 49
click at [583, 378] on button "n" at bounding box center [578, 373] width 49 height 49
click at [572, 582] on icon "button" at bounding box center [579, 582] width 34 height 34
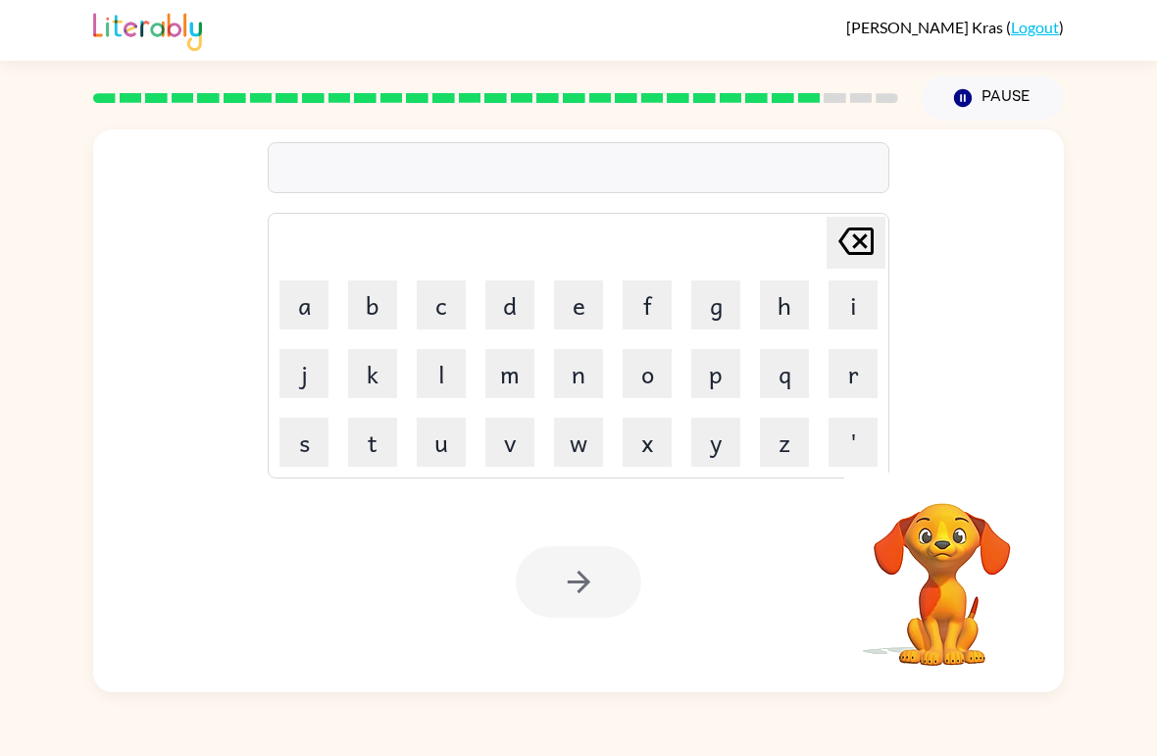
click at [296, 441] on button "s" at bounding box center [304, 442] width 49 height 49
click at [781, 312] on button "h" at bounding box center [784, 305] width 49 height 49
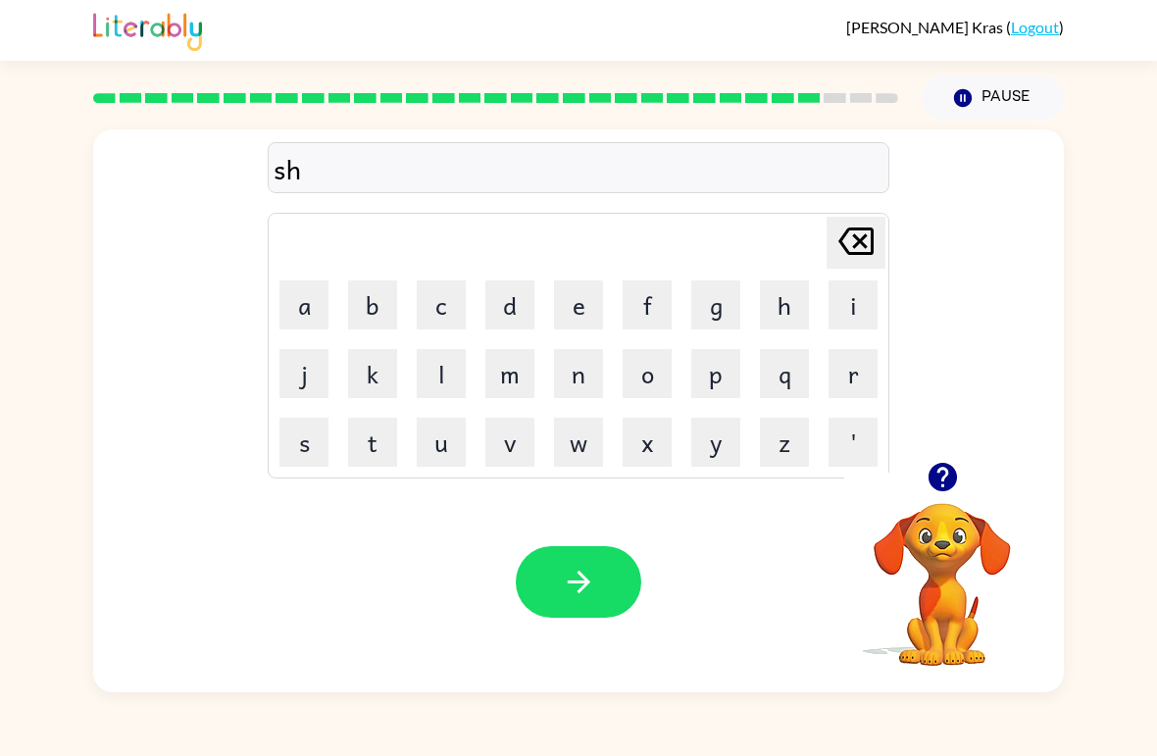
click at [309, 296] on button "a" at bounding box center [304, 305] width 49 height 49
click at [712, 378] on button "p" at bounding box center [715, 373] width 49 height 49
click at [555, 294] on button "e" at bounding box center [578, 305] width 49 height 49
click at [588, 576] on icon "button" at bounding box center [579, 582] width 34 height 34
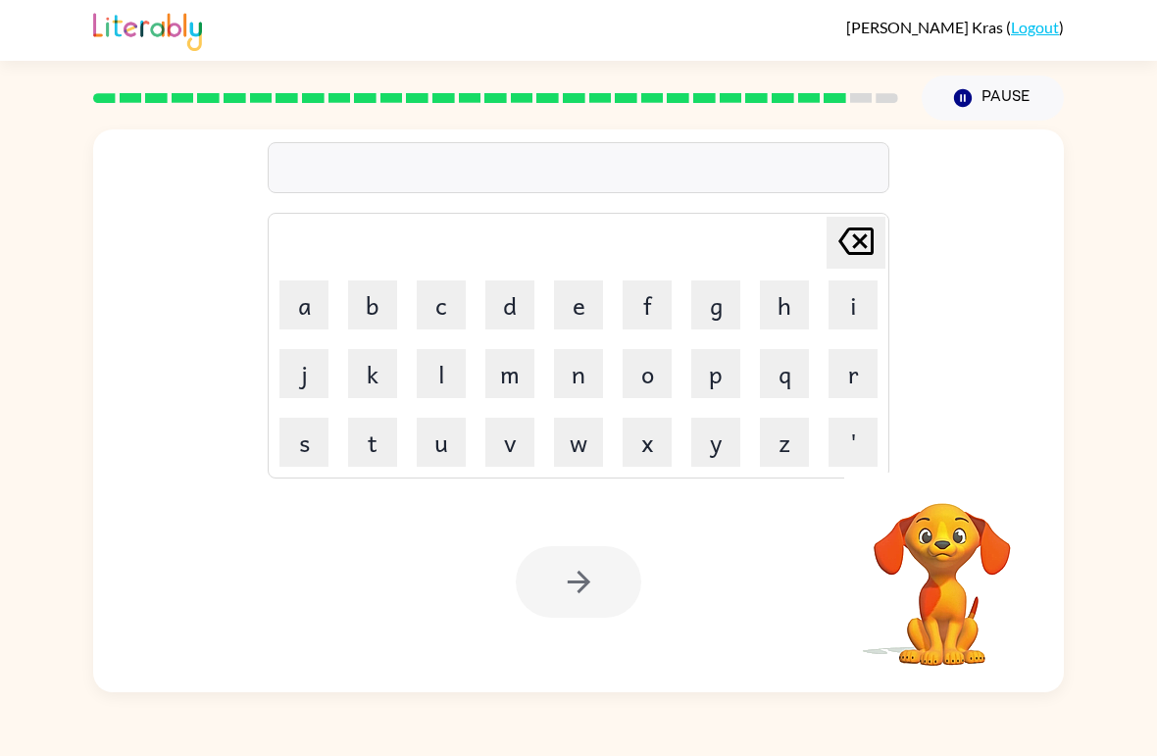
click at [569, 302] on button "e" at bounding box center [578, 305] width 49 height 49
click at [654, 449] on button "x" at bounding box center [647, 442] width 49 height 49
click at [576, 302] on button "e" at bounding box center [578, 305] width 49 height 49
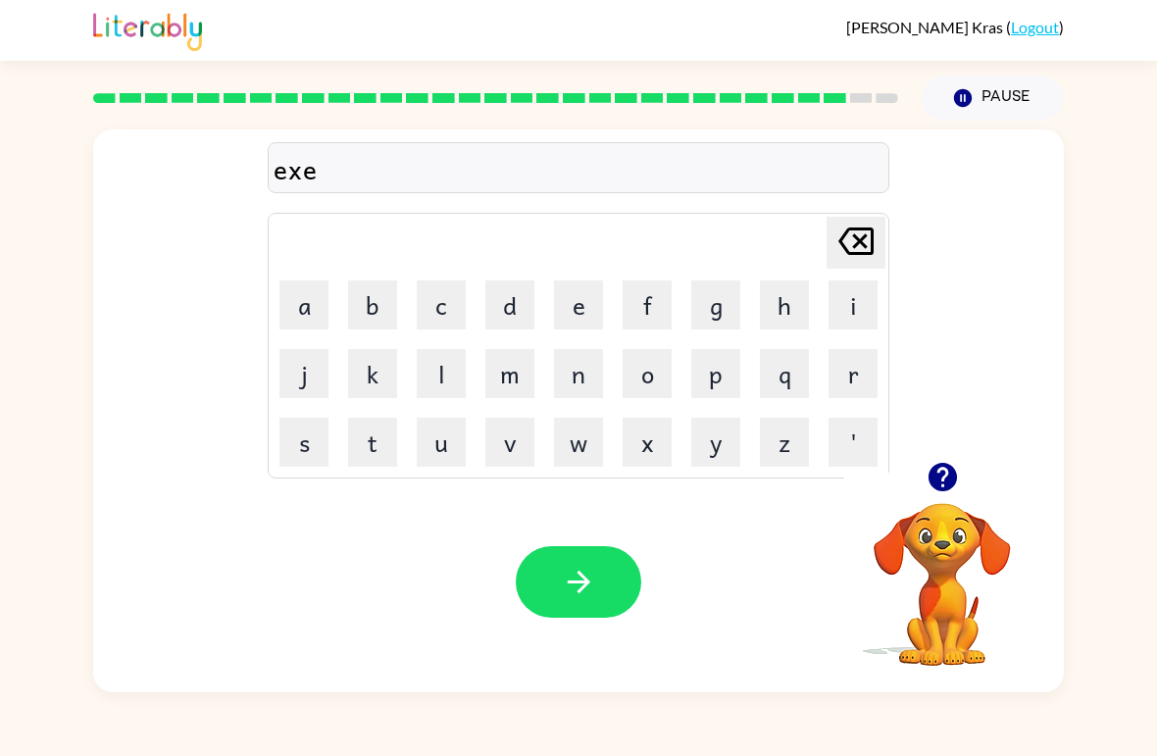
click at [437, 395] on button "l" at bounding box center [441, 373] width 49 height 49
click at [581, 302] on button "e" at bounding box center [578, 305] width 49 height 49
click at [573, 374] on button "n" at bounding box center [578, 373] width 49 height 49
click at [383, 449] on button "t" at bounding box center [372, 442] width 49 height 49
click at [573, 600] on button "button" at bounding box center [579, 582] width 126 height 72
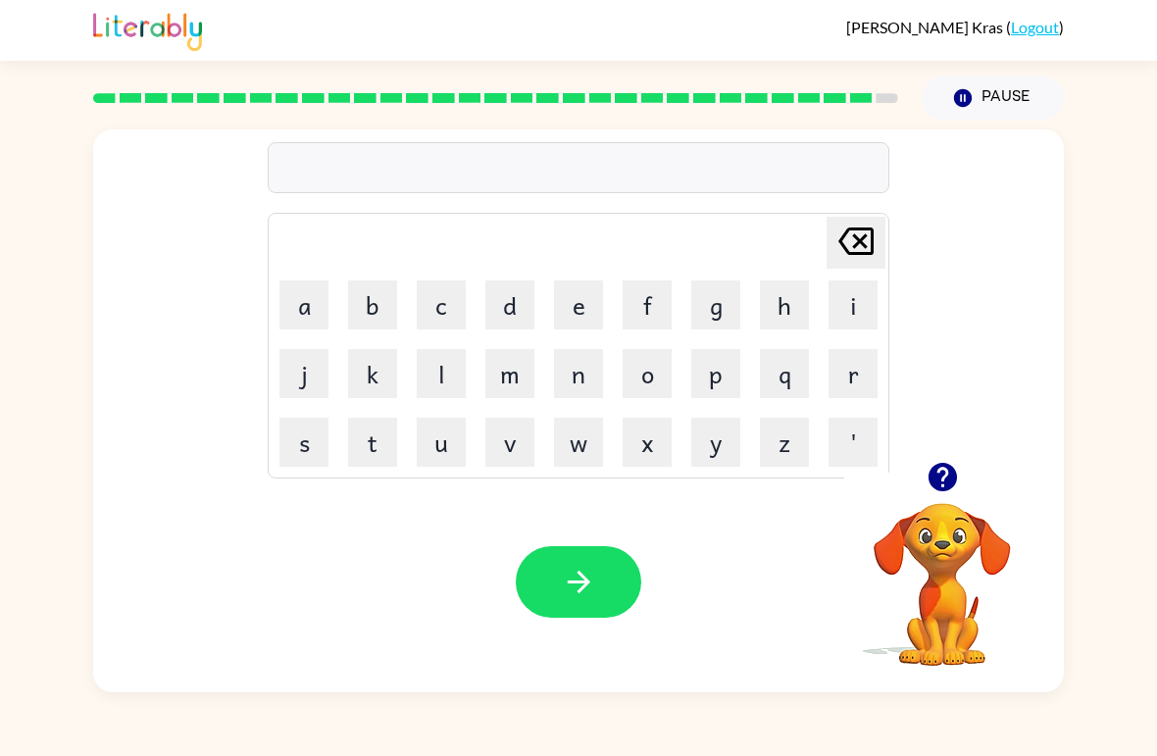
click at [301, 380] on button "j" at bounding box center [304, 373] width 49 height 49
click at [315, 315] on button "a" at bounding box center [304, 305] width 49 height 49
click at [580, 430] on button "w" at bounding box center [578, 442] width 49 height 49
click at [388, 300] on button "b" at bounding box center [372, 305] width 49 height 49
click at [838, 381] on button "r" at bounding box center [853, 373] width 49 height 49
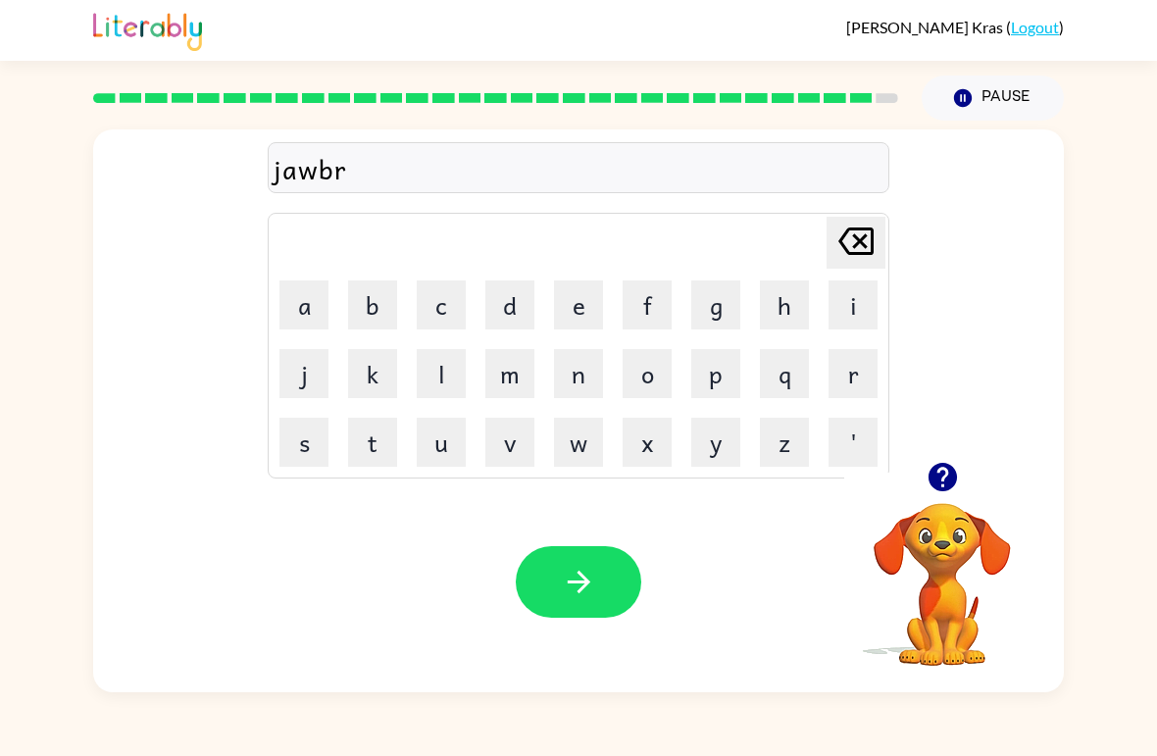
click at [546, 315] on td "e" at bounding box center [578, 305] width 67 height 67
click at [569, 293] on button "e" at bounding box center [578, 305] width 49 height 49
click at [309, 299] on button "a" at bounding box center [304, 305] width 49 height 49
click at [375, 367] on button "k" at bounding box center [372, 373] width 49 height 49
click at [573, 311] on button "e" at bounding box center [578, 305] width 49 height 49
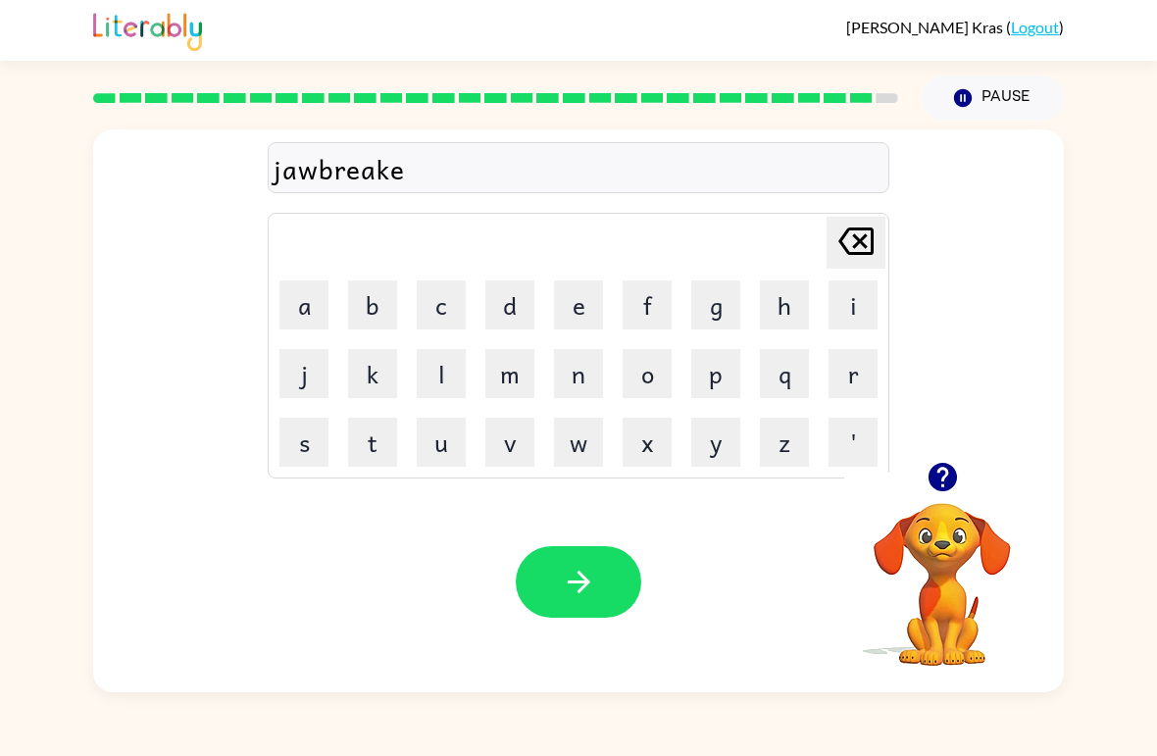
click at [845, 383] on button "r" at bounding box center [853, 373] width 49 height 49
click at [592, 583] on icon "button" at bounding box center [579, 582] width 34 height 34
